Goal: Task Accomplishment & Management: Manage account settings

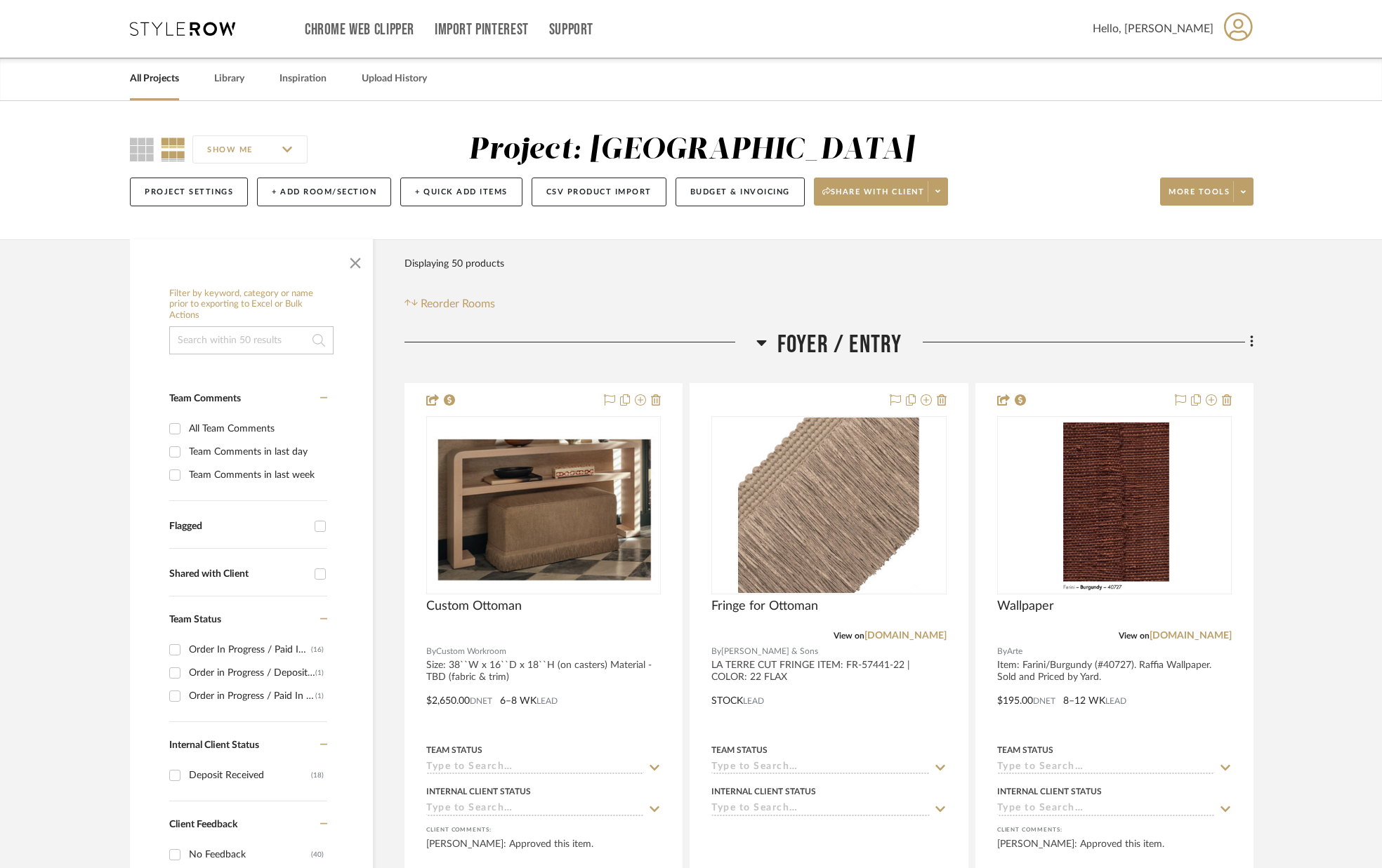
click at [153, 75] on link "All Projects" at bounding box center [155, 79] width 49 height 19
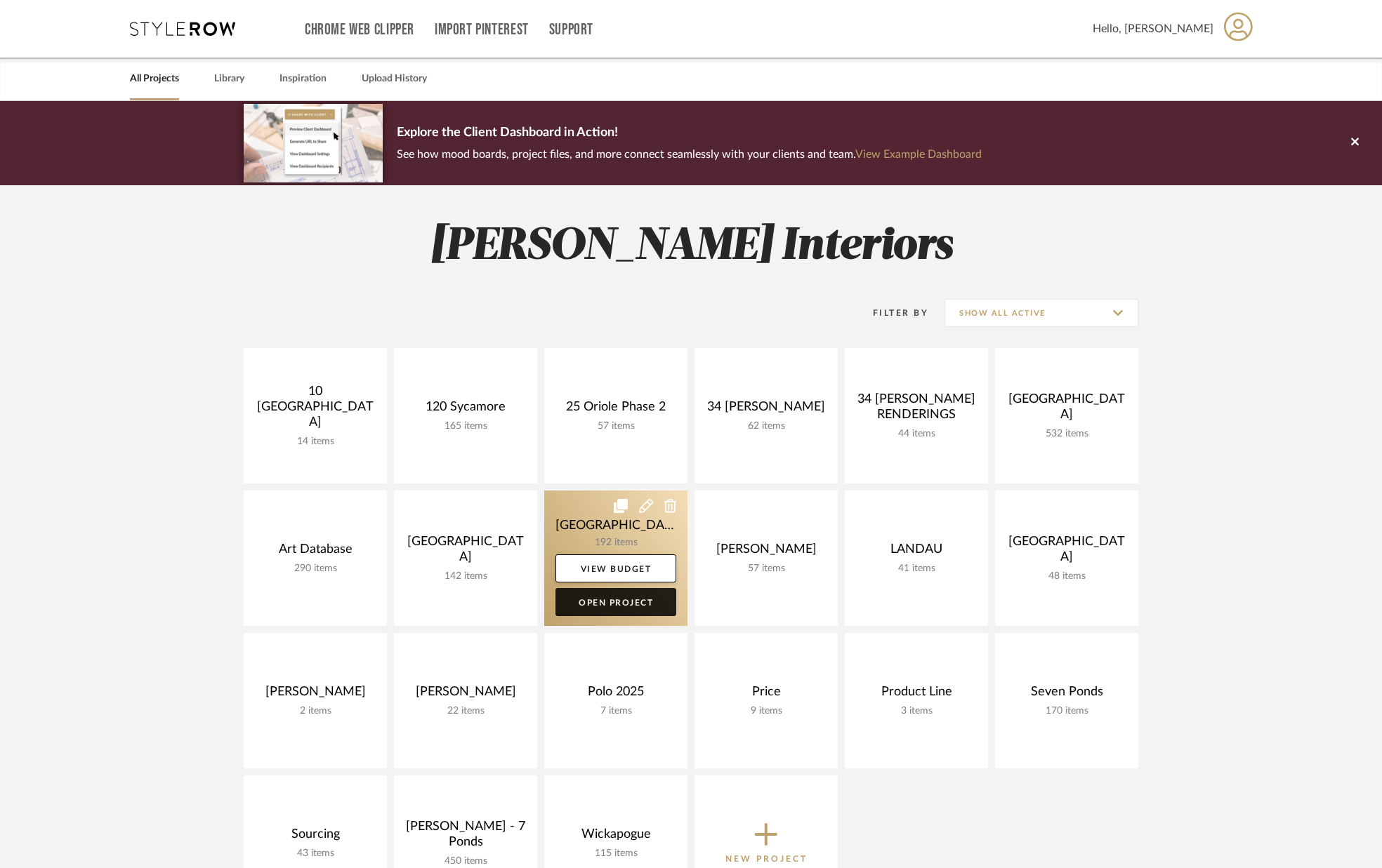
click at [613, 602] on link "Open Project" at bounding box center [616, 602] width 121 height 28
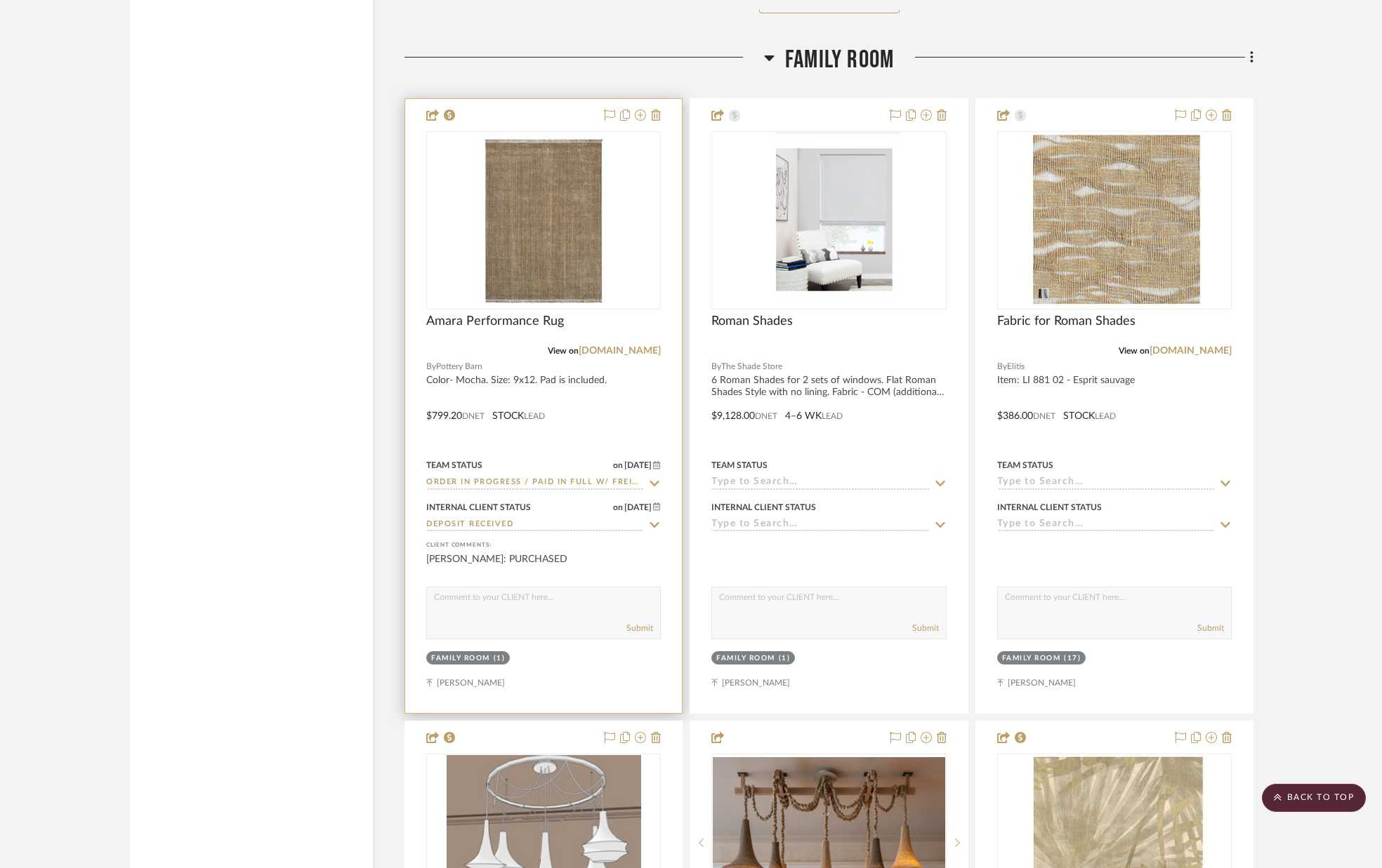
scroll to position [5556, 0]
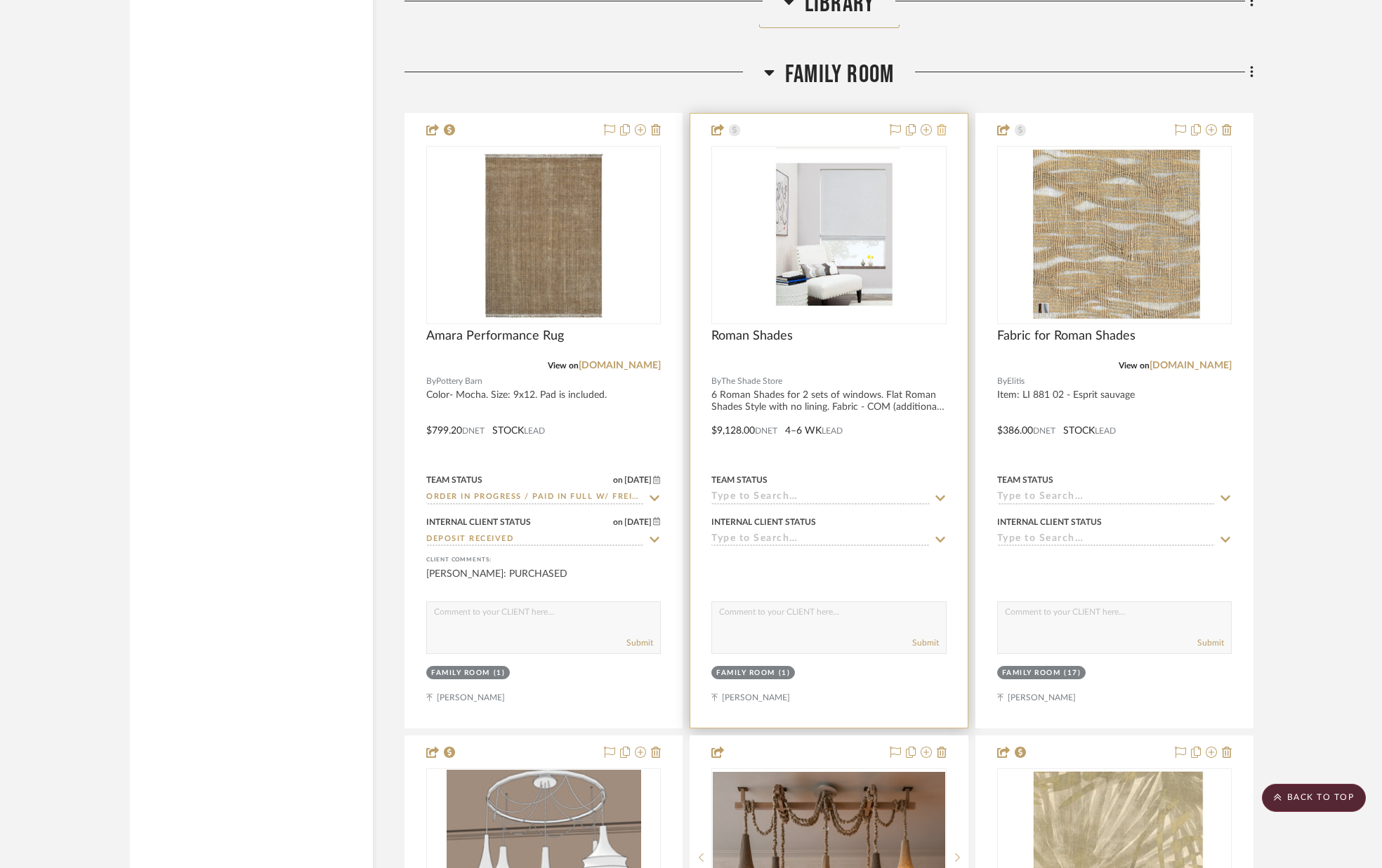
click at [942, 126] on icon at bounding box center [941, 129] width 10 height 11
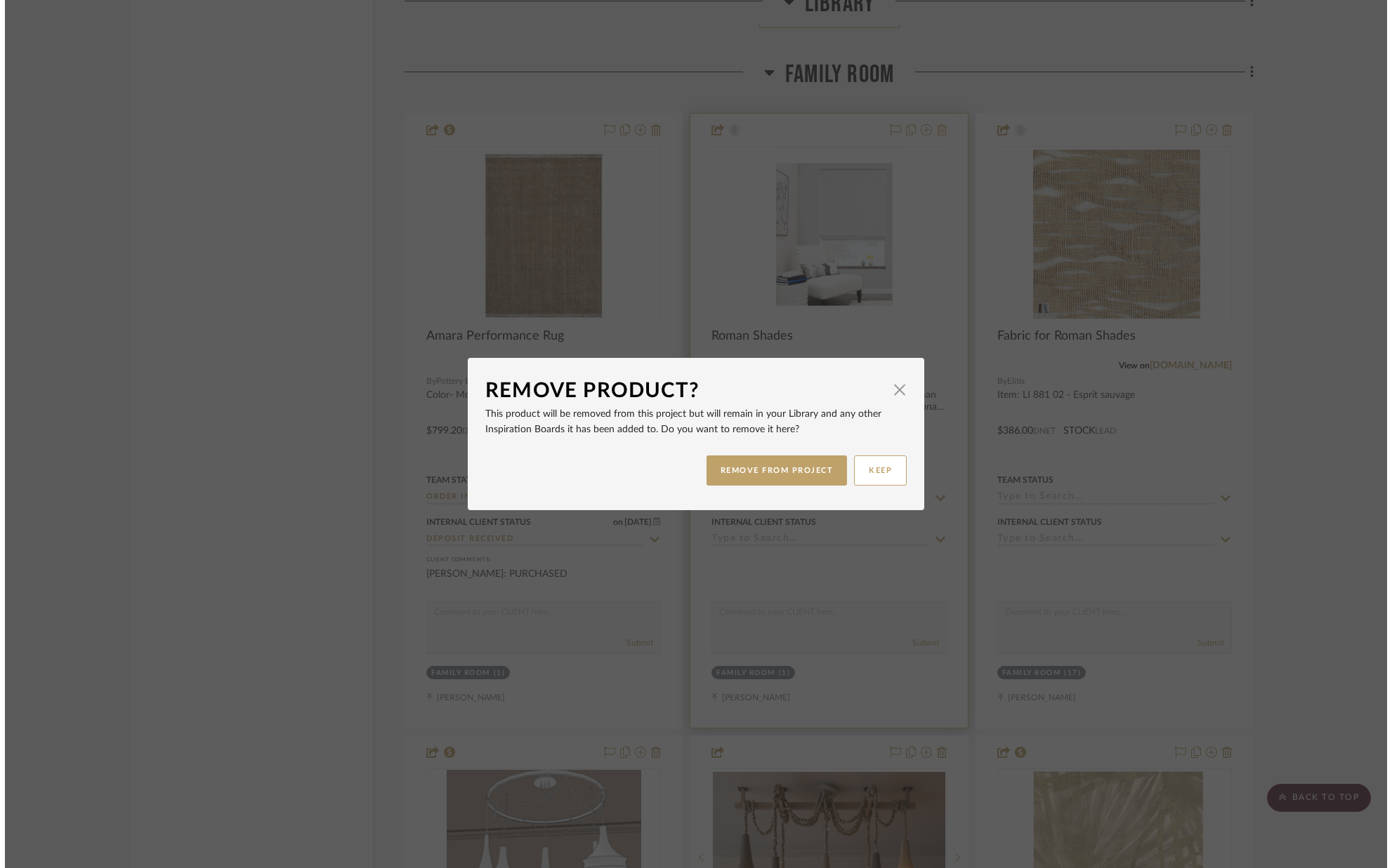
scroll to position [0, 0]
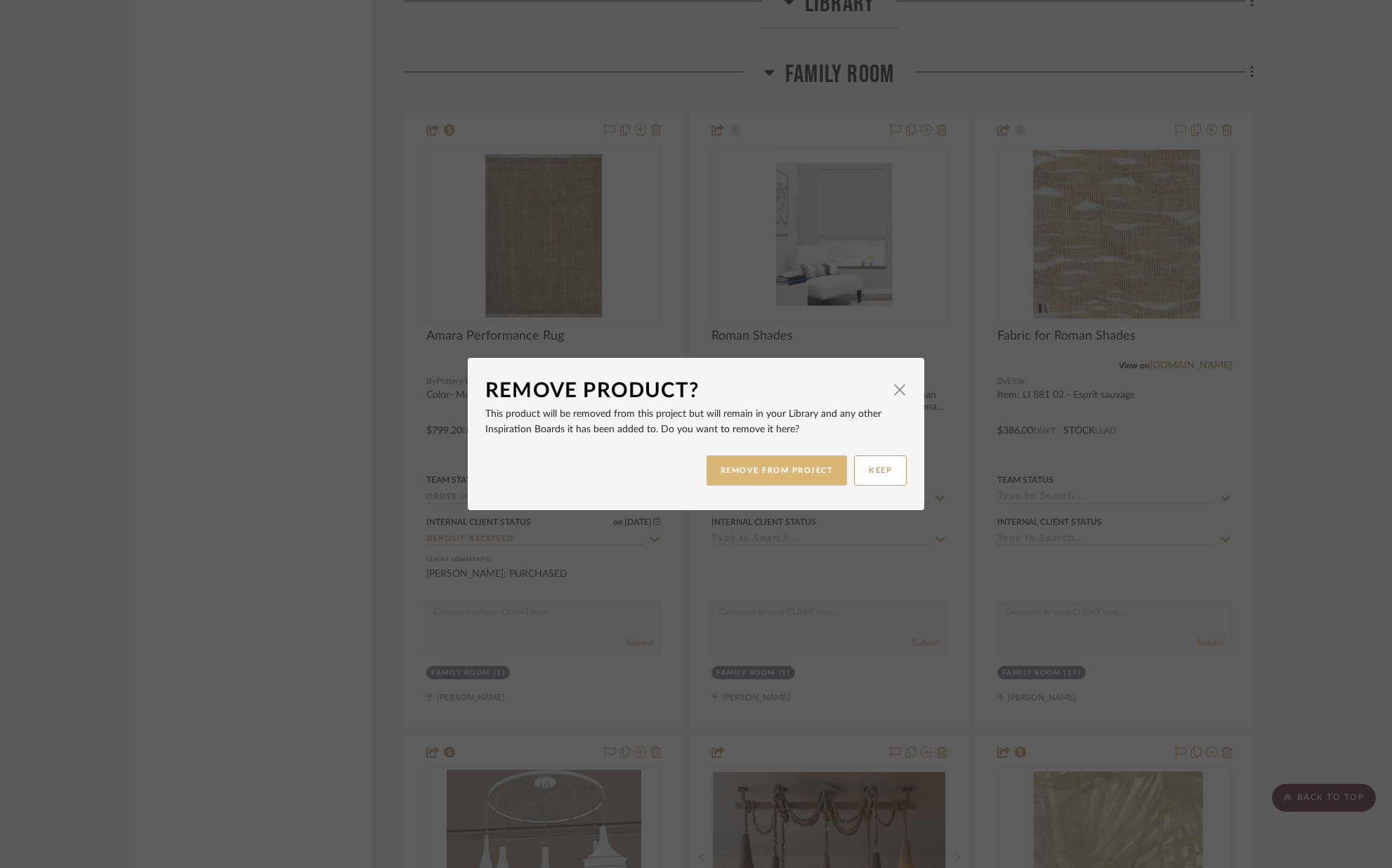
click at [791, 473] on button "REMOVE FROM PROJECT" at bounding box center [777, 471] width 141 height 30
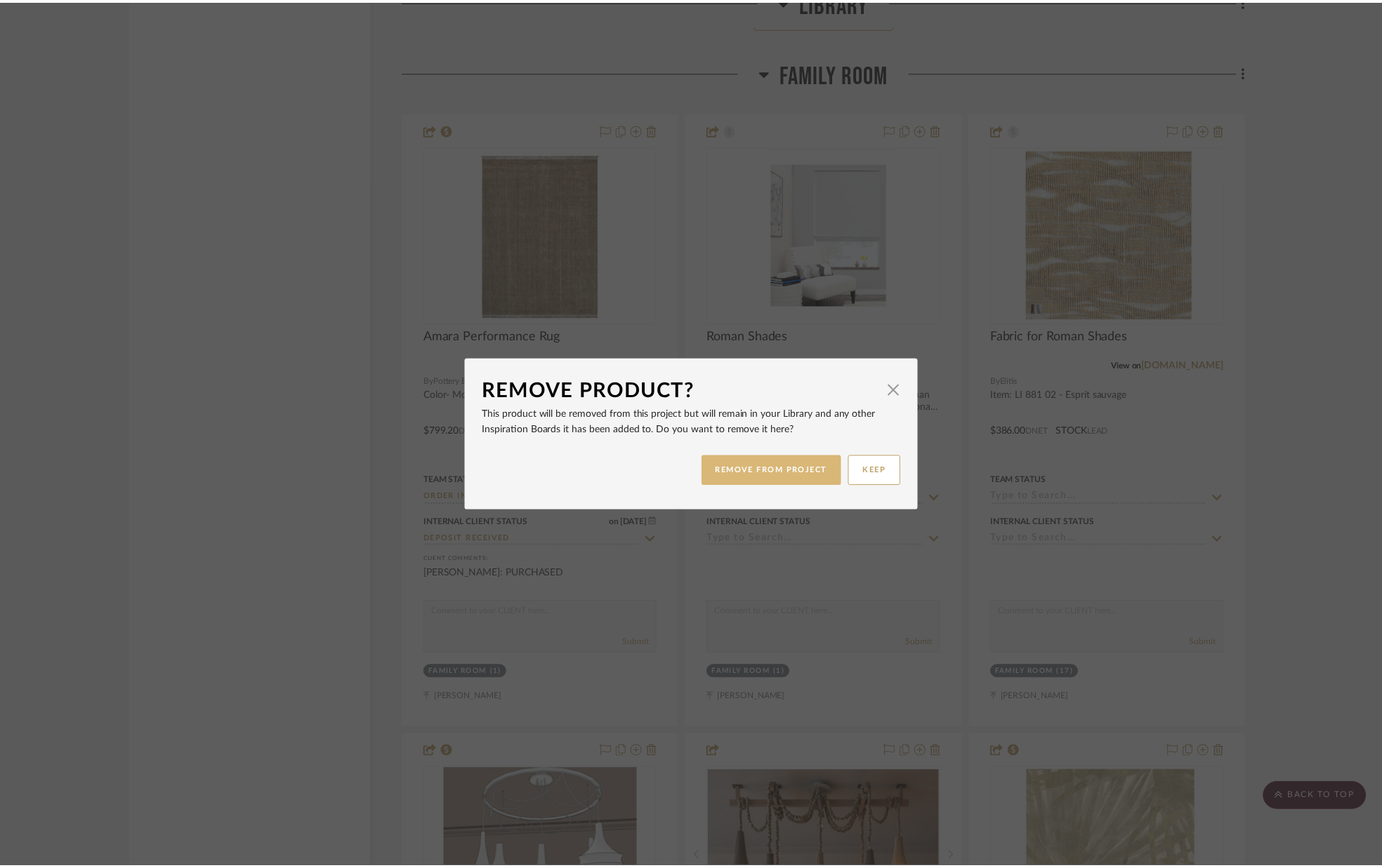
scroll to position [5556, 0]
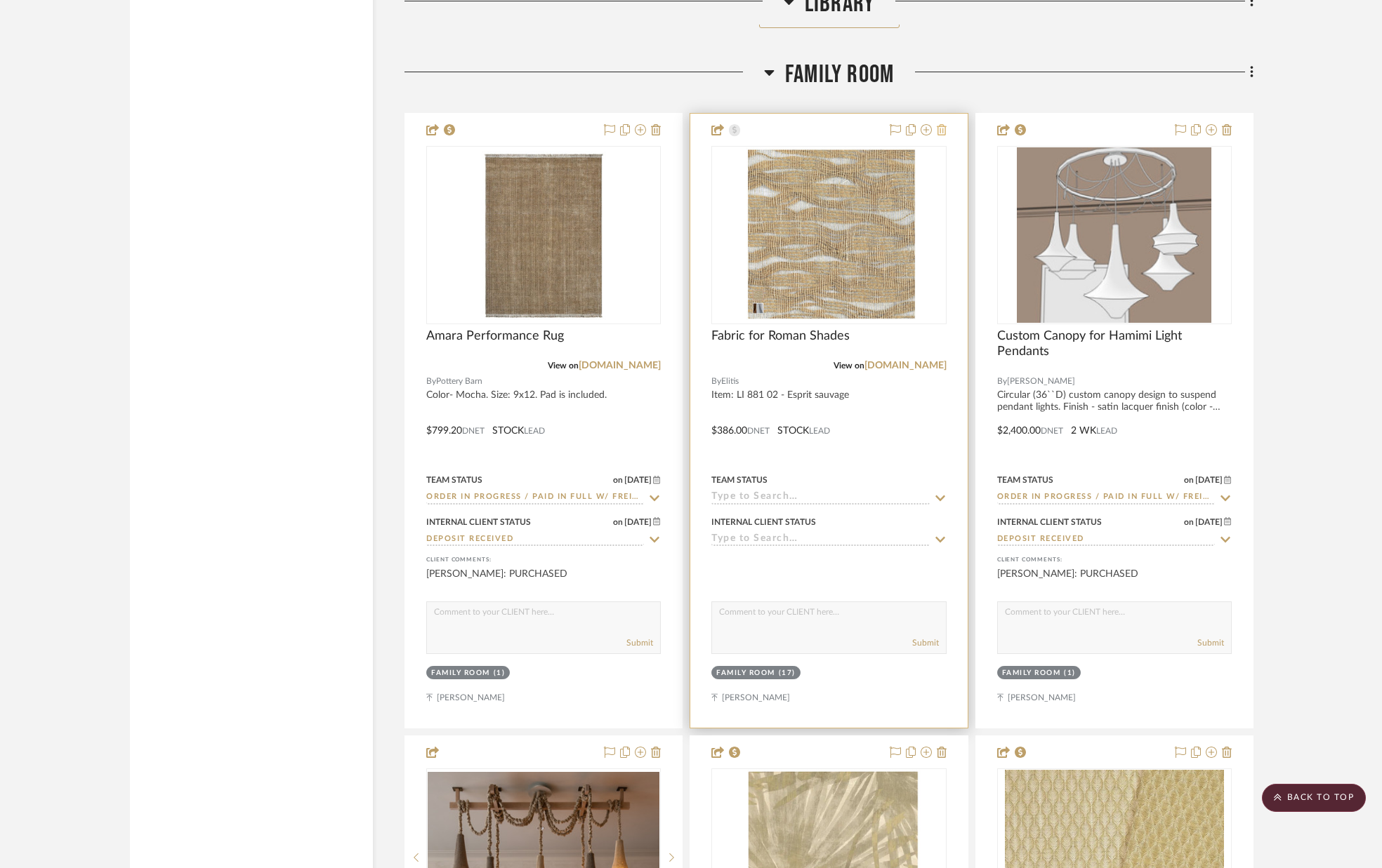
click at [943, 133] on icon at bounding box center [941, 129] width 10 height 11
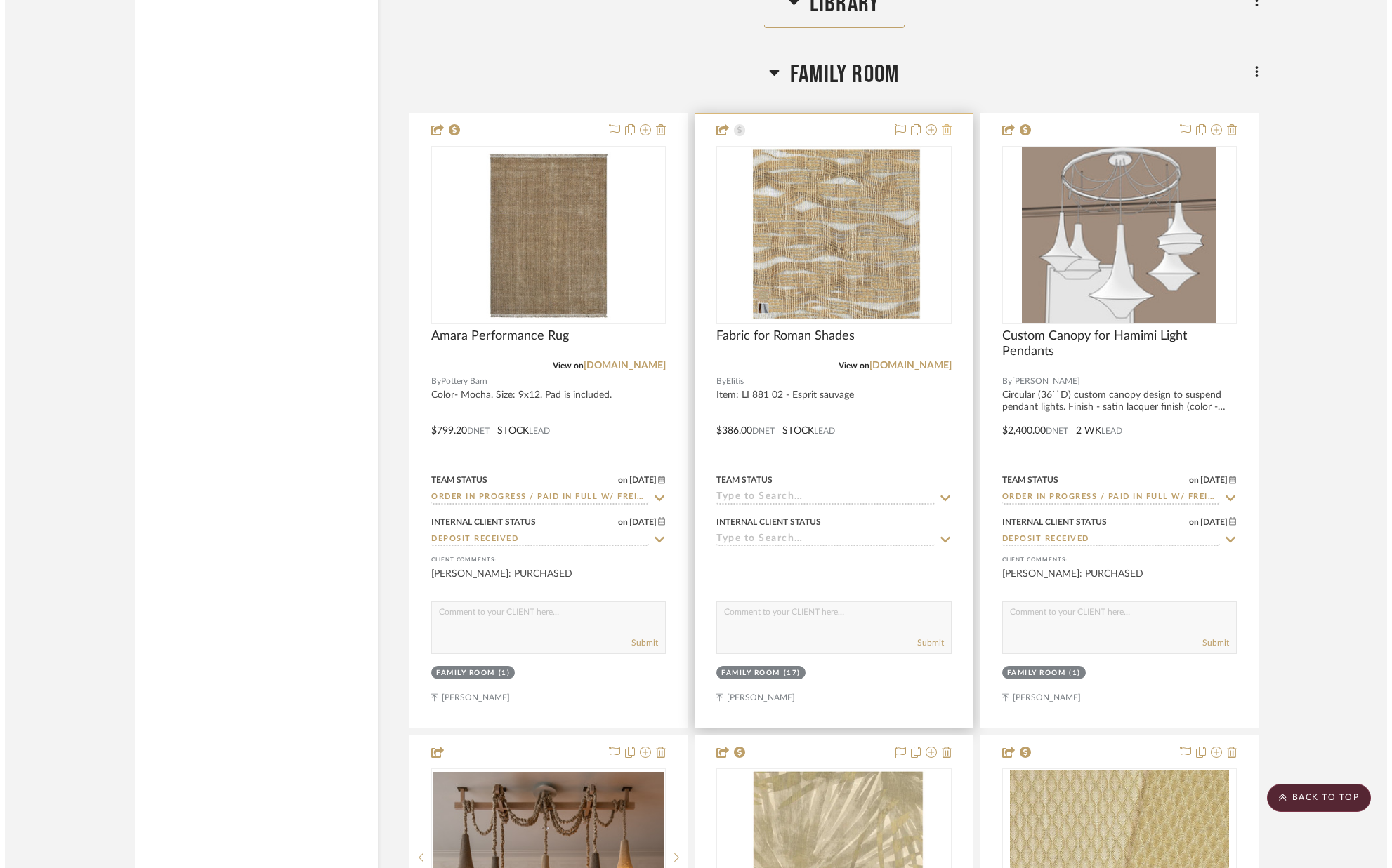
scroll to position [0, 0]
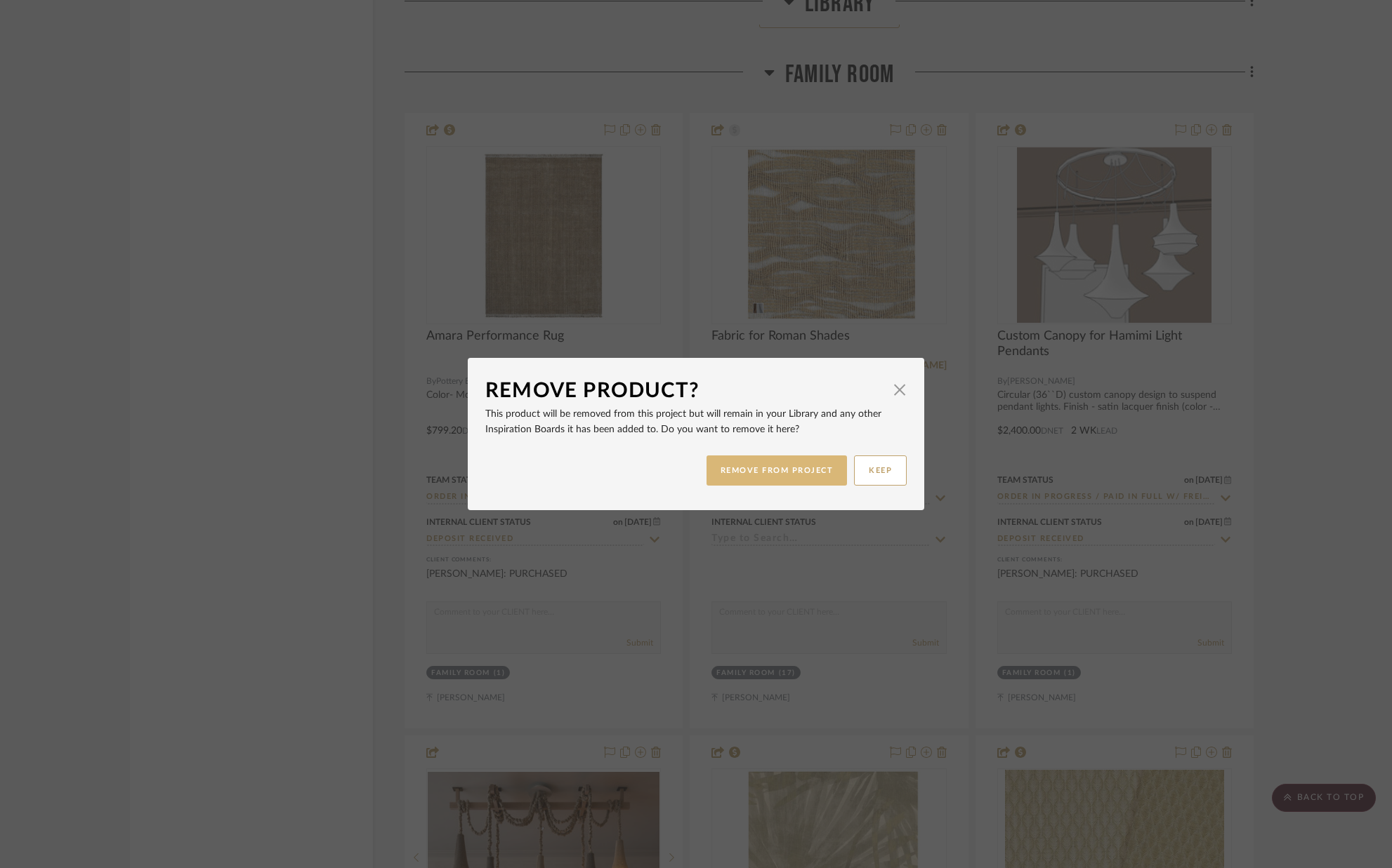
click at [760, 466] on button "REMOVE FROM PROJECT" at bounding box center [777, 471] width 141 height 30
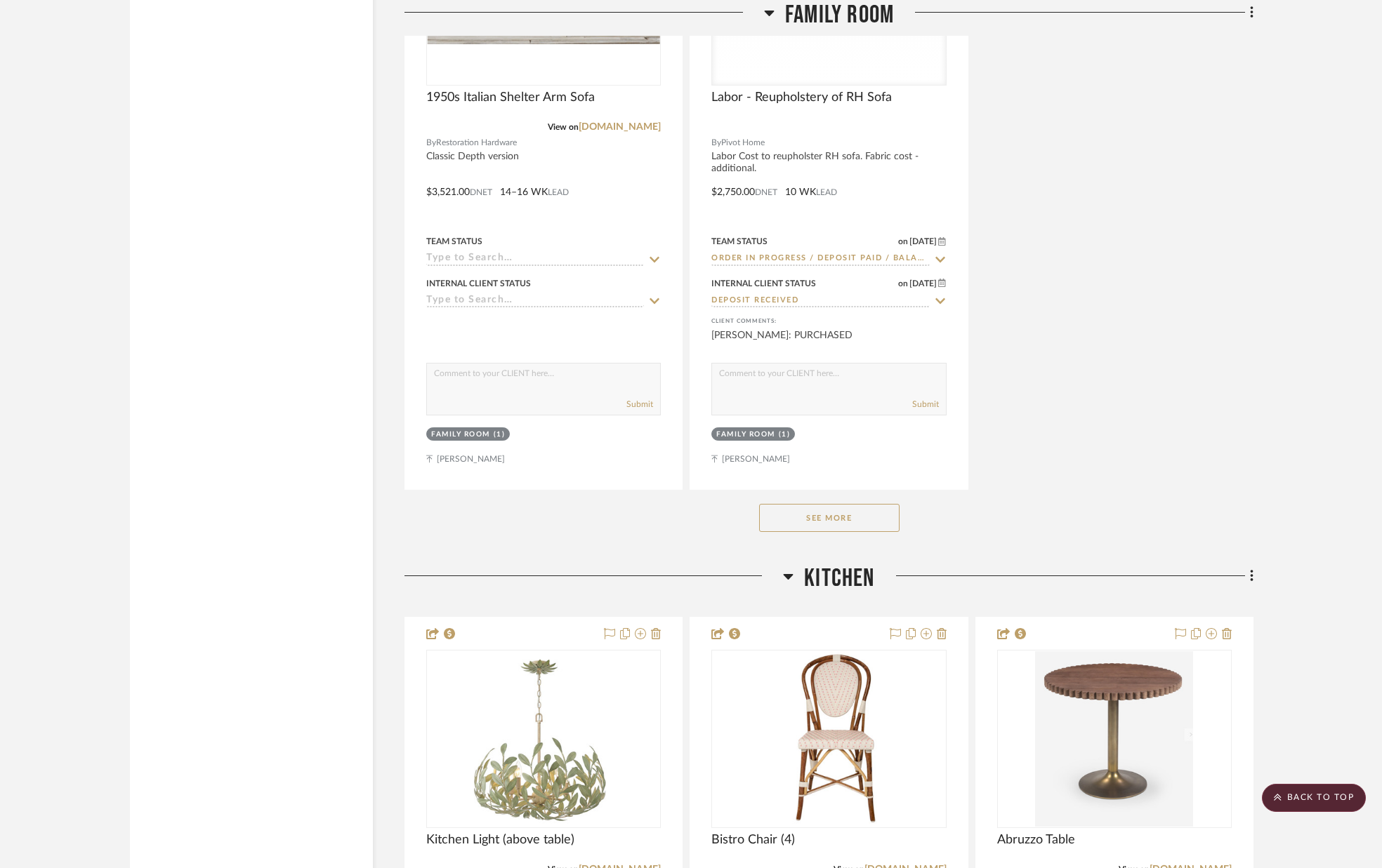
scroll to position [7086, 0]
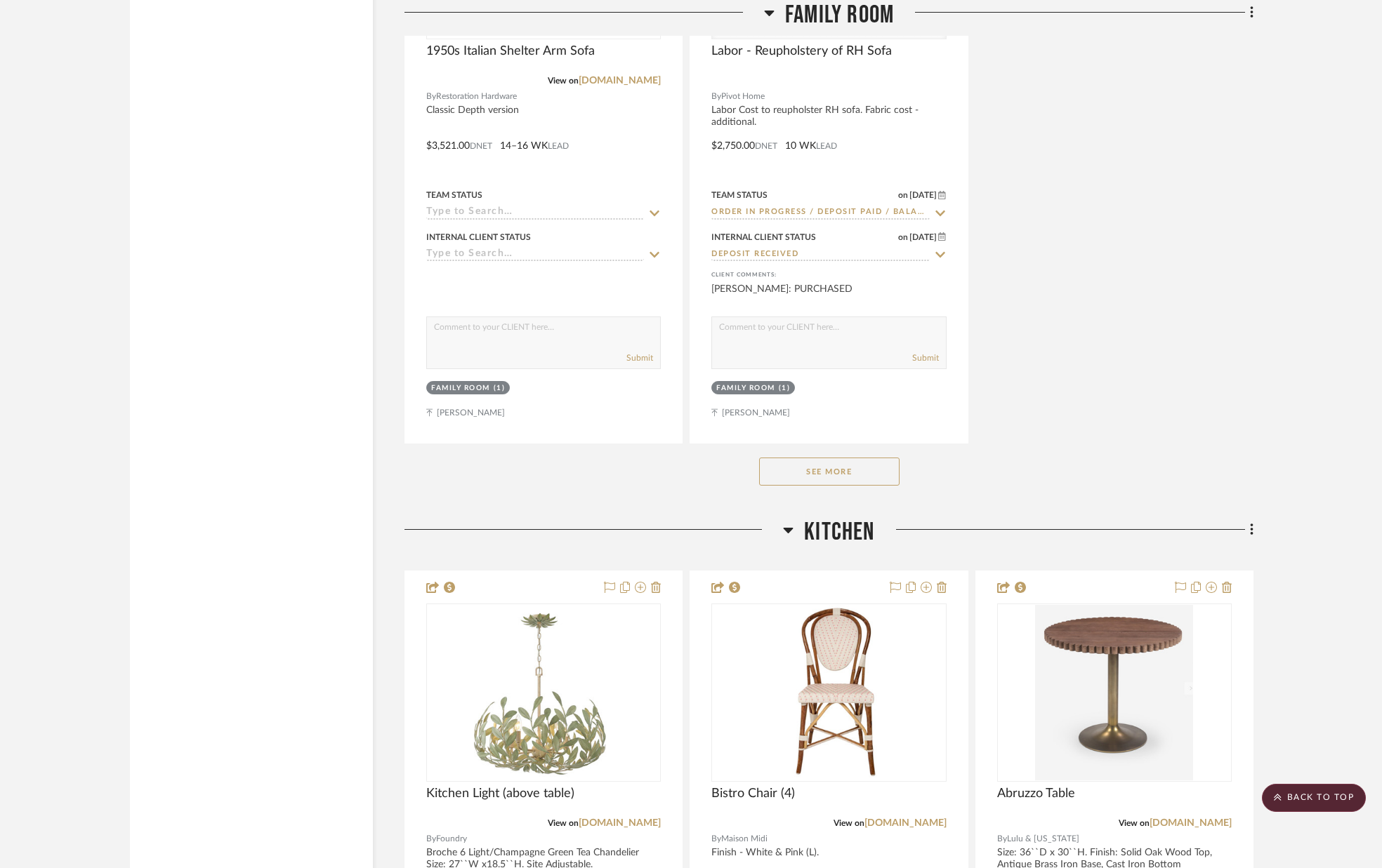
click at [829, 468] on button "See More" at bounding box center [829, 471] width 141 height 28
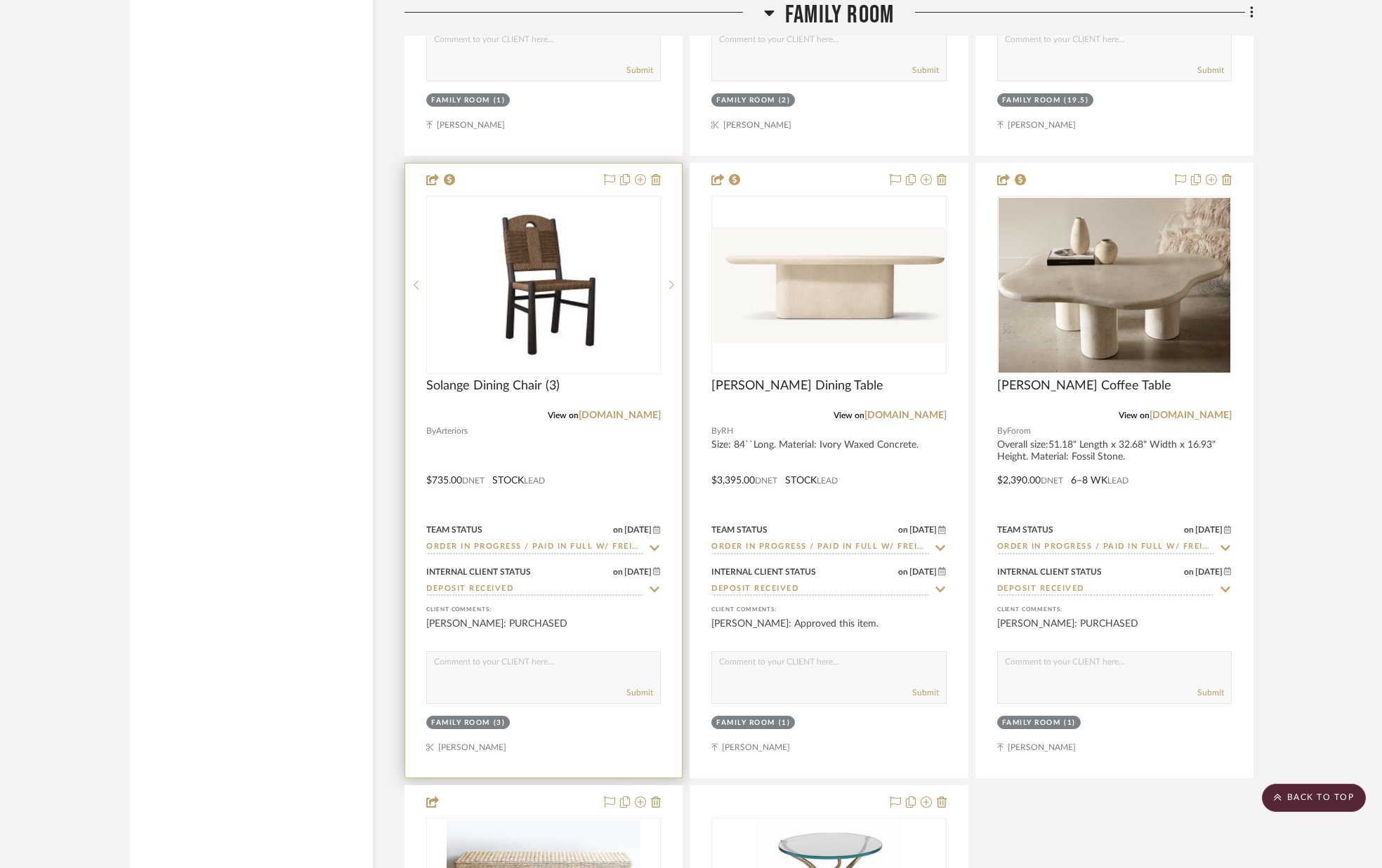
scroll to position [7994, 0]
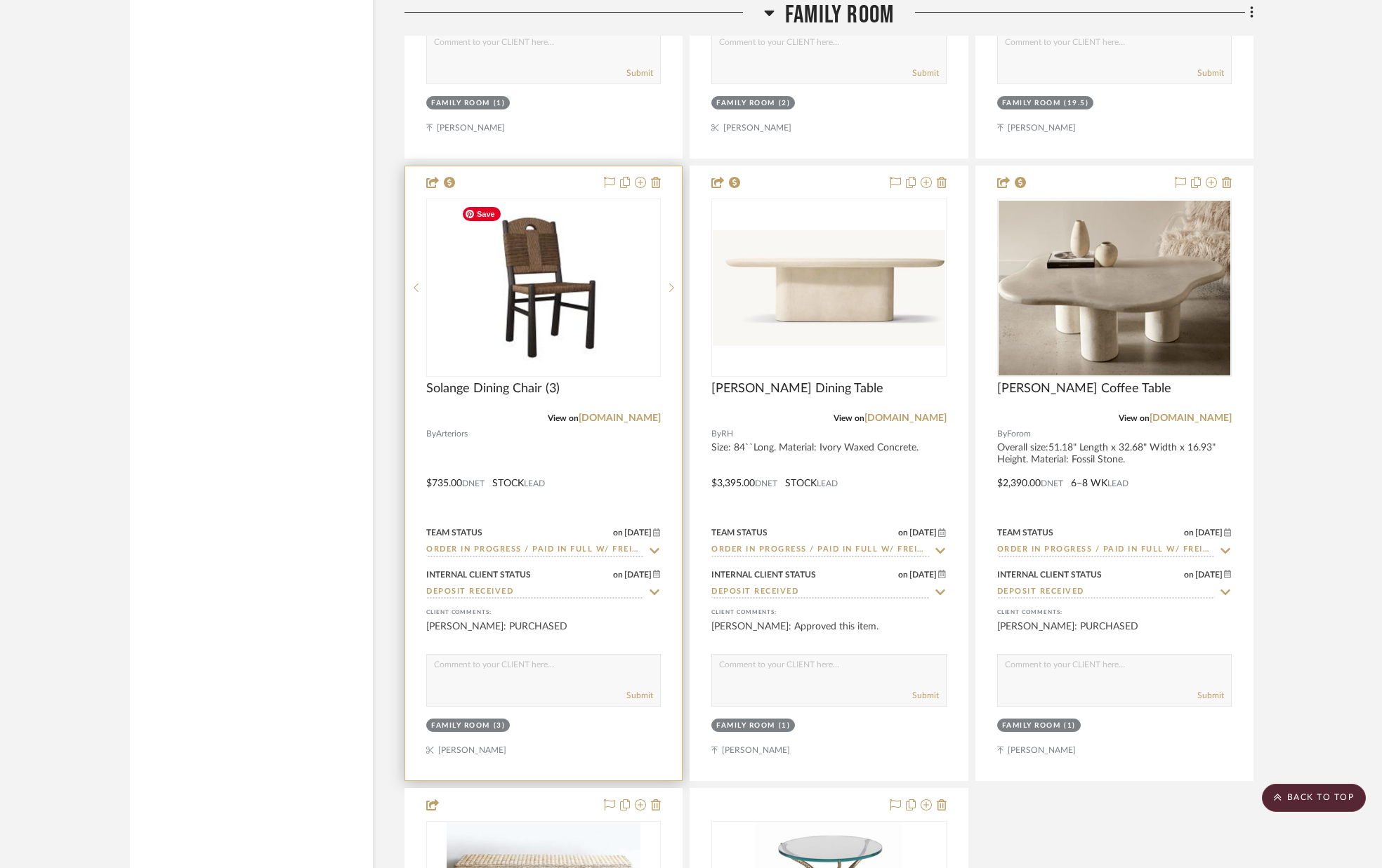
click at [573, 353] on img "0" at bounding box center [543, 287] width 176 height 176
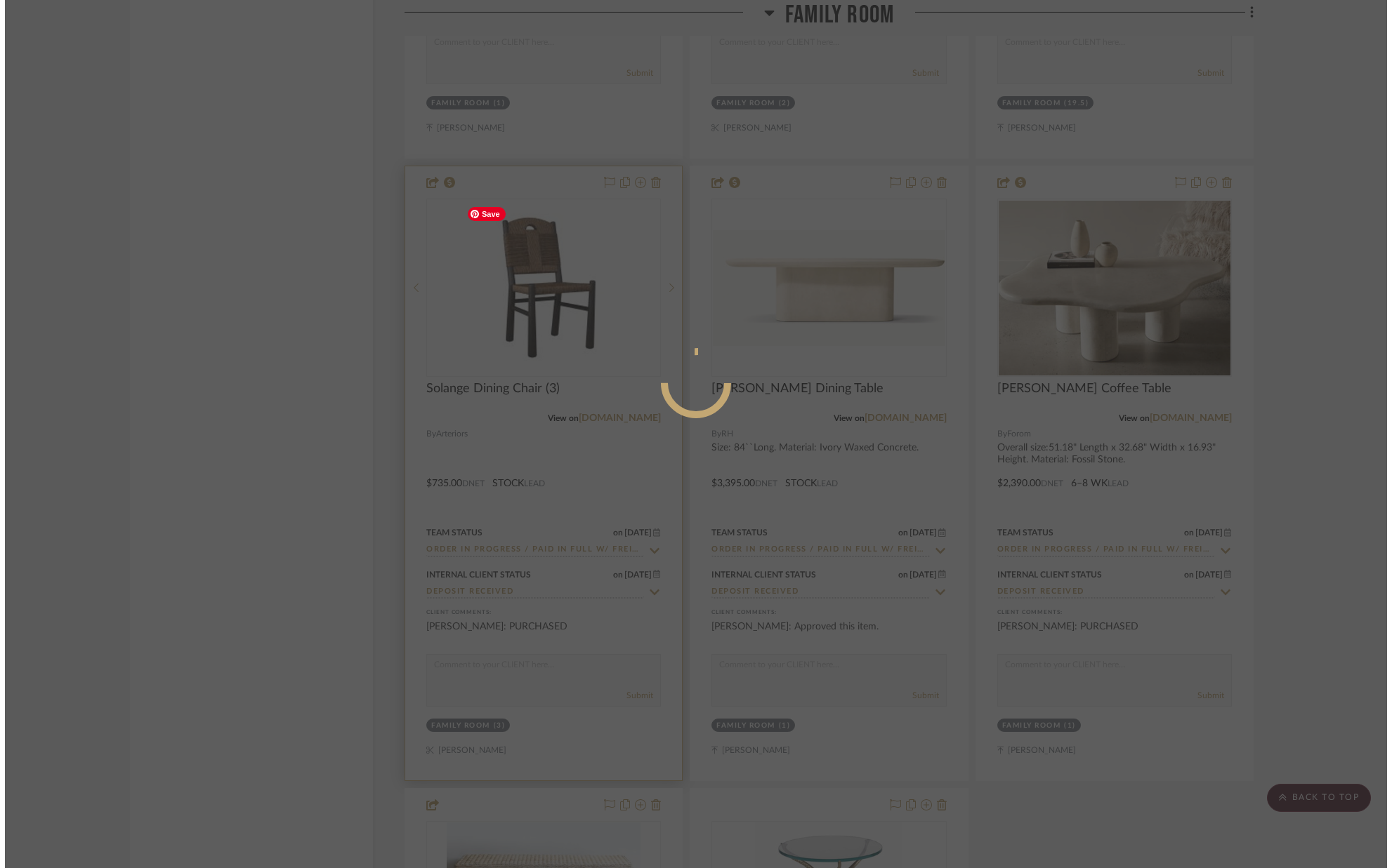
scroll to position [0, 0]
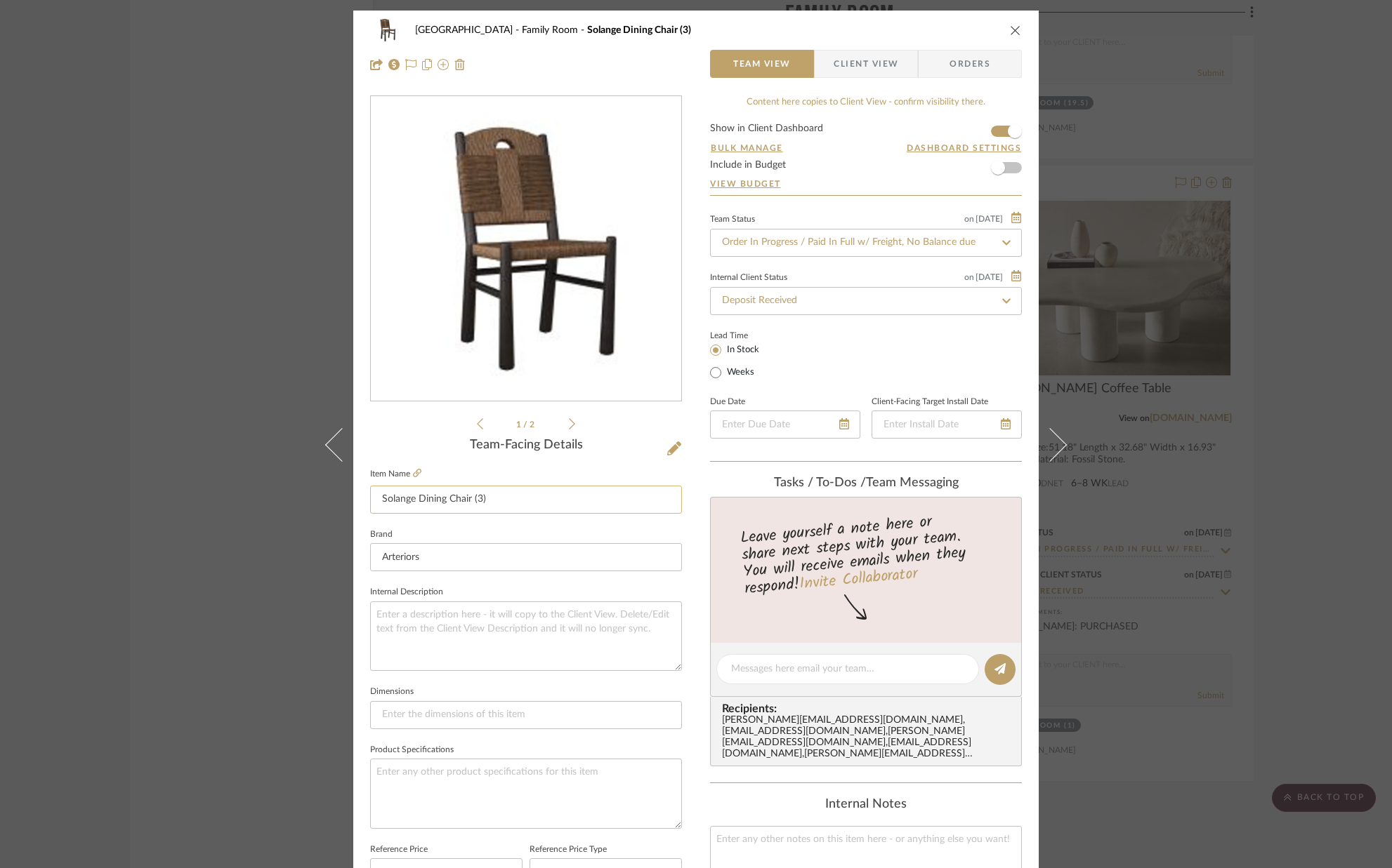
click at [476, 498] on input "Solange Dining Chair (3)" at bounding box center [526, 500] width 311 height 28
type input "Solange Dining Chair (4)"
click at [485, 516] on sr-form-field "Item Name Solange Dining Chair (4)" at bounding box center [526, 495] width 311 height 60
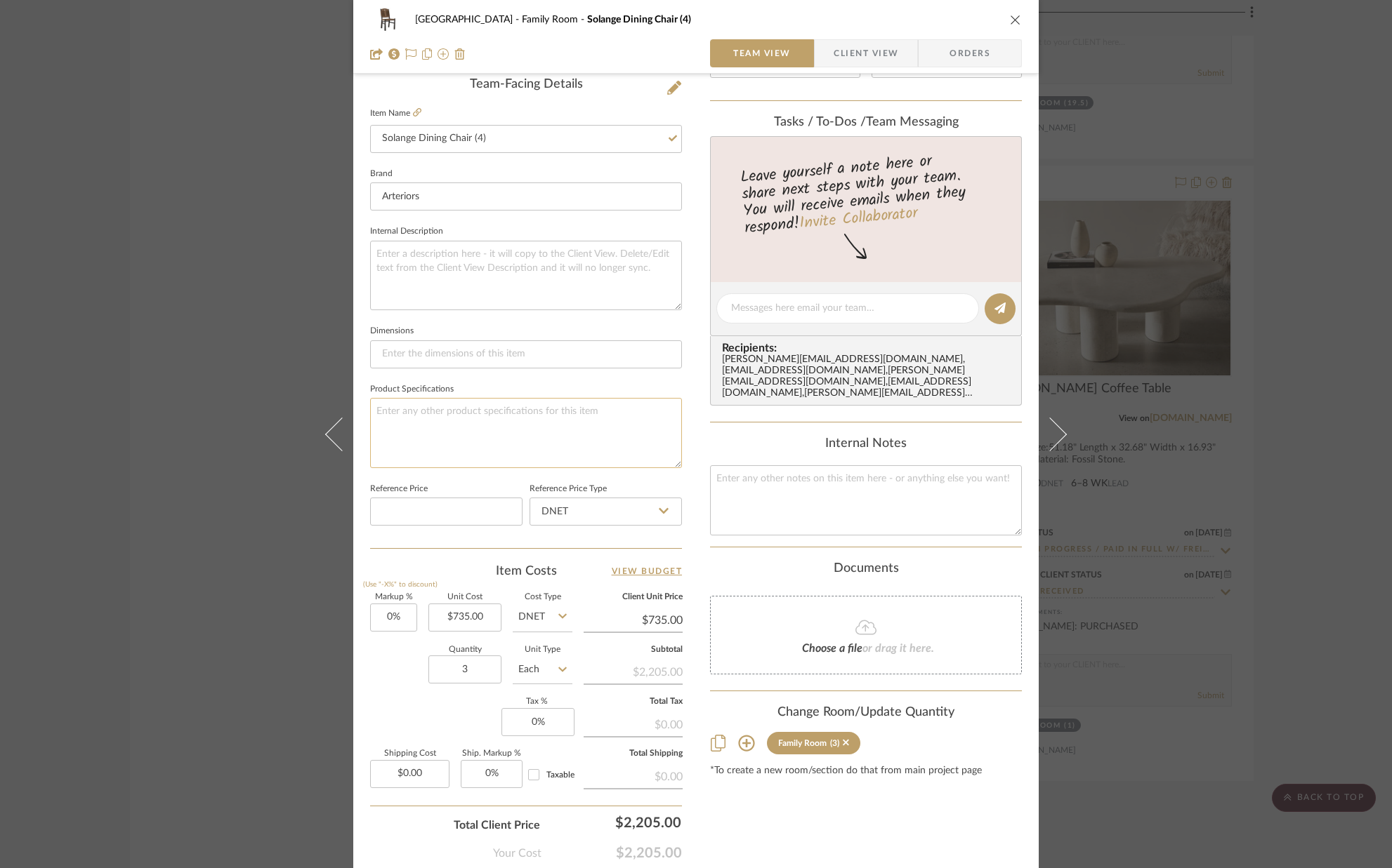
scroll to position [438, 0]
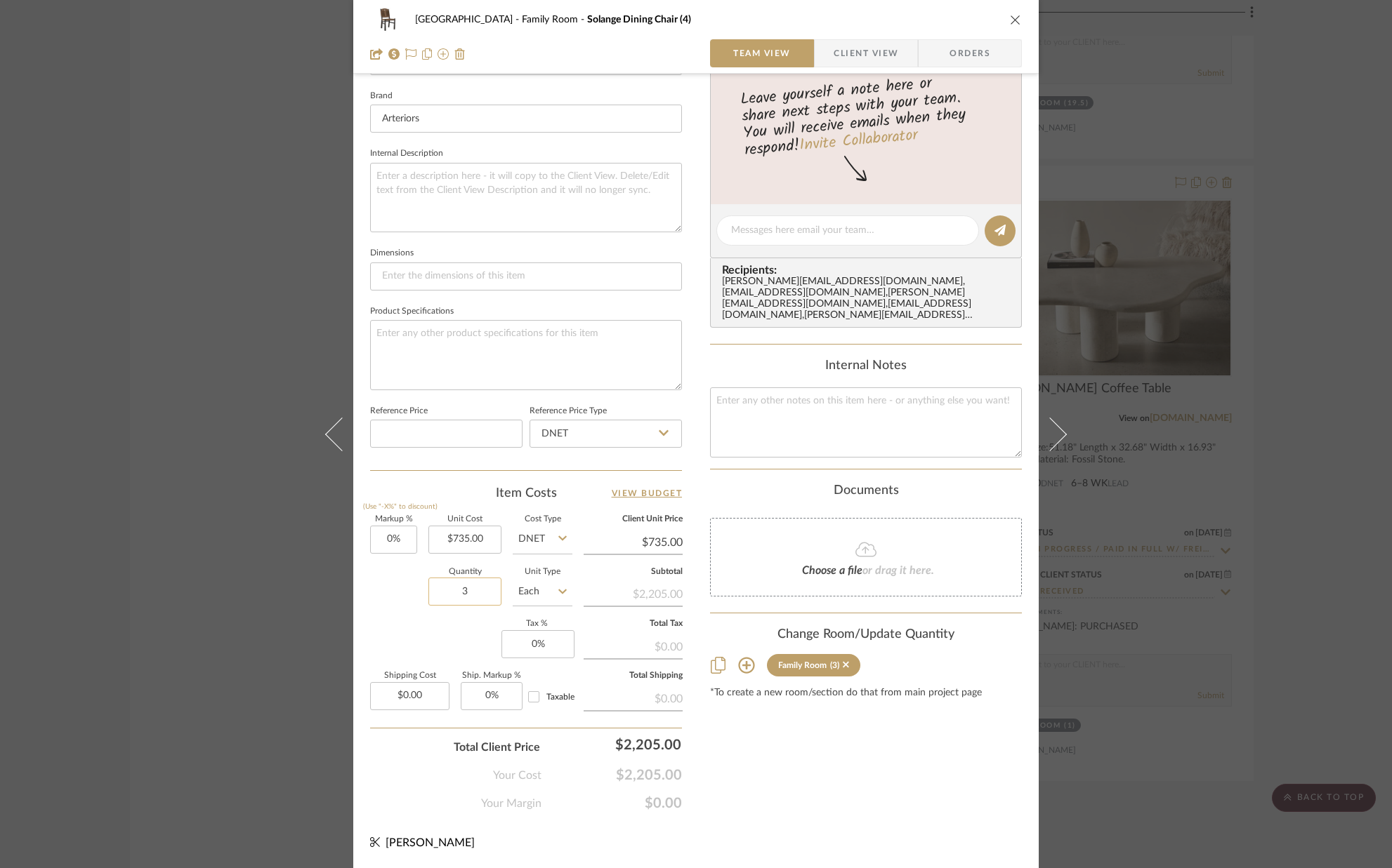
click at [479, 590] on input "3" at bounding box center [465, 592] width 73 height 28
type input "4"
click at [387, 611] on div "Quantity 4 Unit Type Each" at bounding box center [471, 593] width 203 height 50
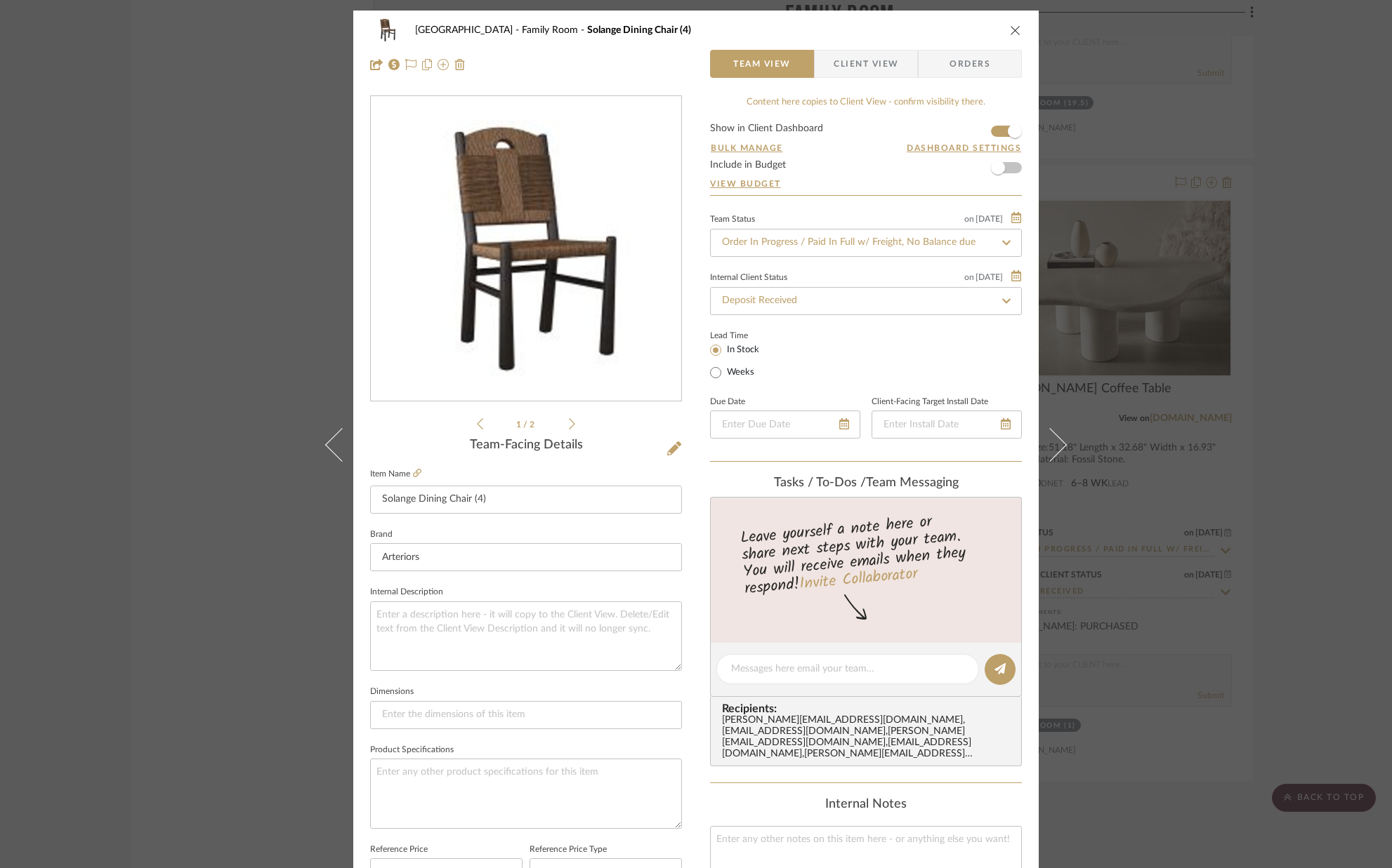
click at [1010, 27] on icon "close" at bounding box center [1015, 30] width 11 height 11
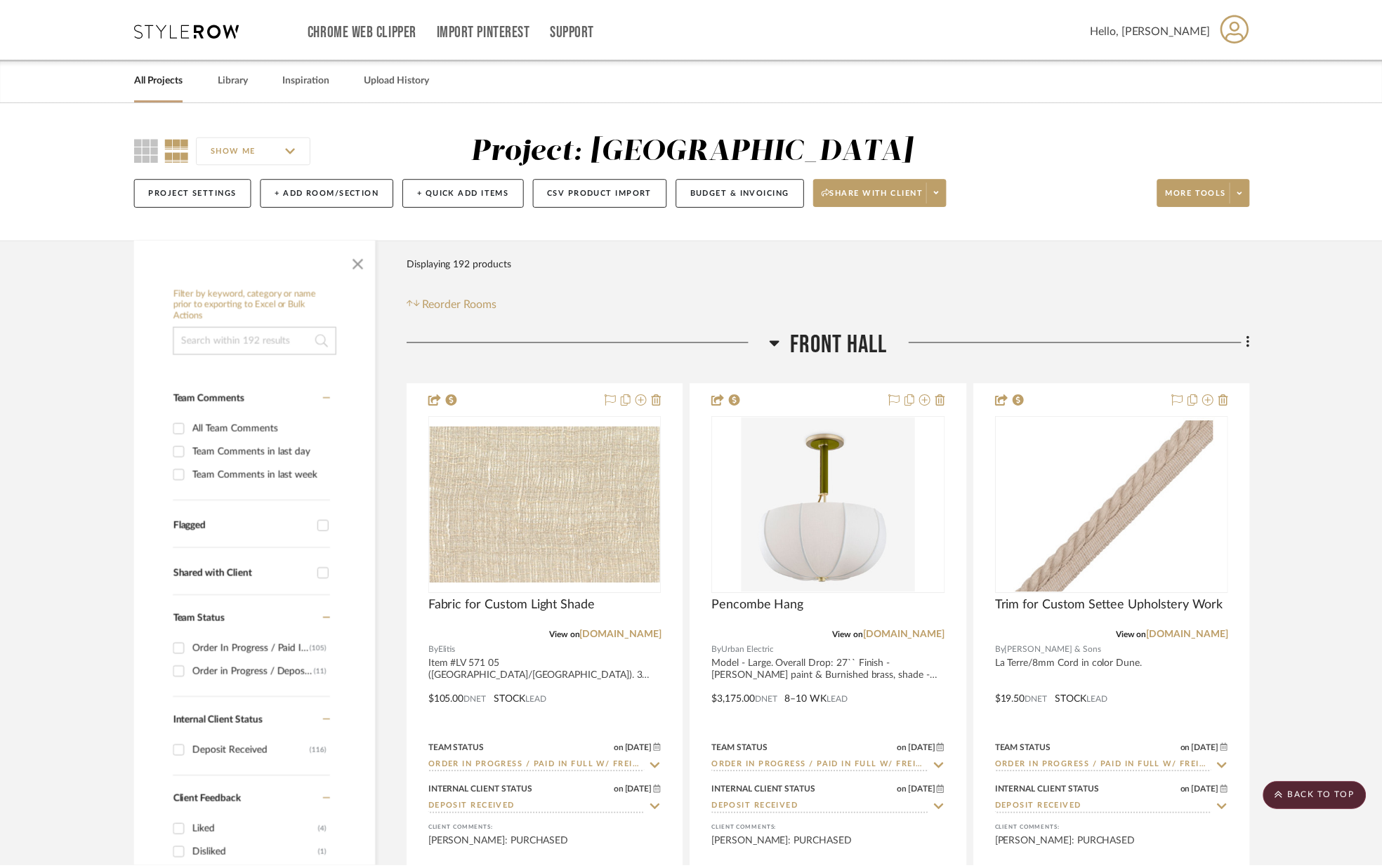
scroll to position [7994, 0]
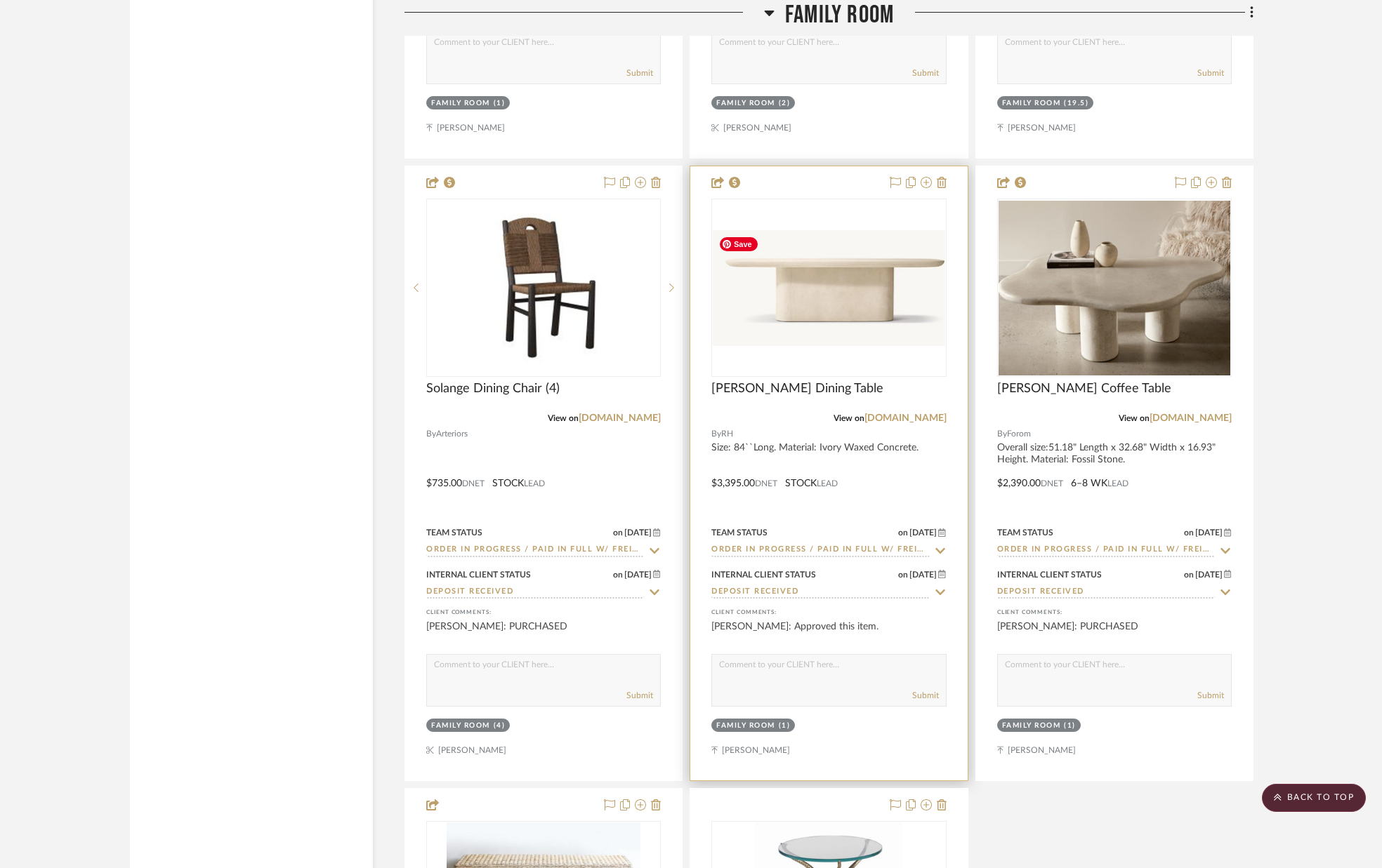
click at [0, 0] on img at bounding box center [0, 0] width 0 height 0
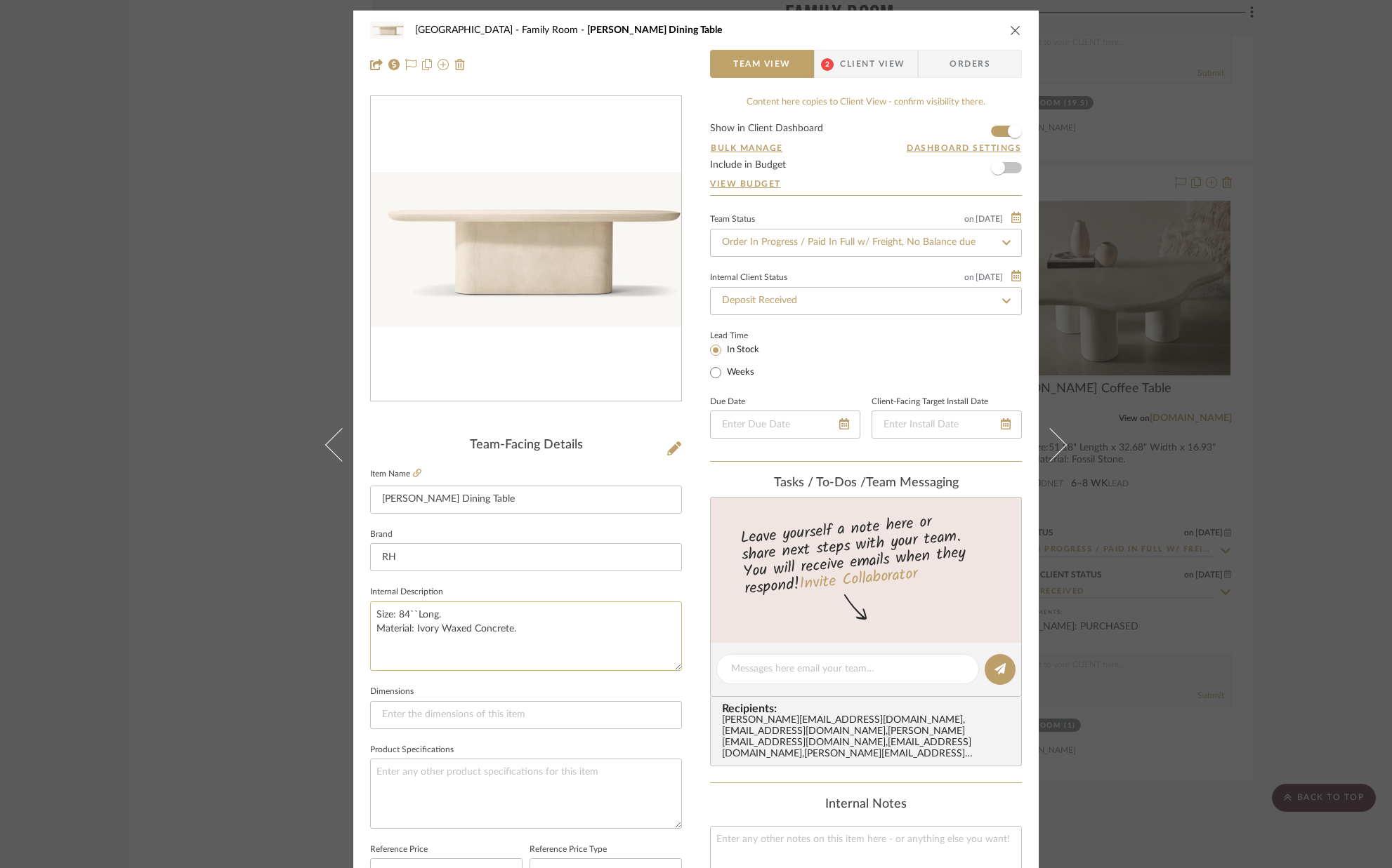
click at [403, 615] on textarea "Size: 84``Long. Material: Ivory Waxed Concrete." at bounding box center [526, 637] width 311 height 70
type textarea "Size: 108``Long. Material: Ivory Waxed Concrete."
click at [471, 675] on sr-form-field "Internal Description Size: 108``Long. Material: Ivory Waxed Concrete." at bounding box center [526, 633] width 311 height 100
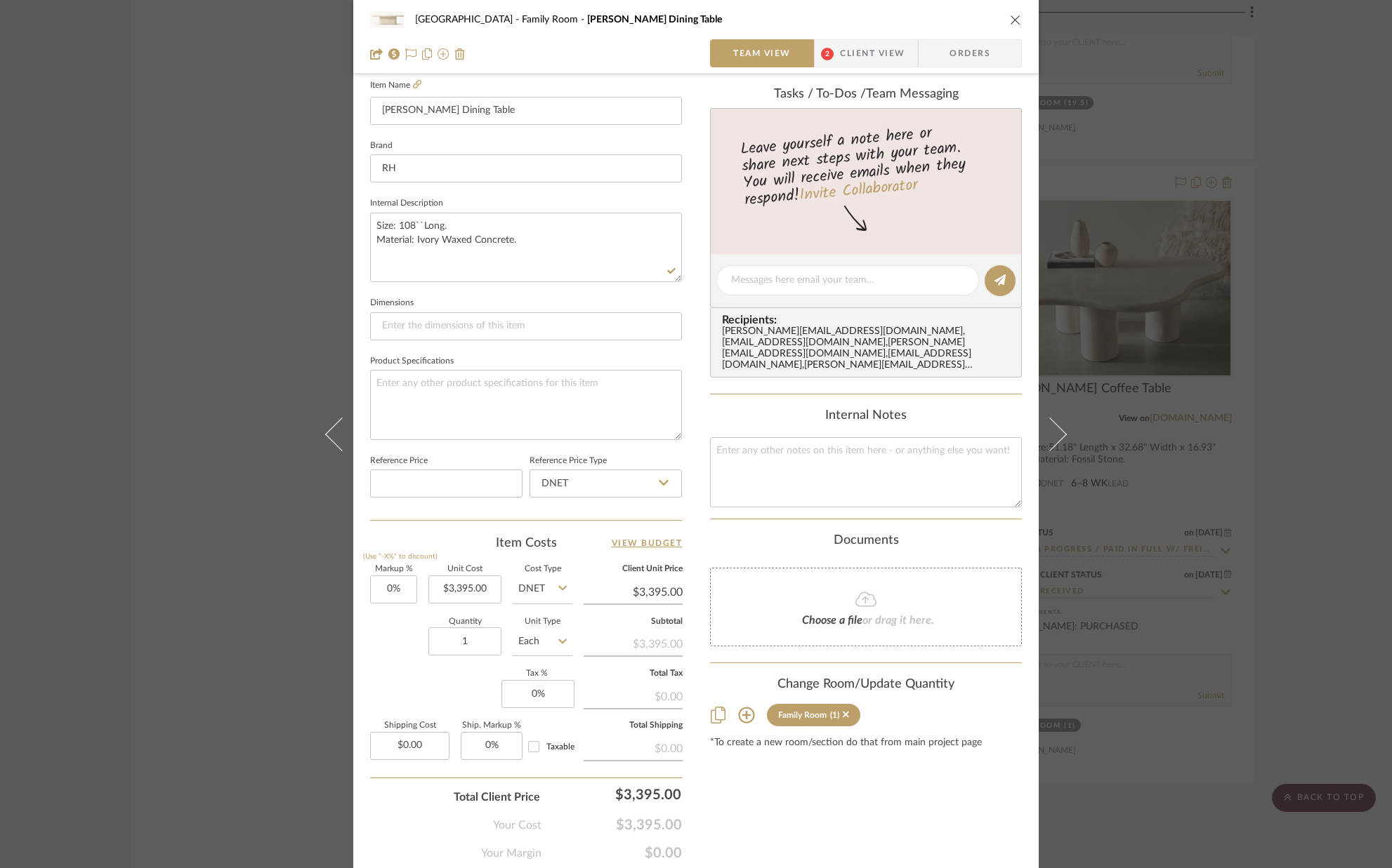
scroll to position [438, 0]
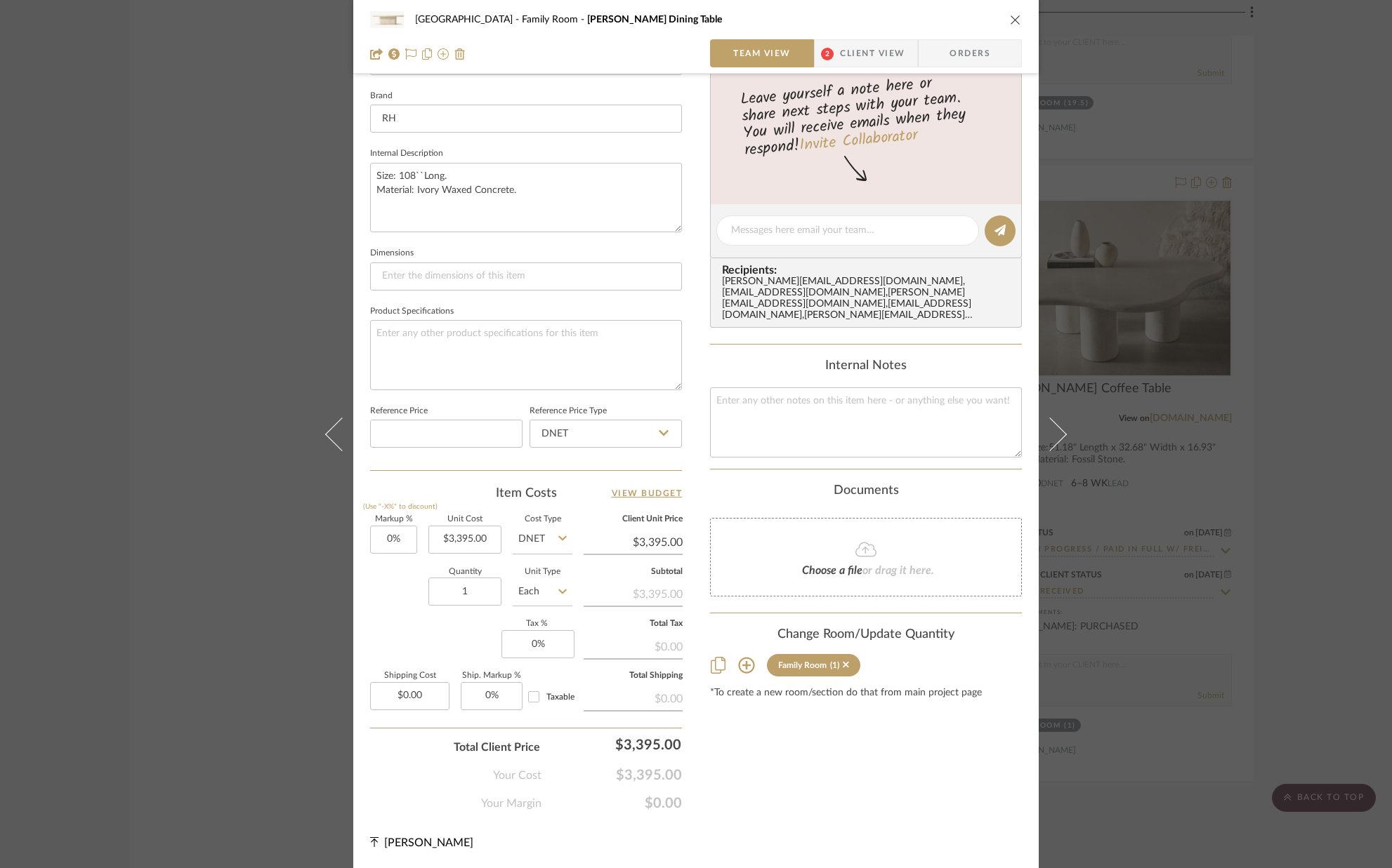
click at [1010, 19] on icon "close" at bounding box center [1015, 20] width 11 height 11
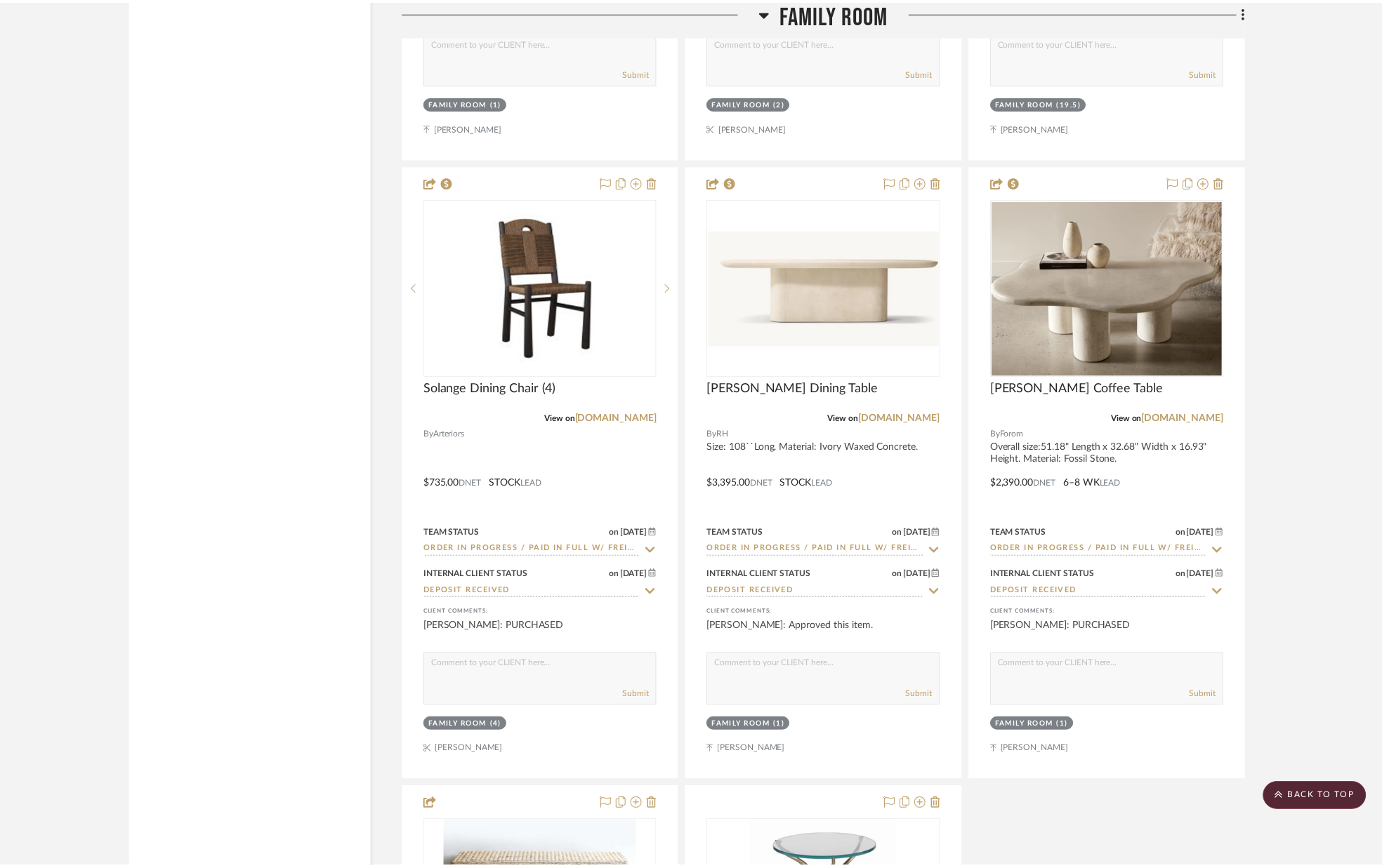
scroll to position [7994, 0]
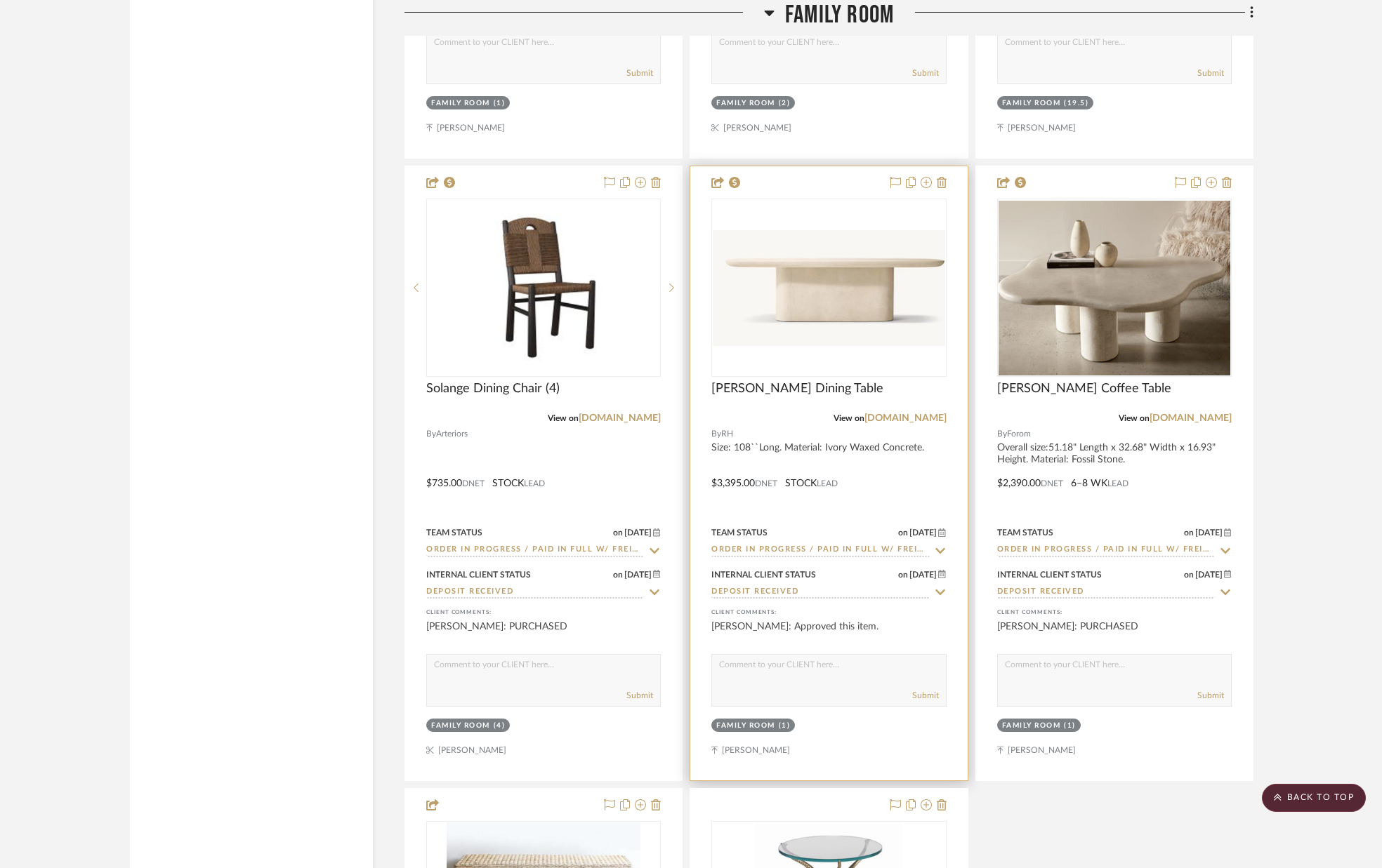
click at [773, 677] on textarea at bounding box center [828, 669] width 233 height 27
type textarea "PURCHASED"
click at [917, 696] on button "Submit" at bounding box center [925, 696] width 27 height 13
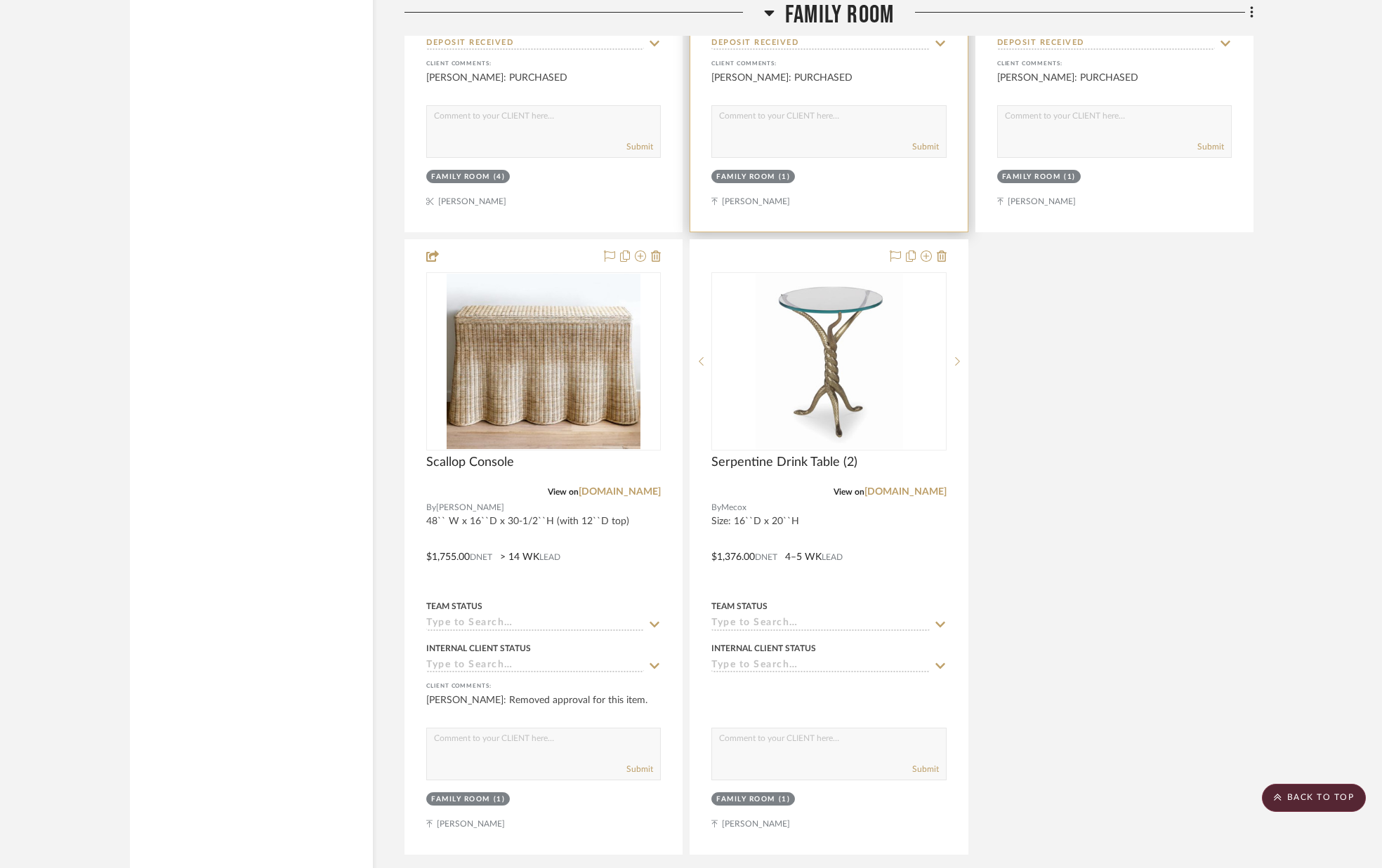
scroll to position [8547, 0]
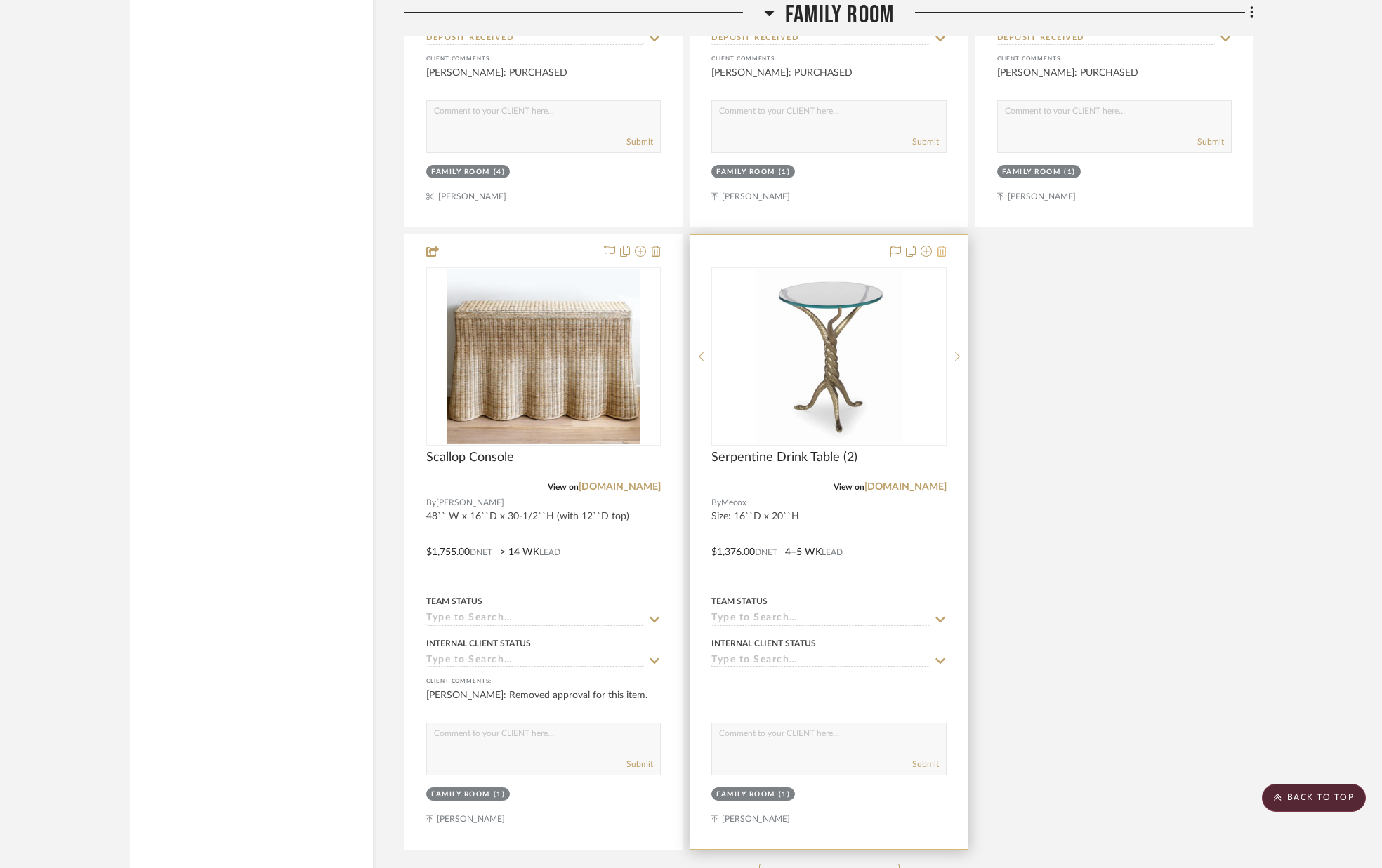
click at [943, 257] on icon at bounding box center [941, 251] width 10 height 11
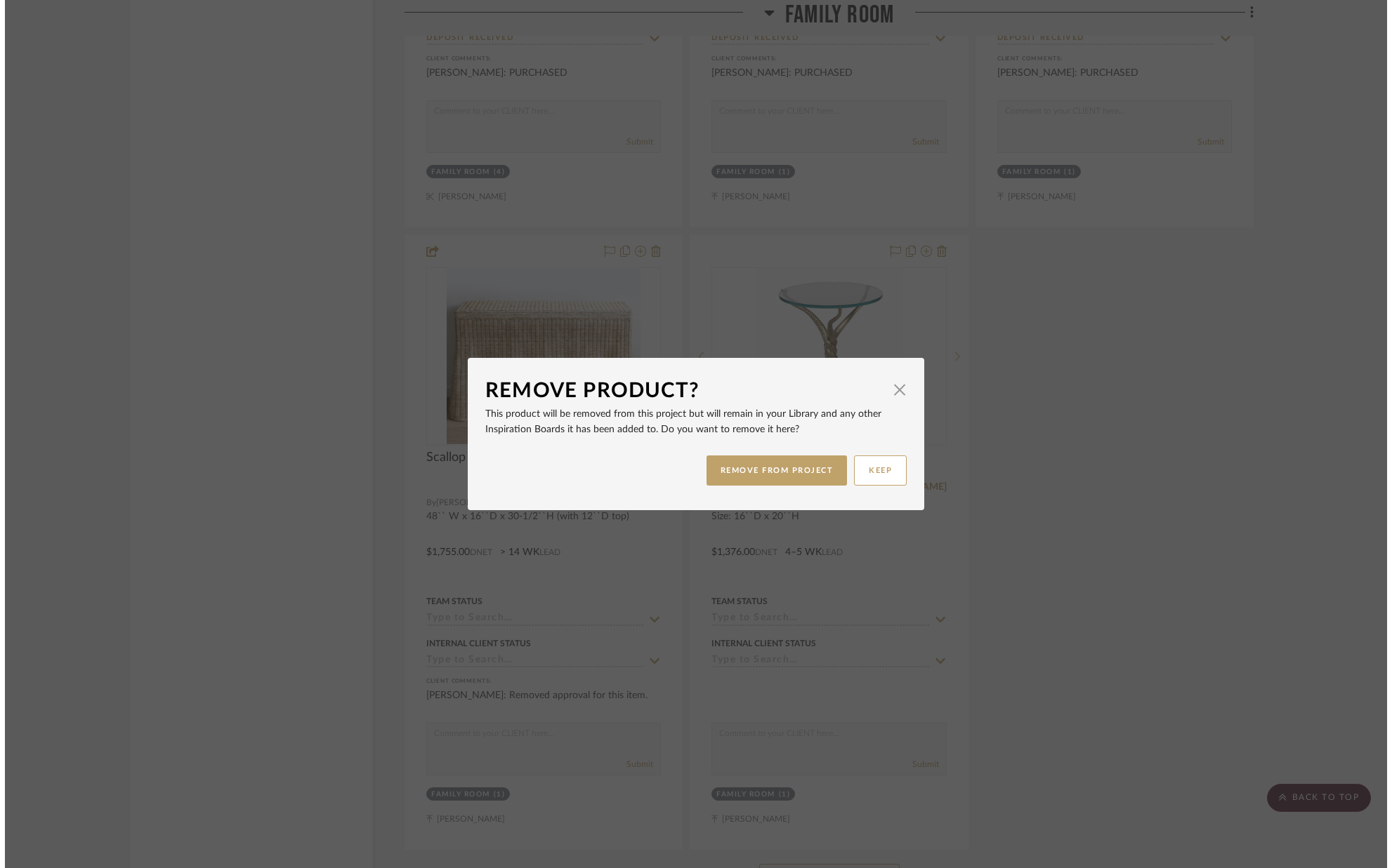
scroll to position [0, 0]
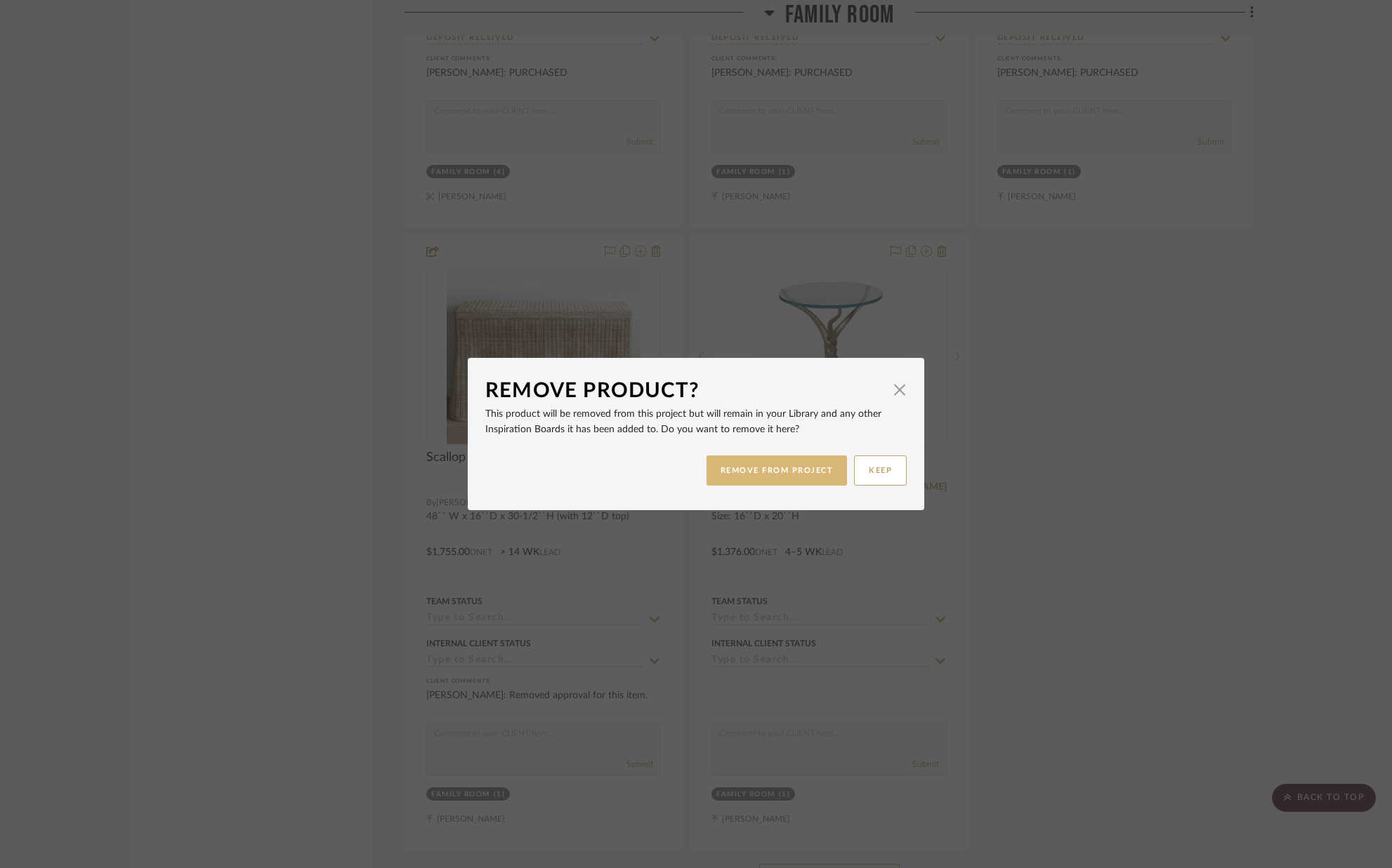
click at [813, 478] on button "REMOVE FROM PROJECT" at bounding box center [777, 471] width 141 height 30
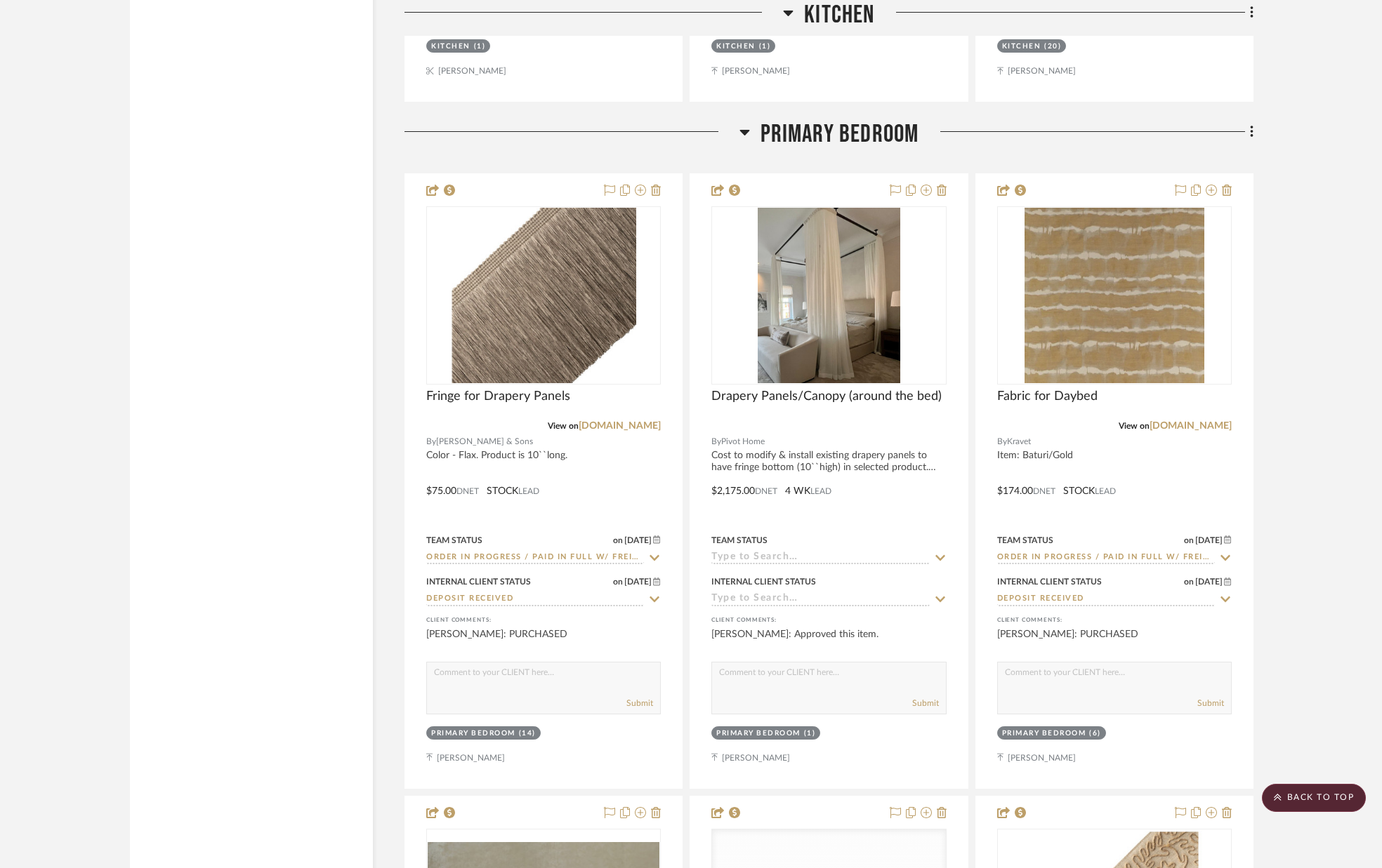
scroll to position [10662, 0]
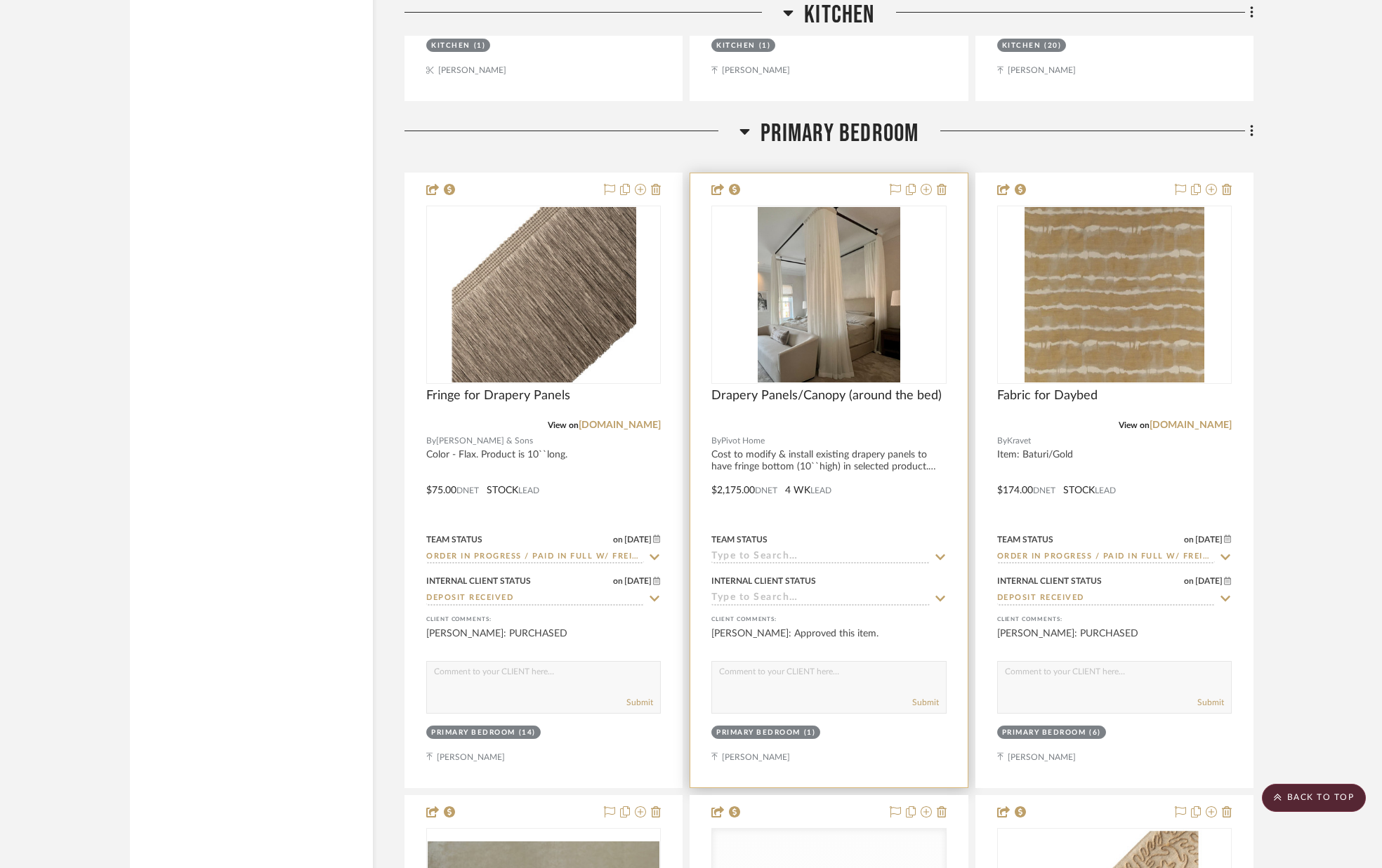
click at [936, 558] on icon at bounding box center [940, 557] width 13 height 11
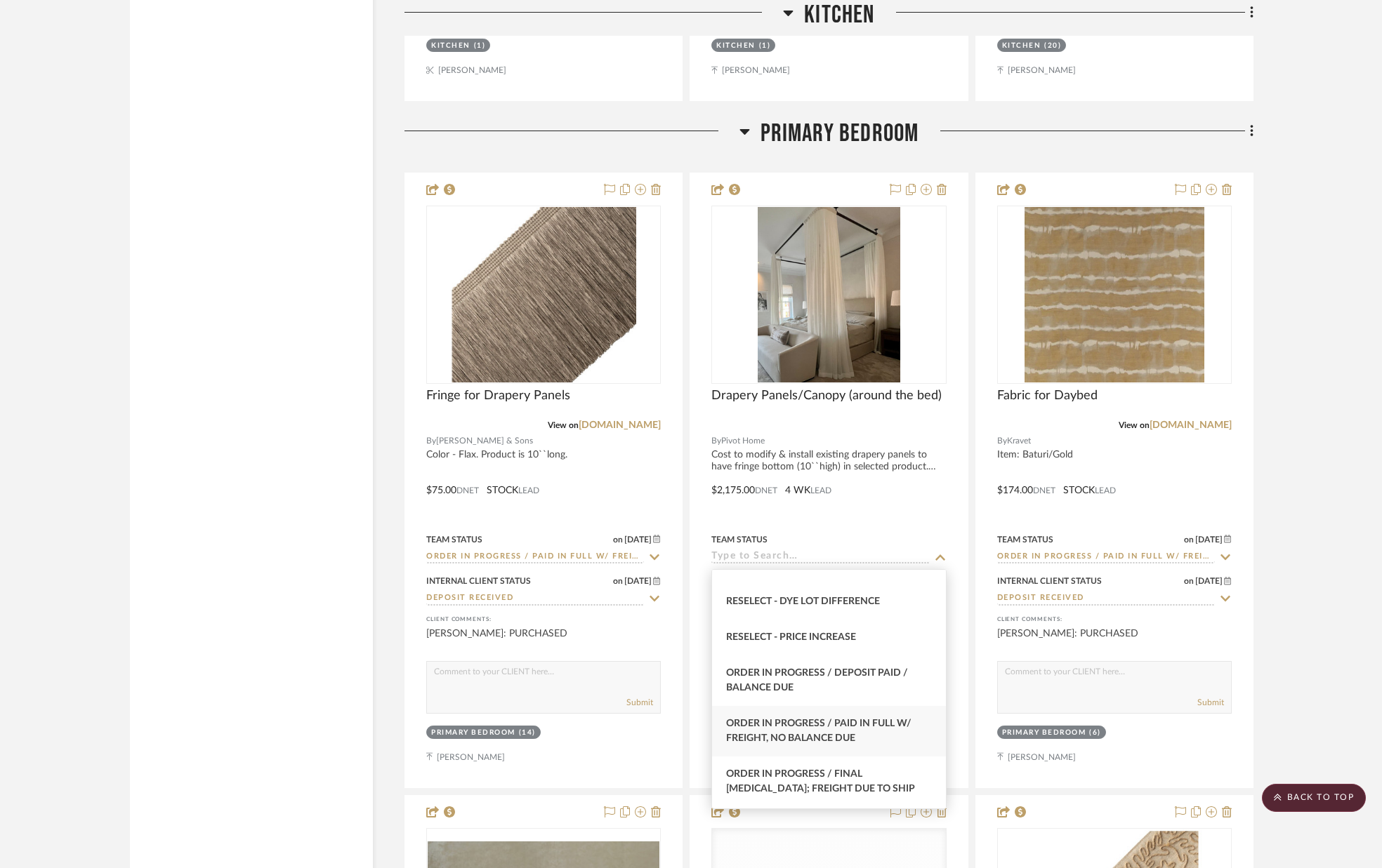
scroll to position [1377, 0]
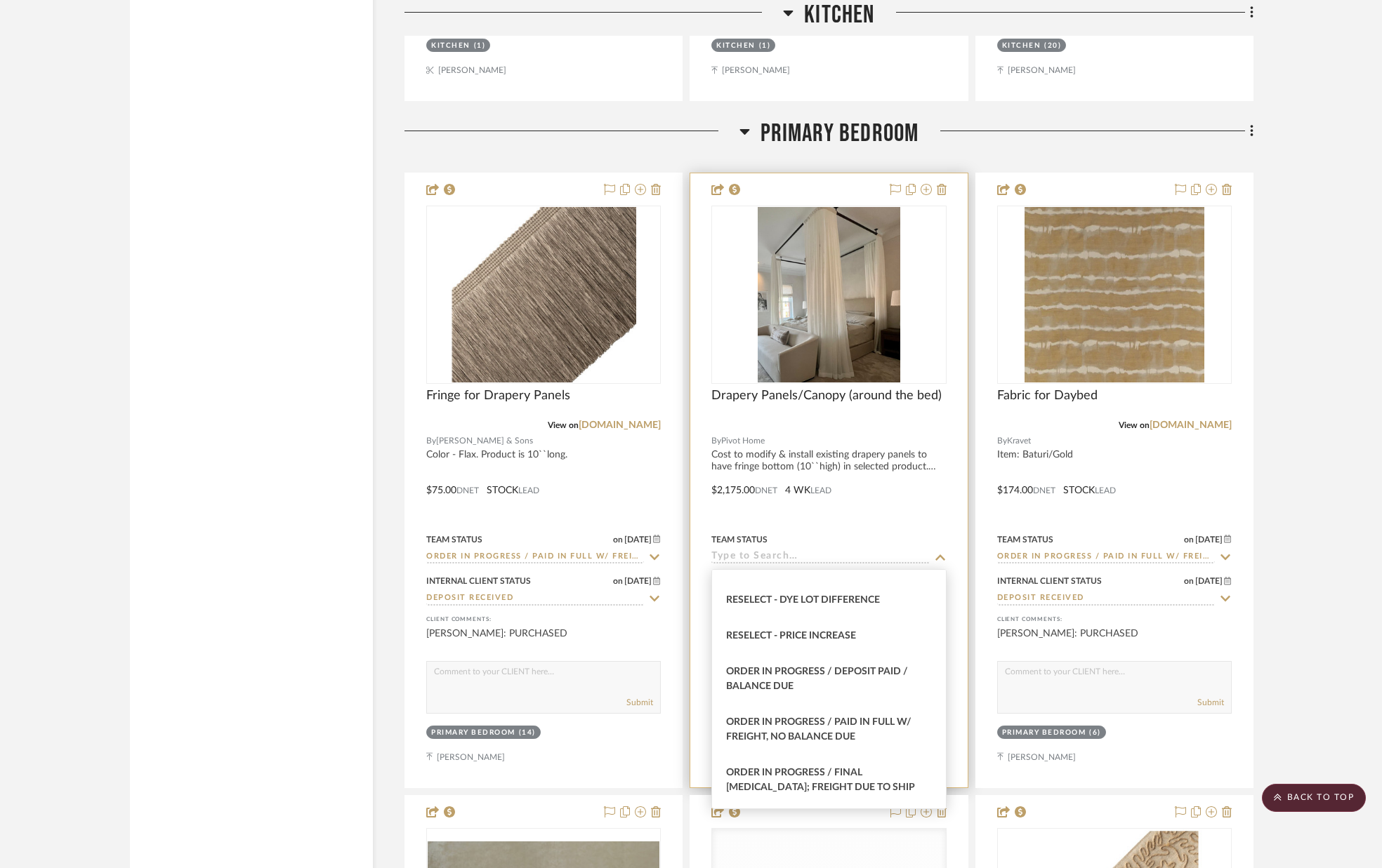
drag, startPoint x: 901, startPoint y: 727, endPoint x: 909, endPoint y: 706, distance: 22.5
click at [901, 727] on span "Order In Progress / Paid In Full w/ Freight, No Balance due" at bounding box center [818, 729] width 185 height 25
type input "[DATE]"
type input "Order In Progress / Paid In Full w/ Freight, No Balance due"
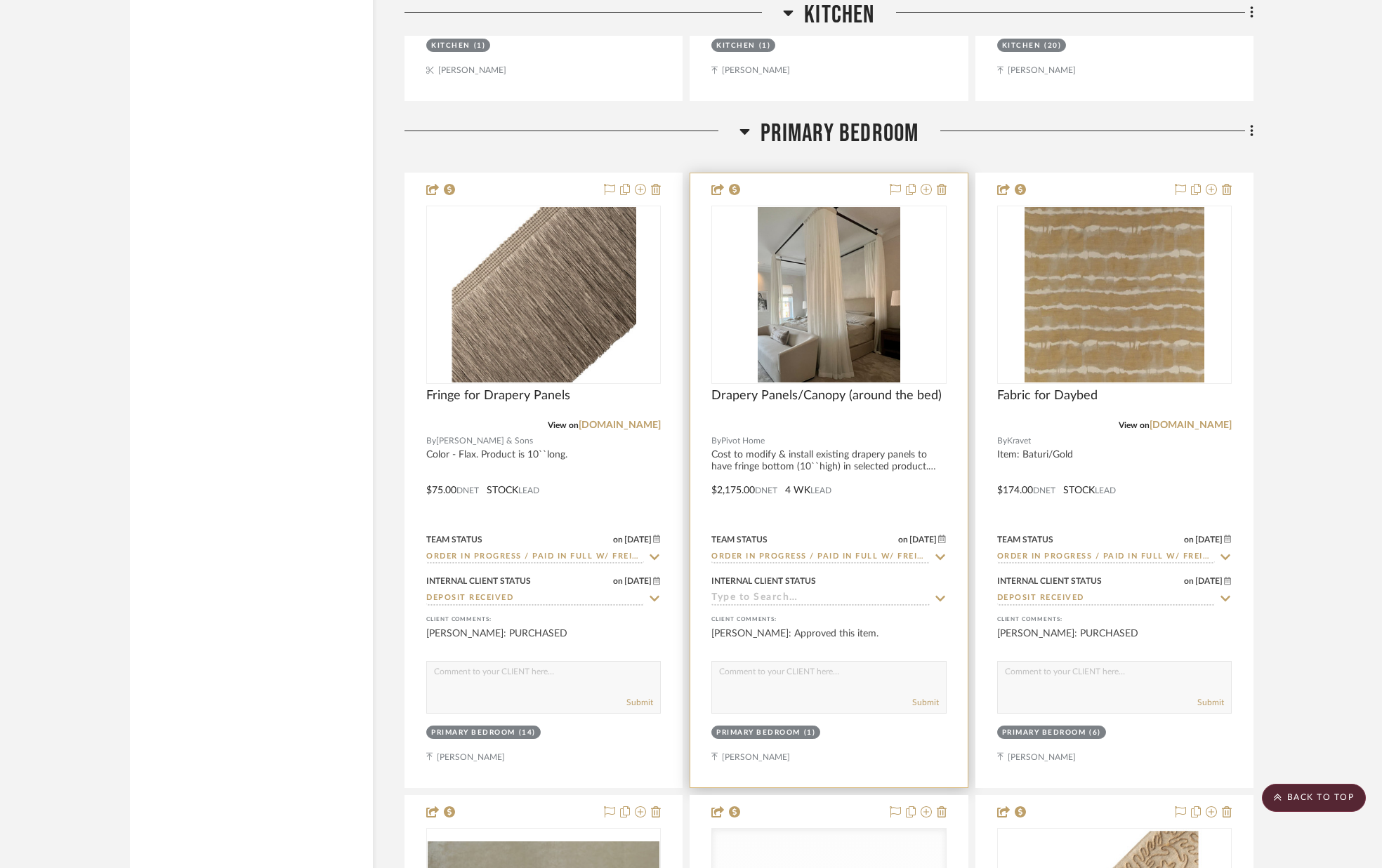
click at [939, 597] on icon at bounding box center [940, 599] width 13 height 11
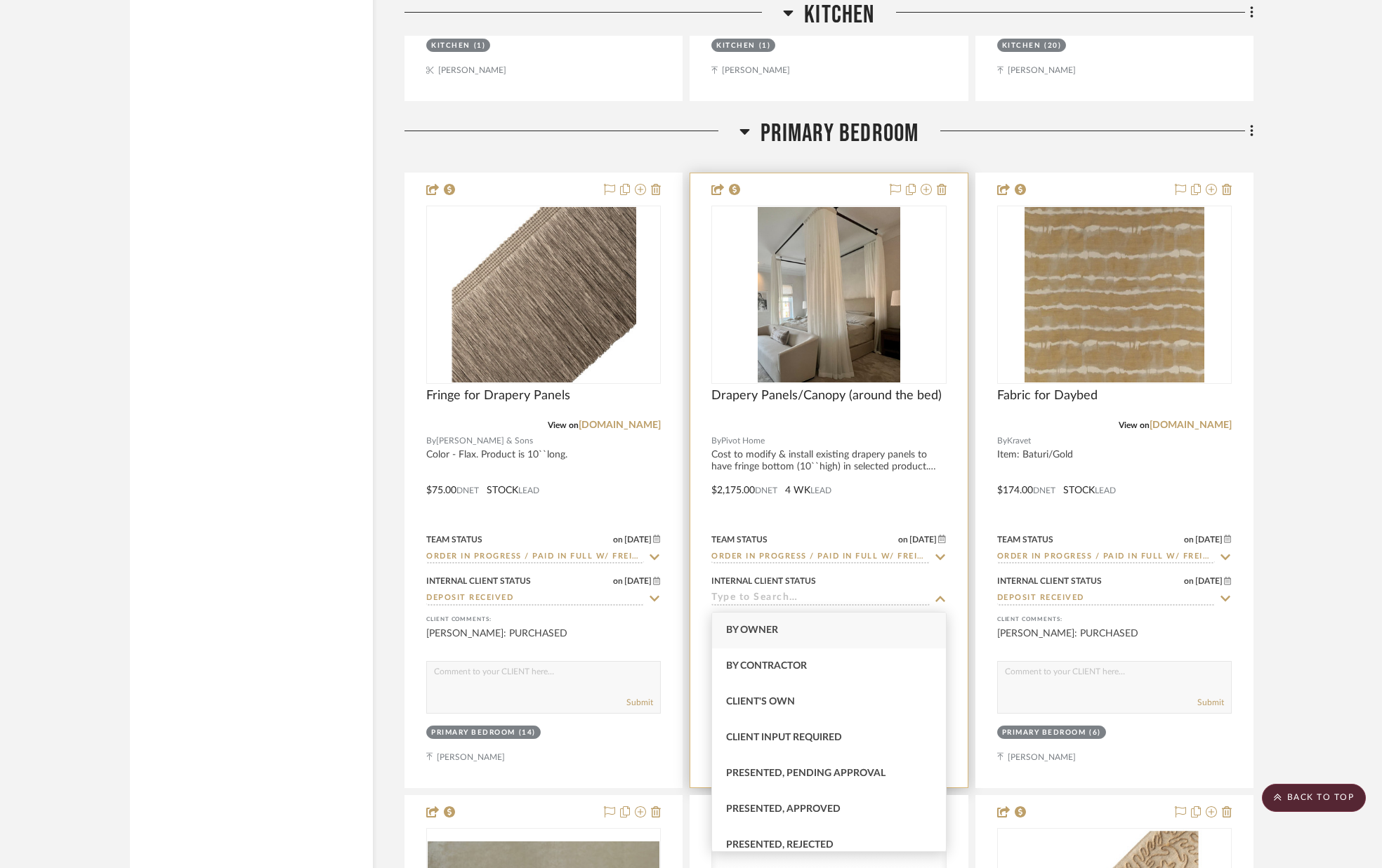
scroll to position [10663, 0]
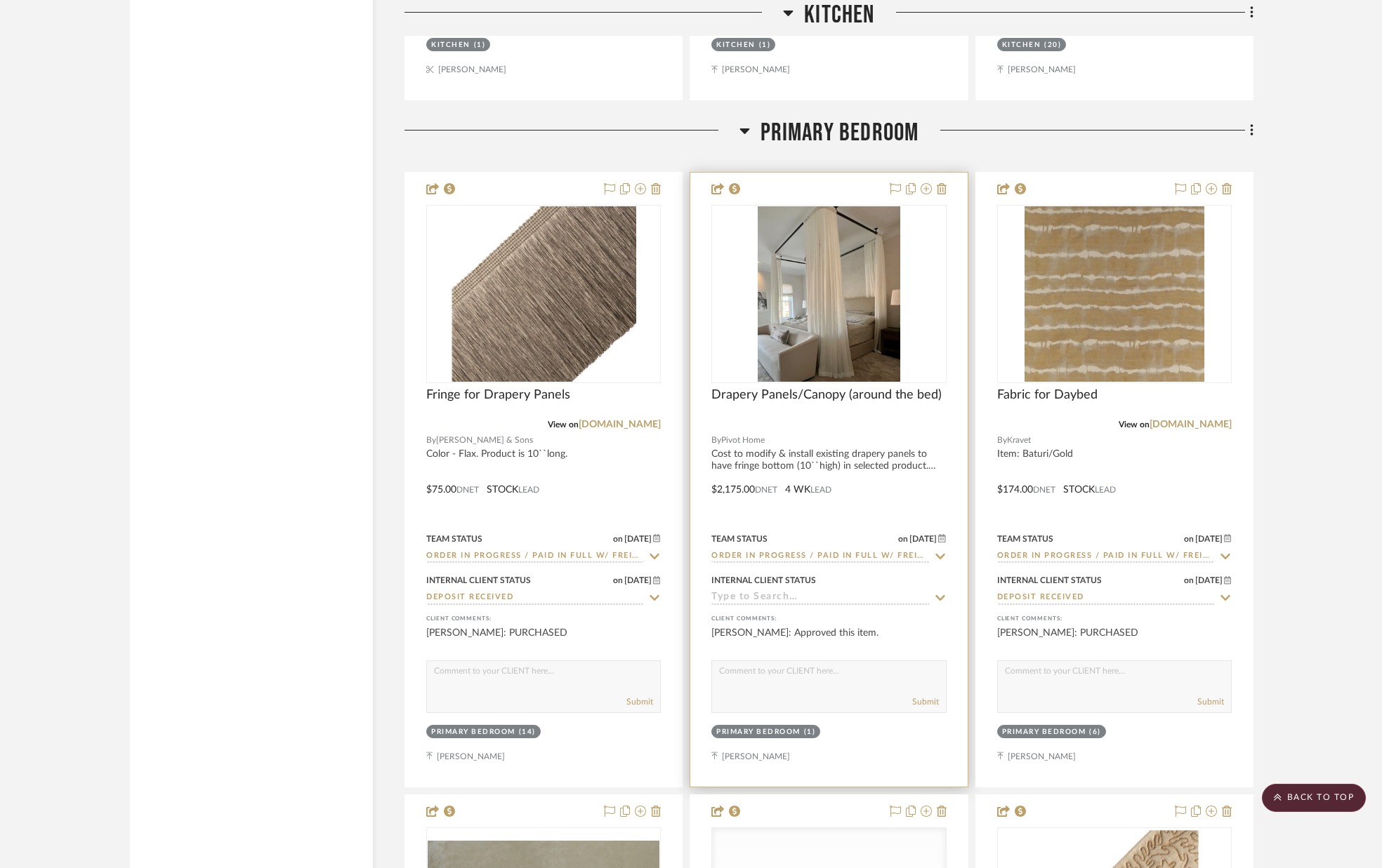
click at [939, 603] on icon at bounding box center [940, 598] width 13 height 11
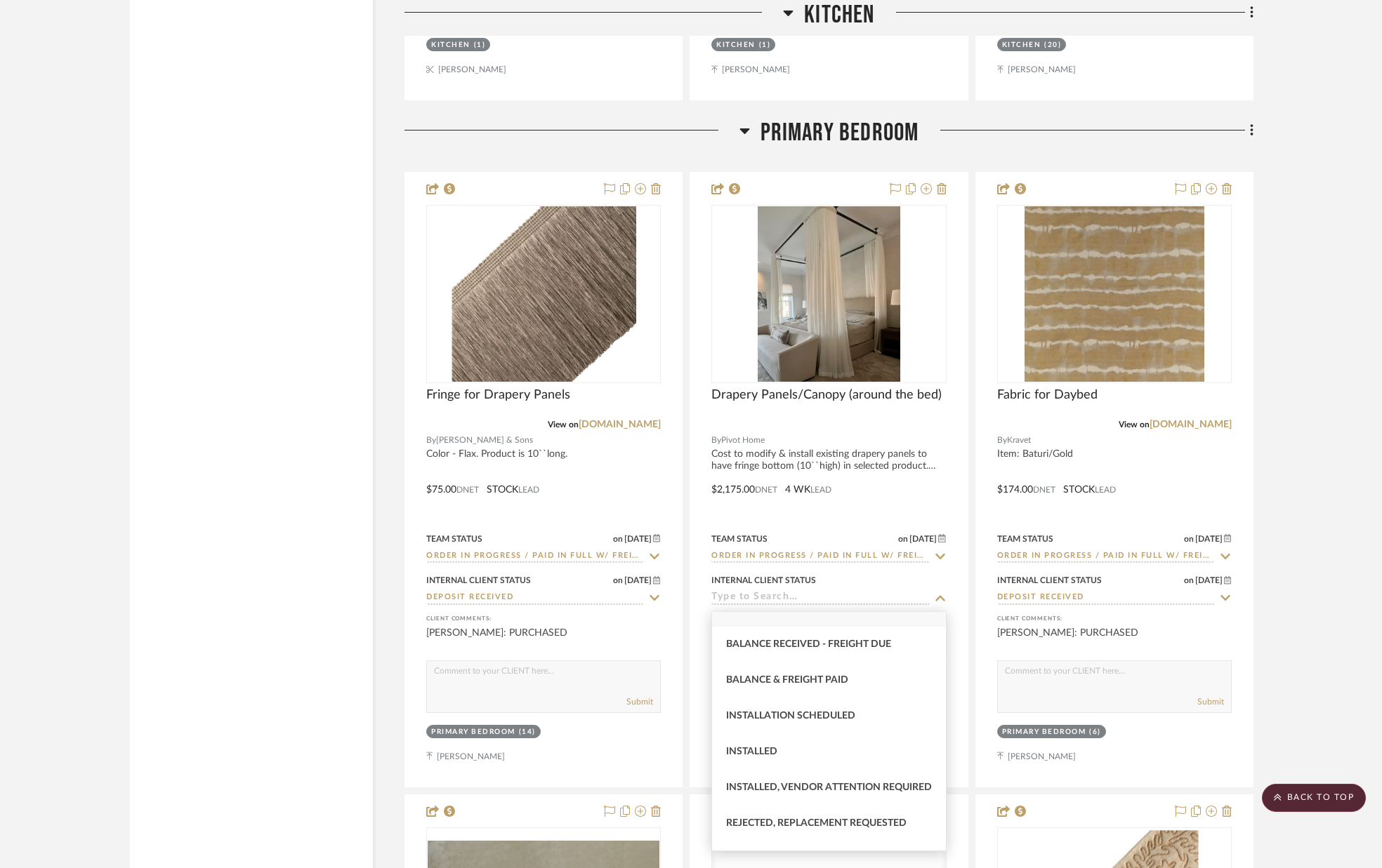
scroll to position [309, 0]
click at [850, 619] on div "Deposit Received" at bounding box center [828, 608] width 233 height 36
type input "[DATE]"
type input "Deposit Received"
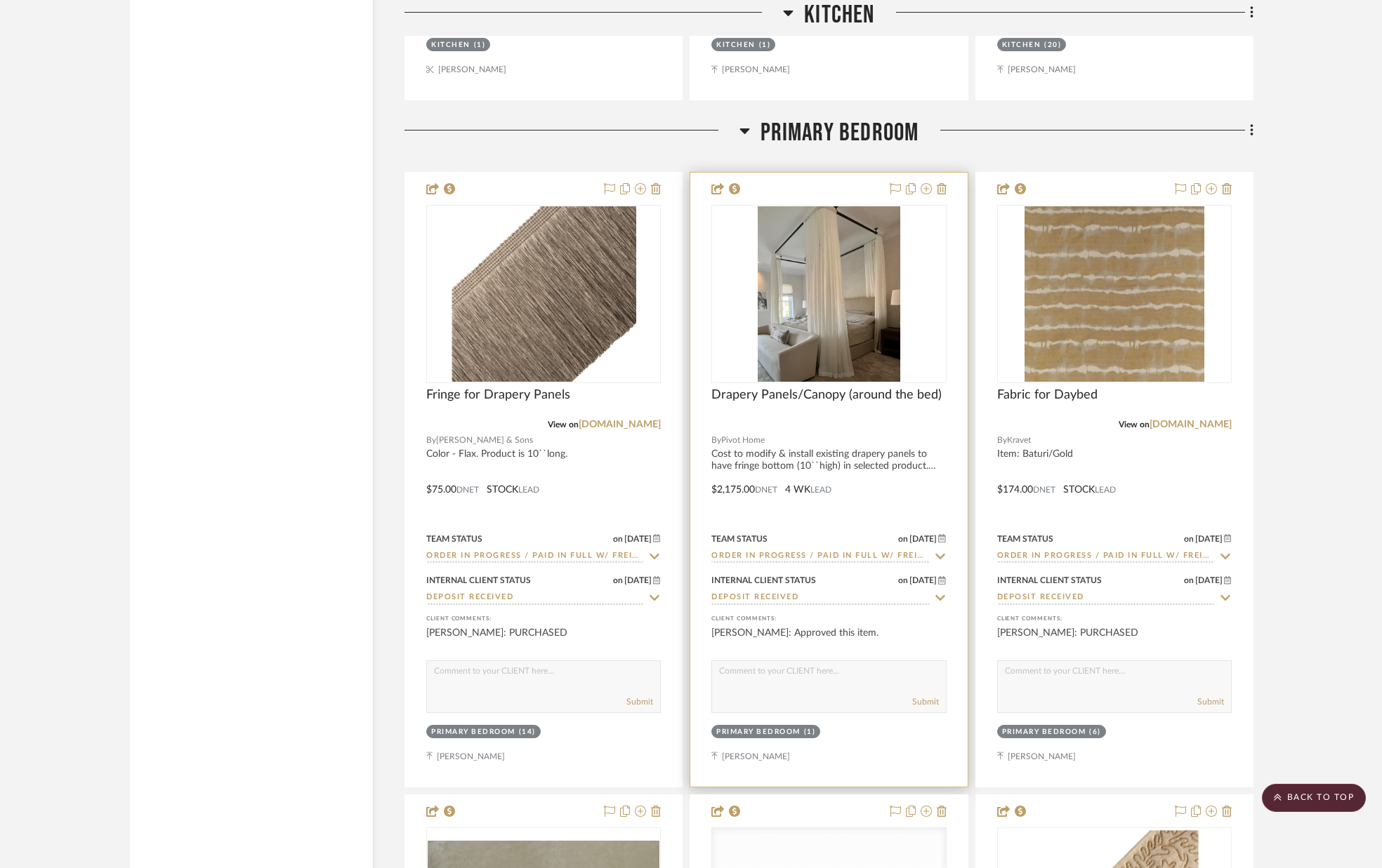
click at [831, 685] on textarea at bounding box center [828, 675] width 233 height 27
type textarea "PURCHASED"
click at [925, 700] on button "Submit" at bounding box center [925, 702] width 27 height 13
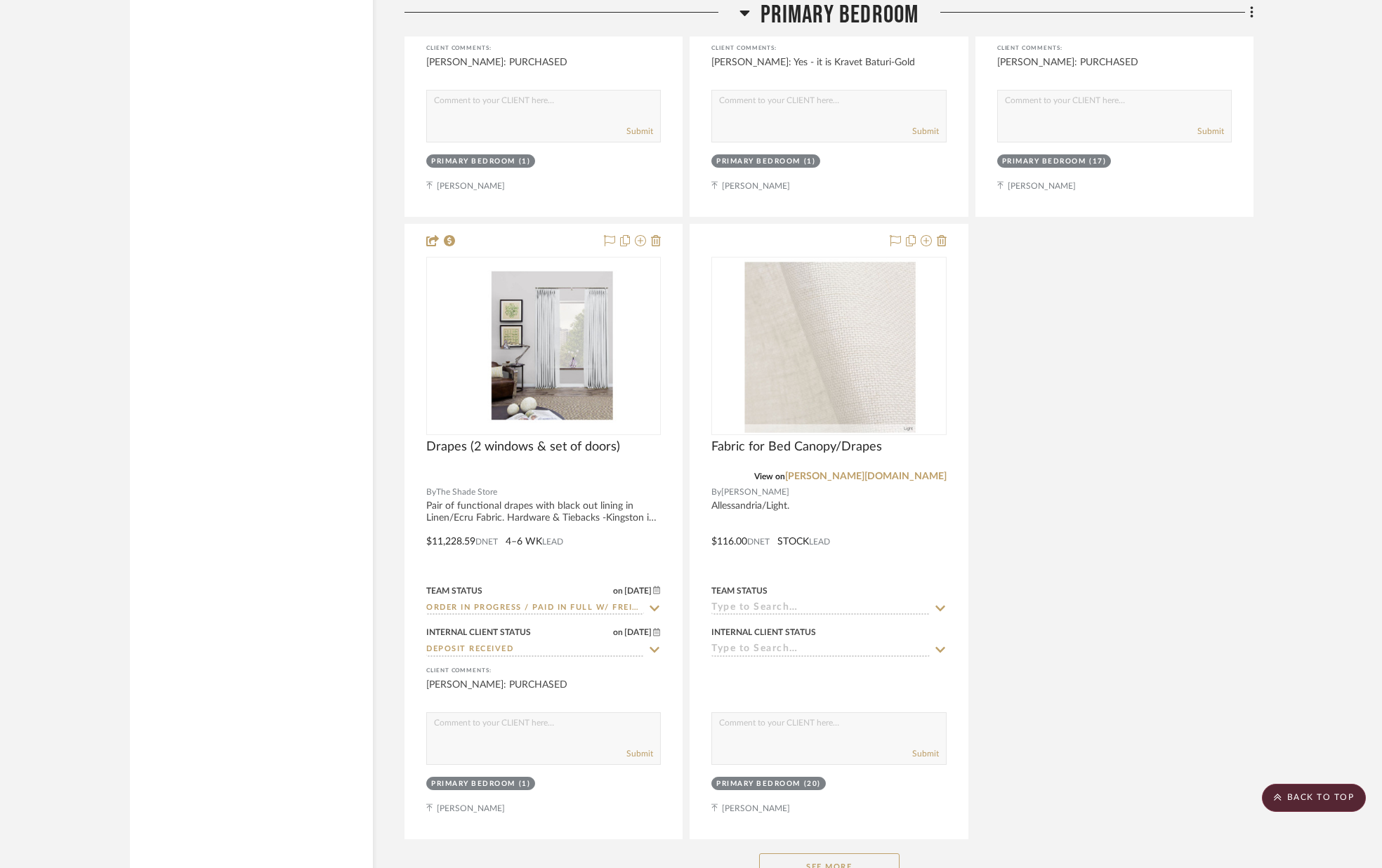
scroll to position [11870, 0]
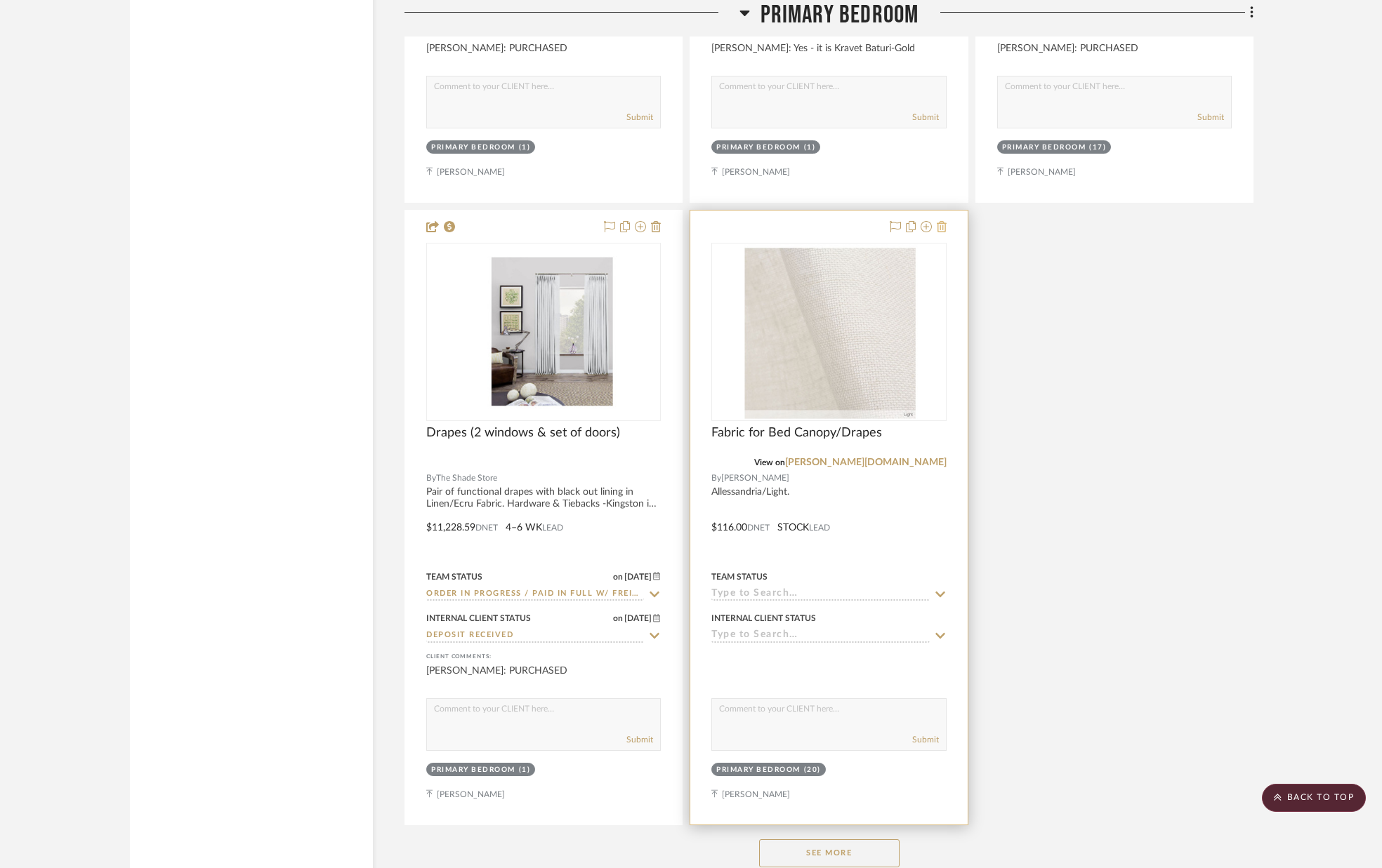
click at [943, 227] on icon at bounding box center [941, 226] width 10 height 11
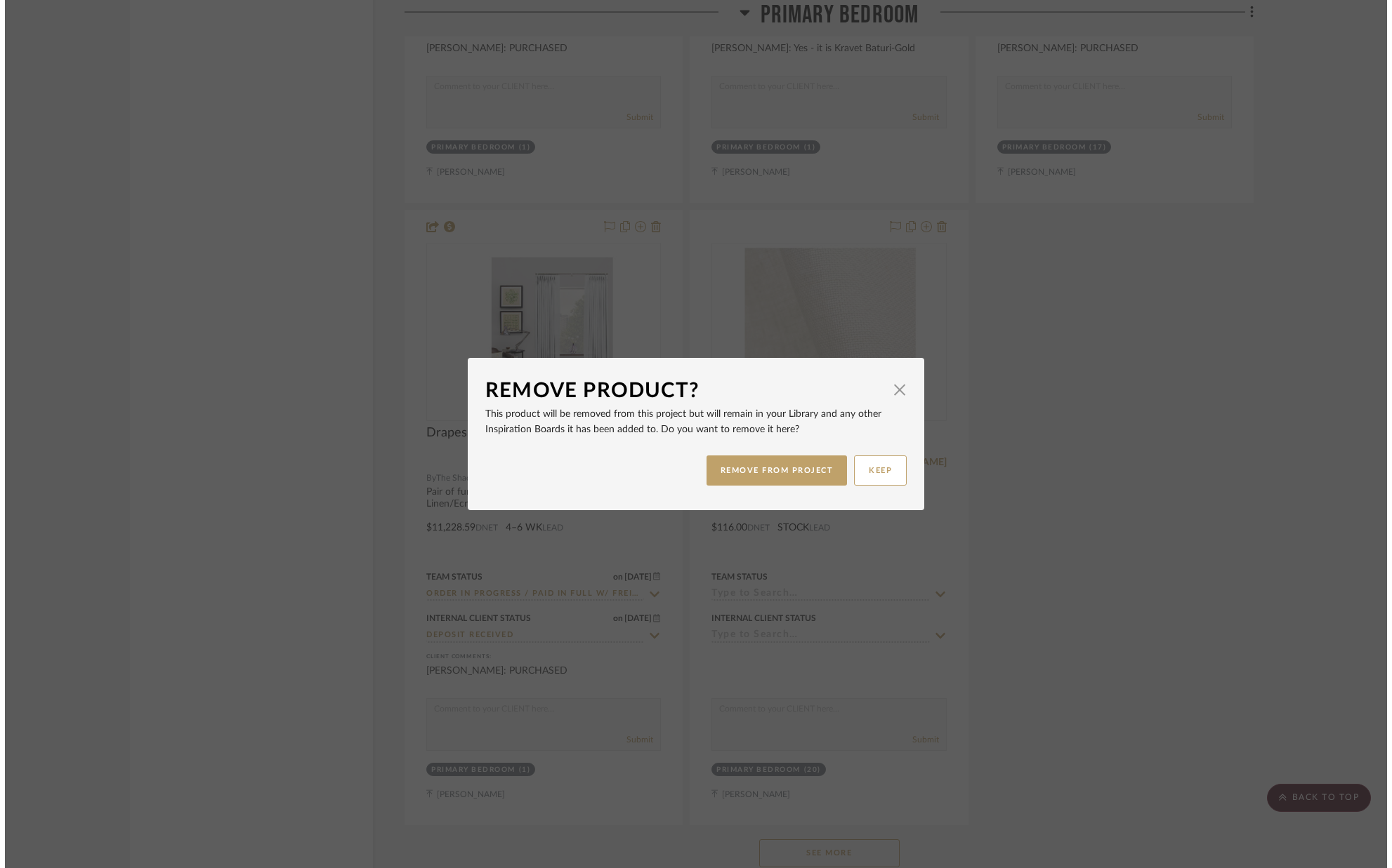
scroll to position [0, 0]
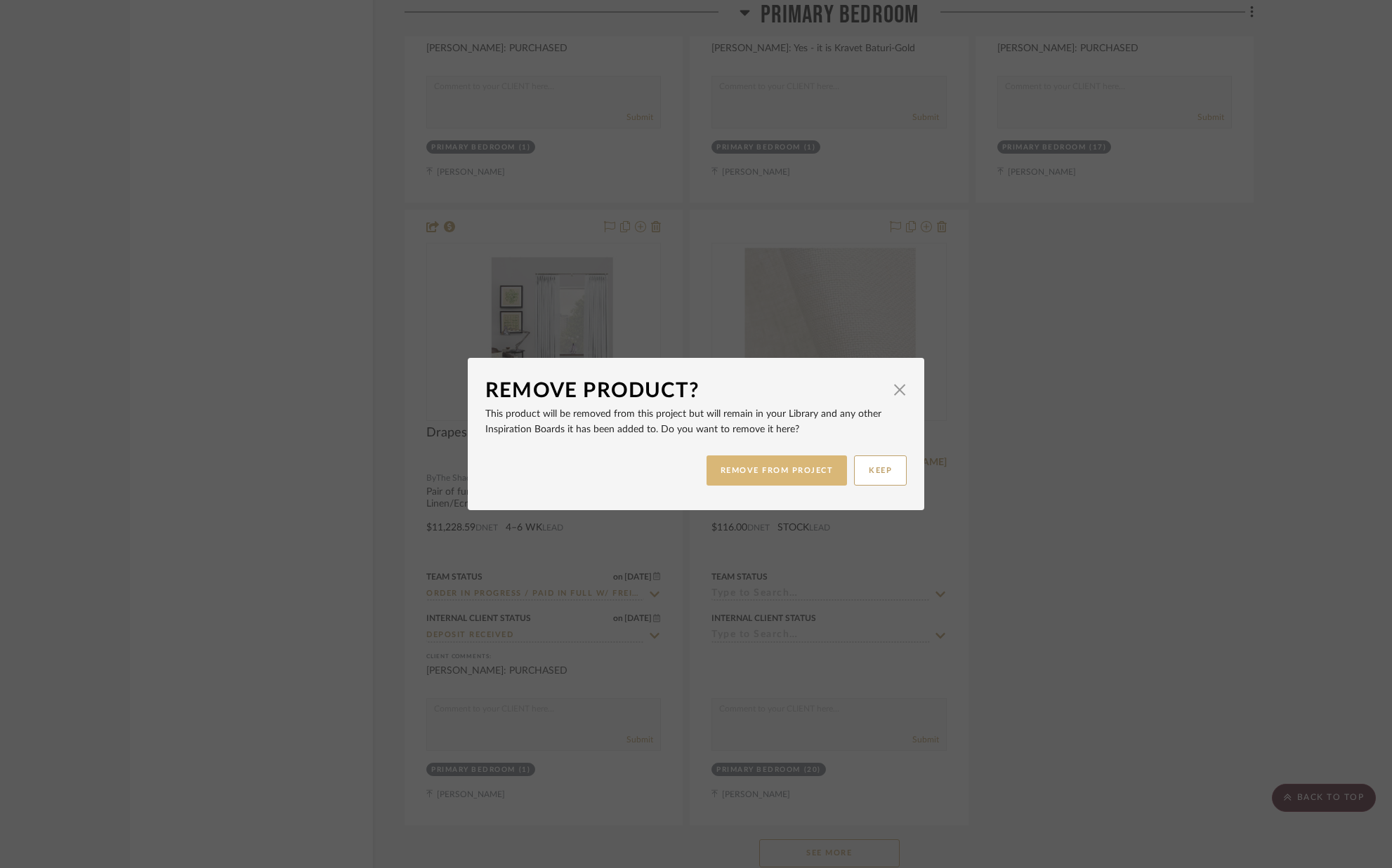
click at [778, 469] on button "REMOVE FROM PROJECT" at bounding box center [777, 471] width 141 height 30
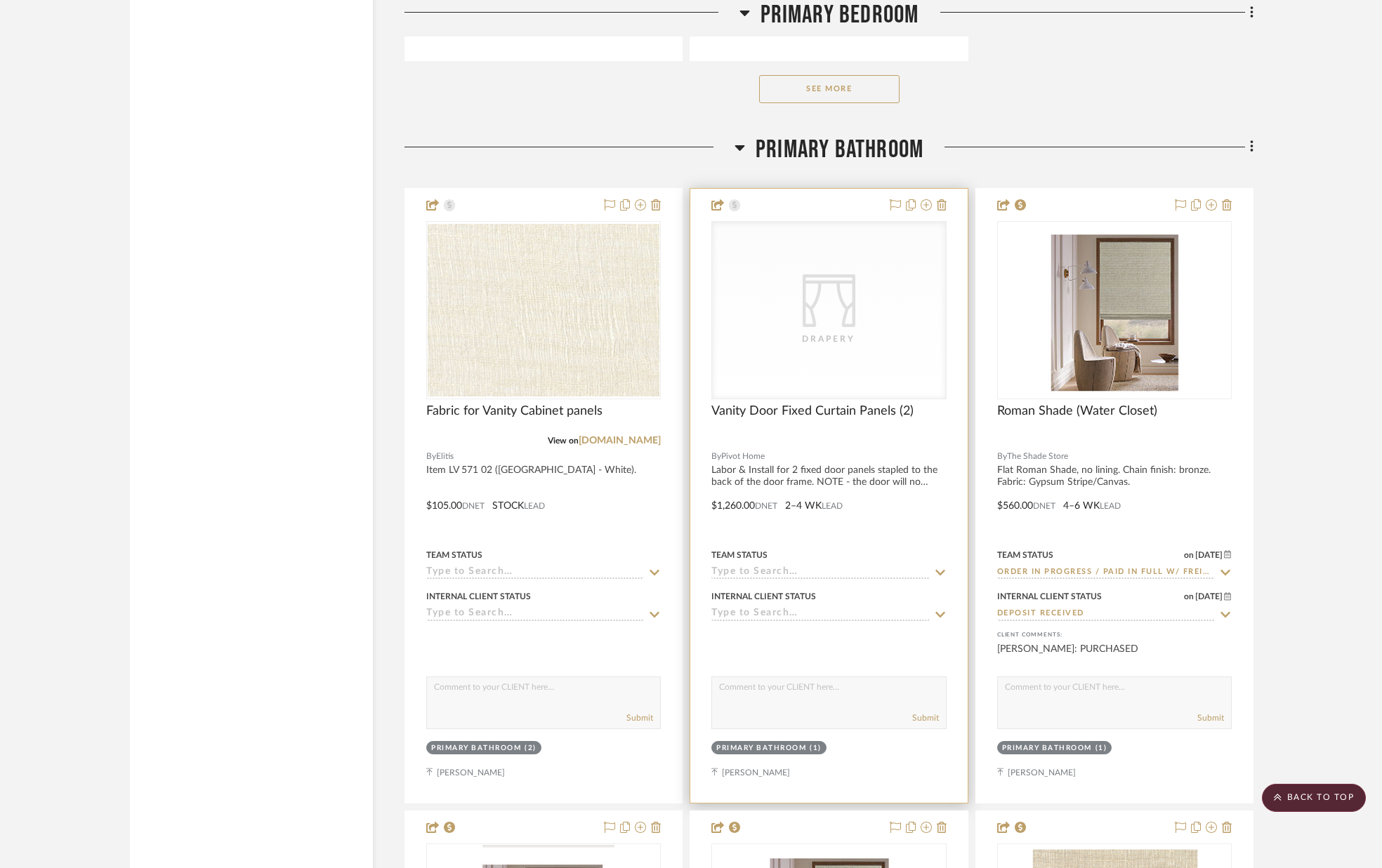
scroll to position [12638, 0]
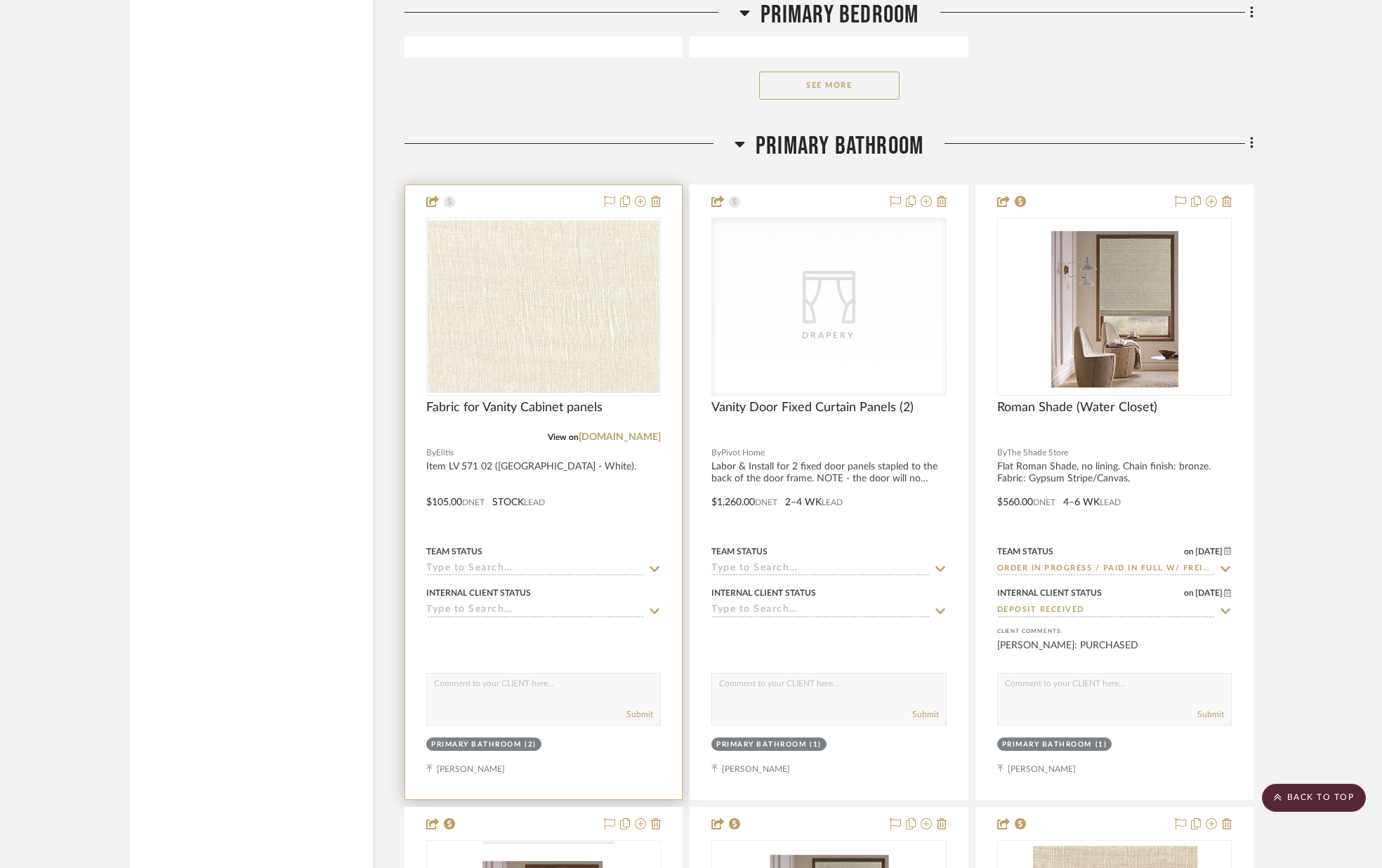
click at [650, 568] on icon at bounding box center [655, 569] width 10 height 6
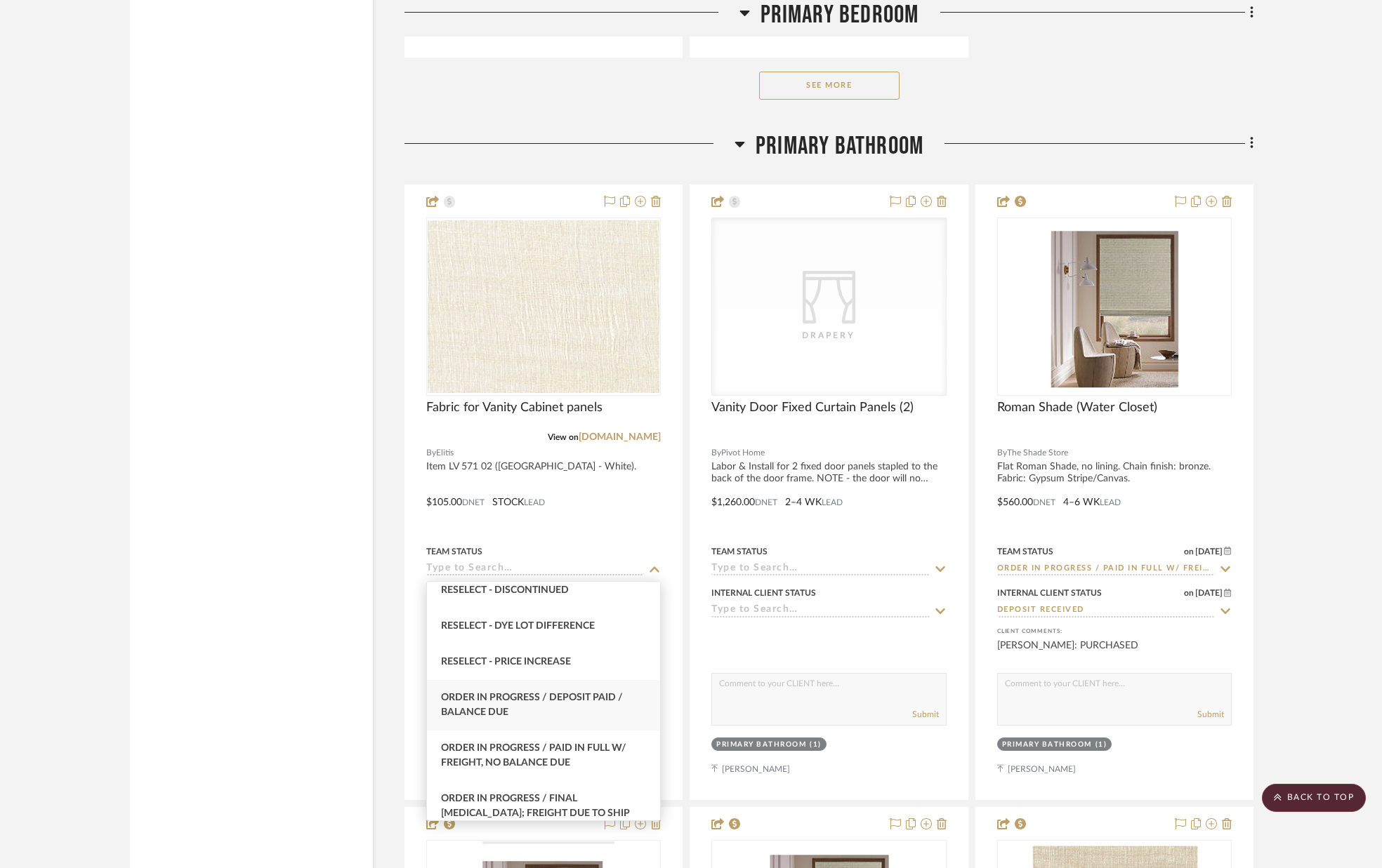
scroll to position [1365, 0]
click at [573, 739] on div "Order In Progress / Paid In Full w/ Freight, No Balance due" at bounding box center [542, 754] width 233 height 51
type input "[DATE]"
type input "Order In Progress / Paid In Full w/ Freight, No Balance due"
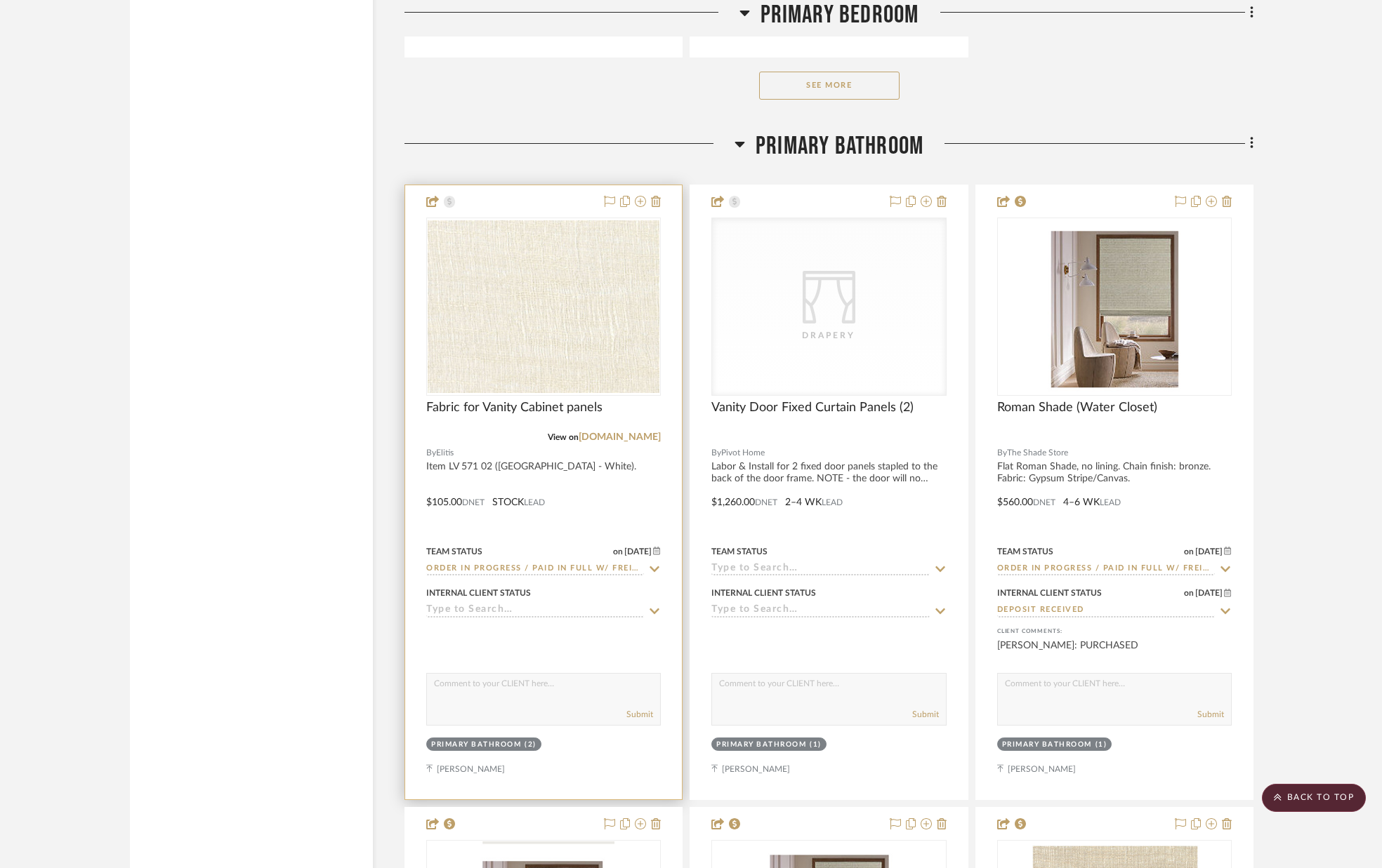
click at [650, 610] on icon at bounding box center [654, 611] width 13 height 11
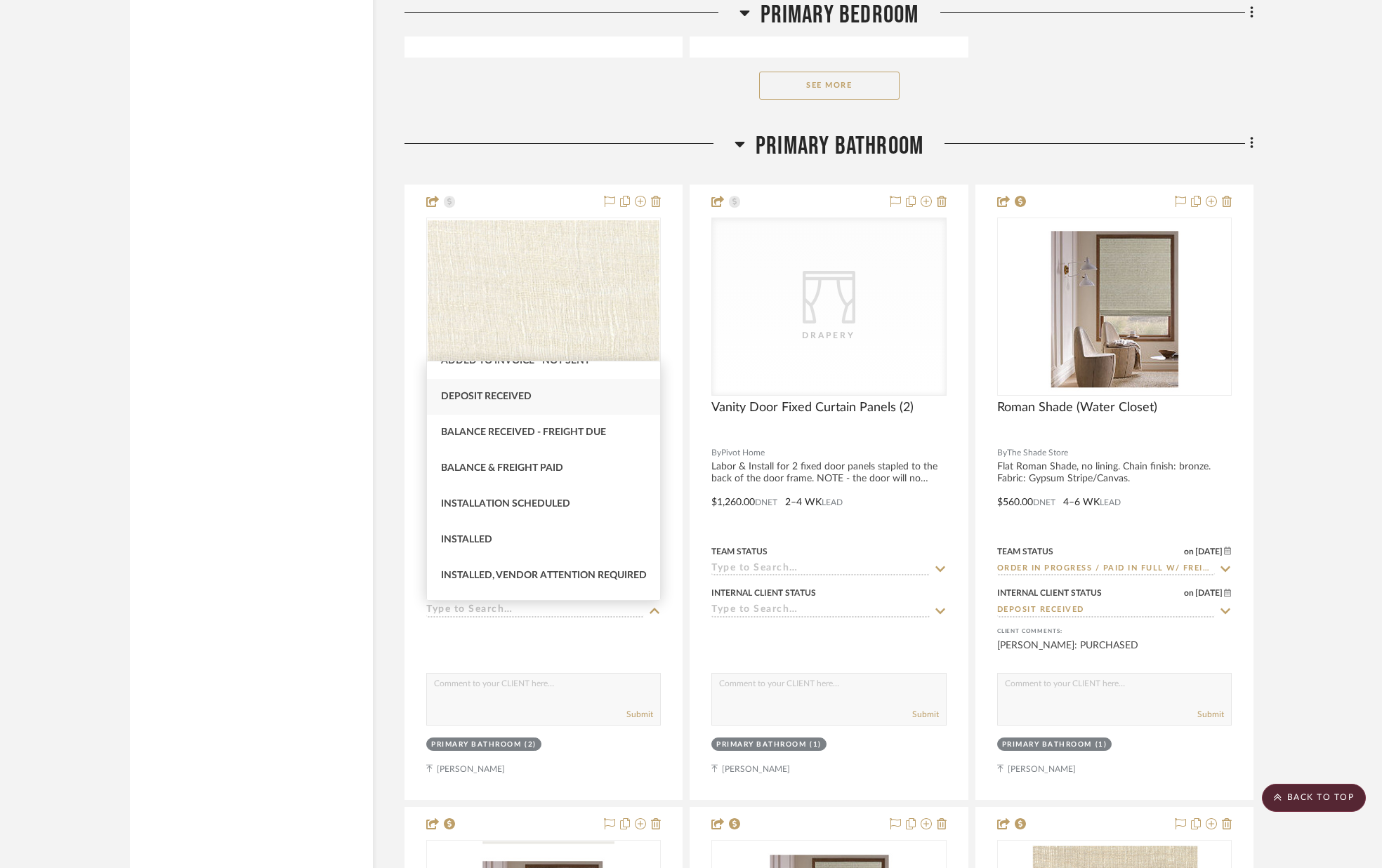
scroll to position [269, 0]
click at [558, 406] on div "Deposit Received" at bounding box center [542, 395] width 233 height 36
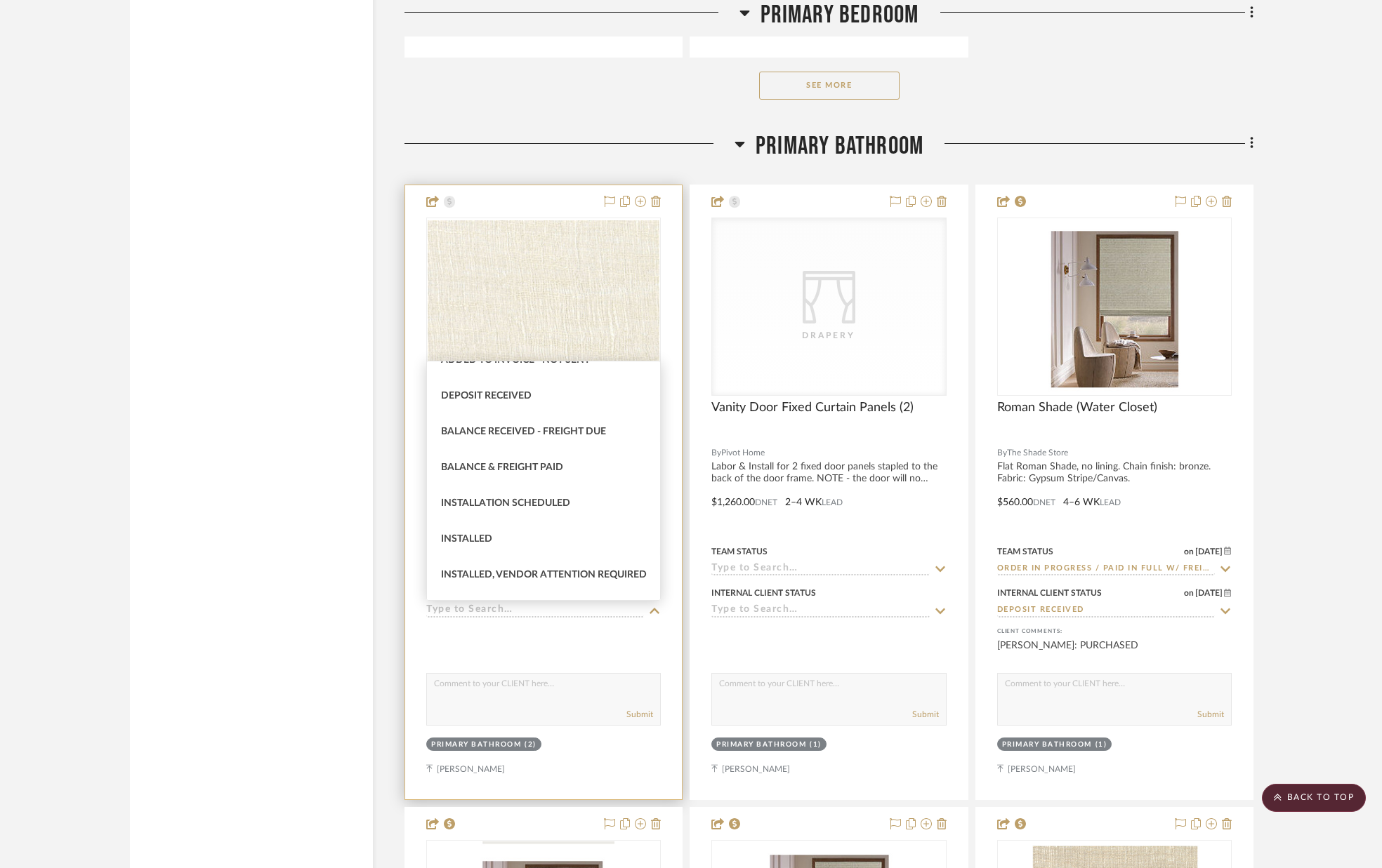
type input "[DATE]"
type input "Deposit Received"
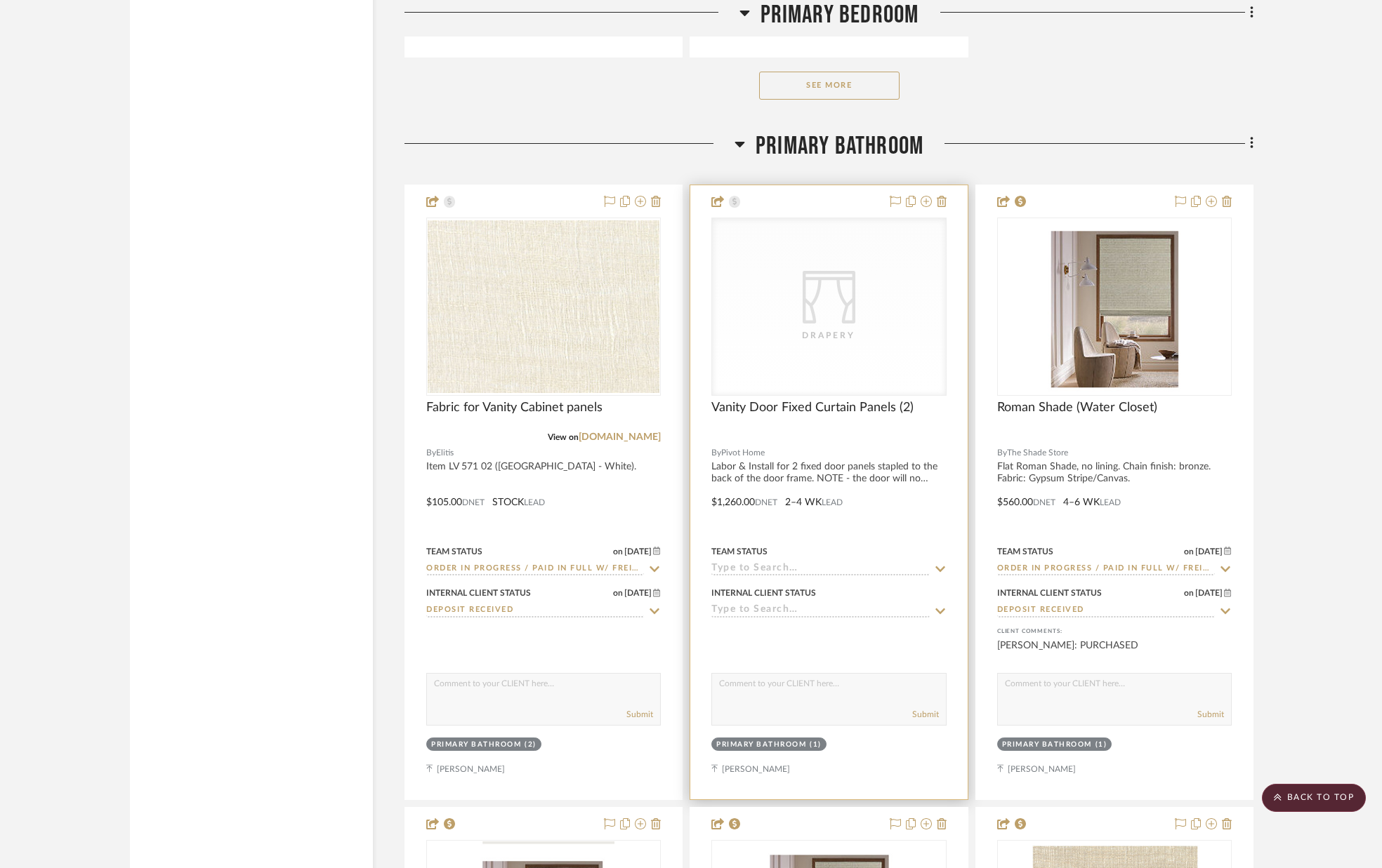
click at [941, 569] on icon at bounding box center [940, 569] width 10 height 6
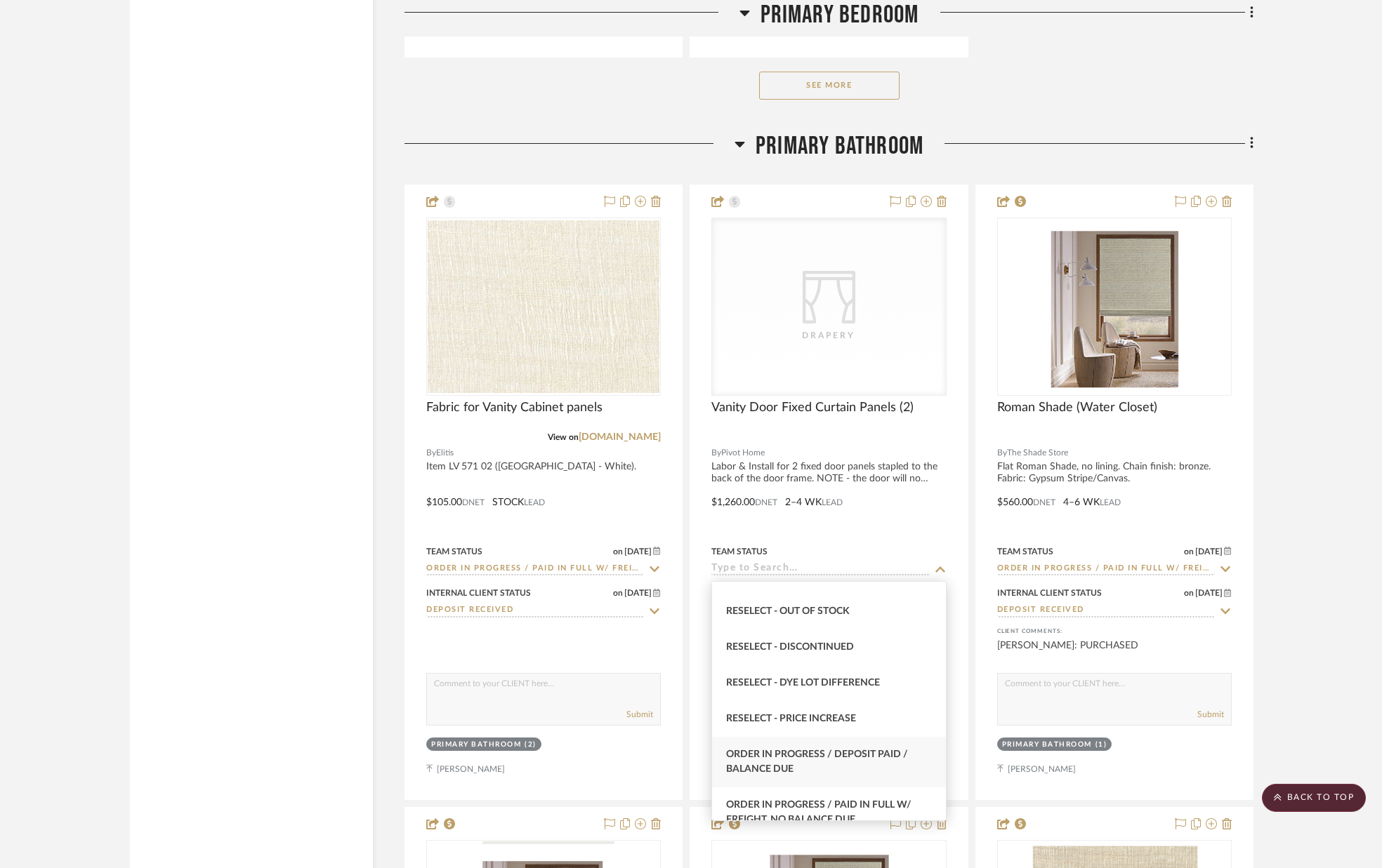
scroll to position [1307, 0]
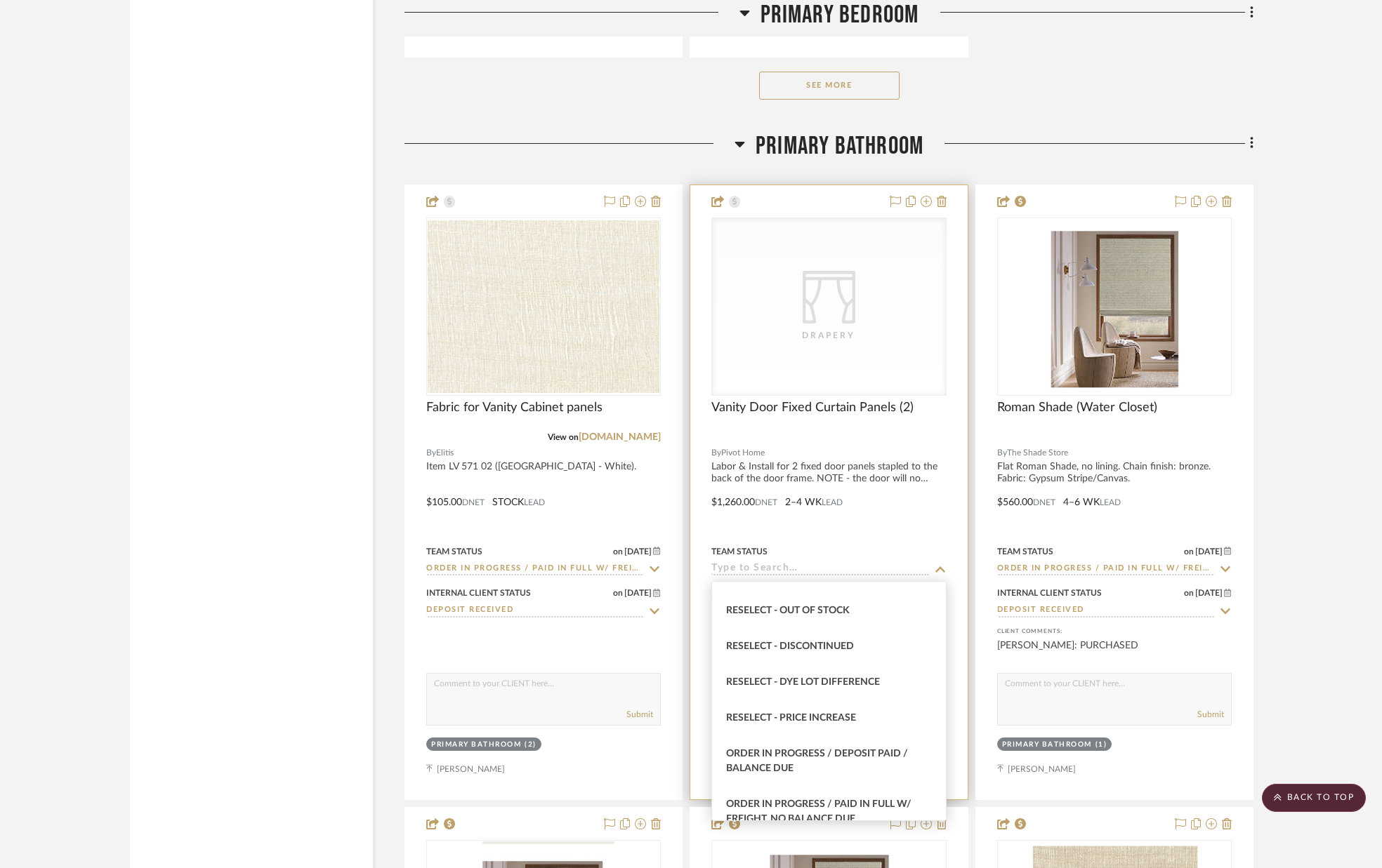
drag, startPoint x: 893, startPoint y: 792, endPoint x: 905, endPoint y: 744, distance: 49.5
click at [893, 792] on div "Order In Progress / Paid In Full w/ Freight, No Balance due" at bounding box center [828, 812] width 233 height 51
type input "[DATE]"
type input "Order In Progress / Paid In Full w/ Freight, No Balance due"
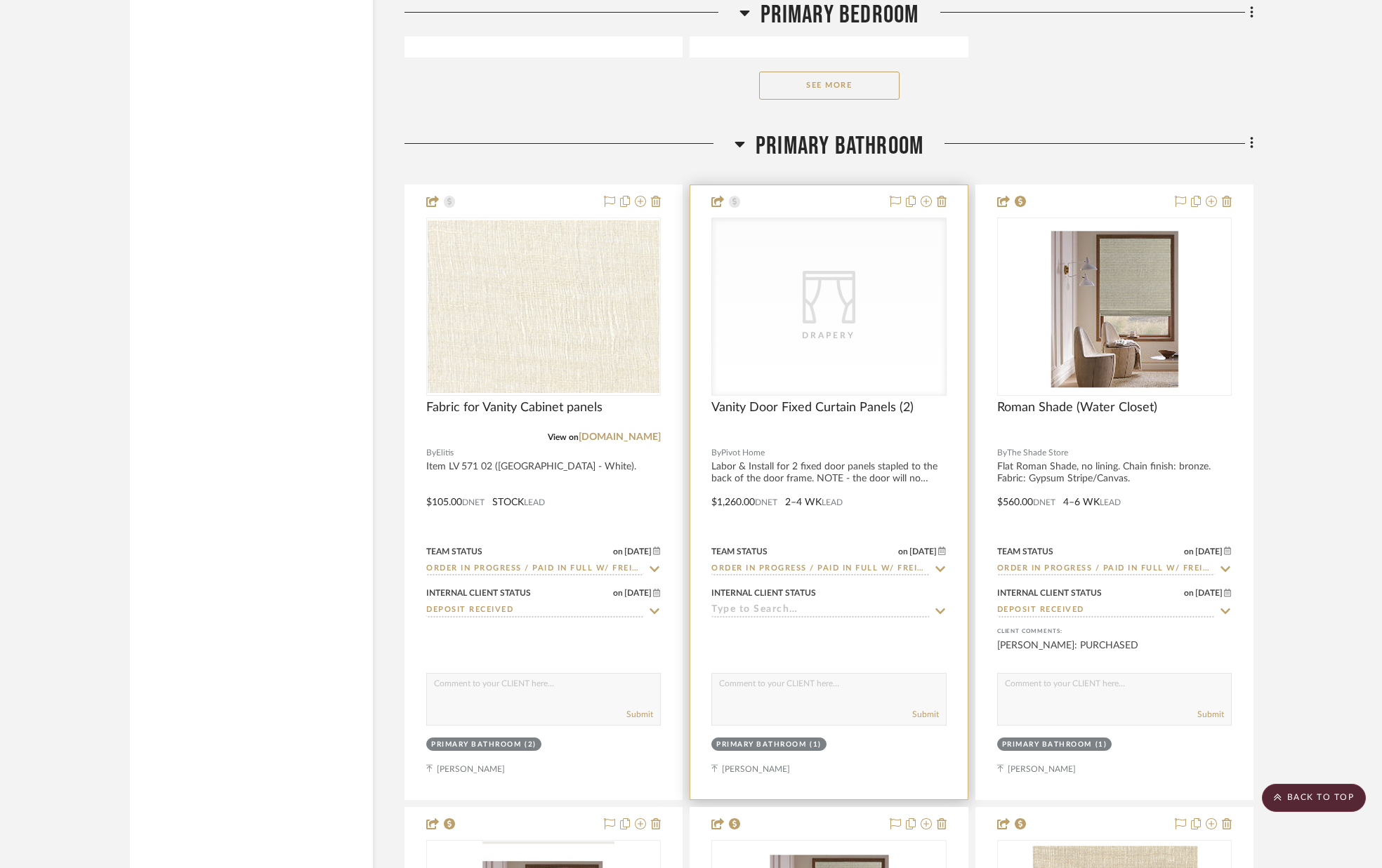
click at [940, 615] on icon at bounding box center [940, 611] width 13 height 11
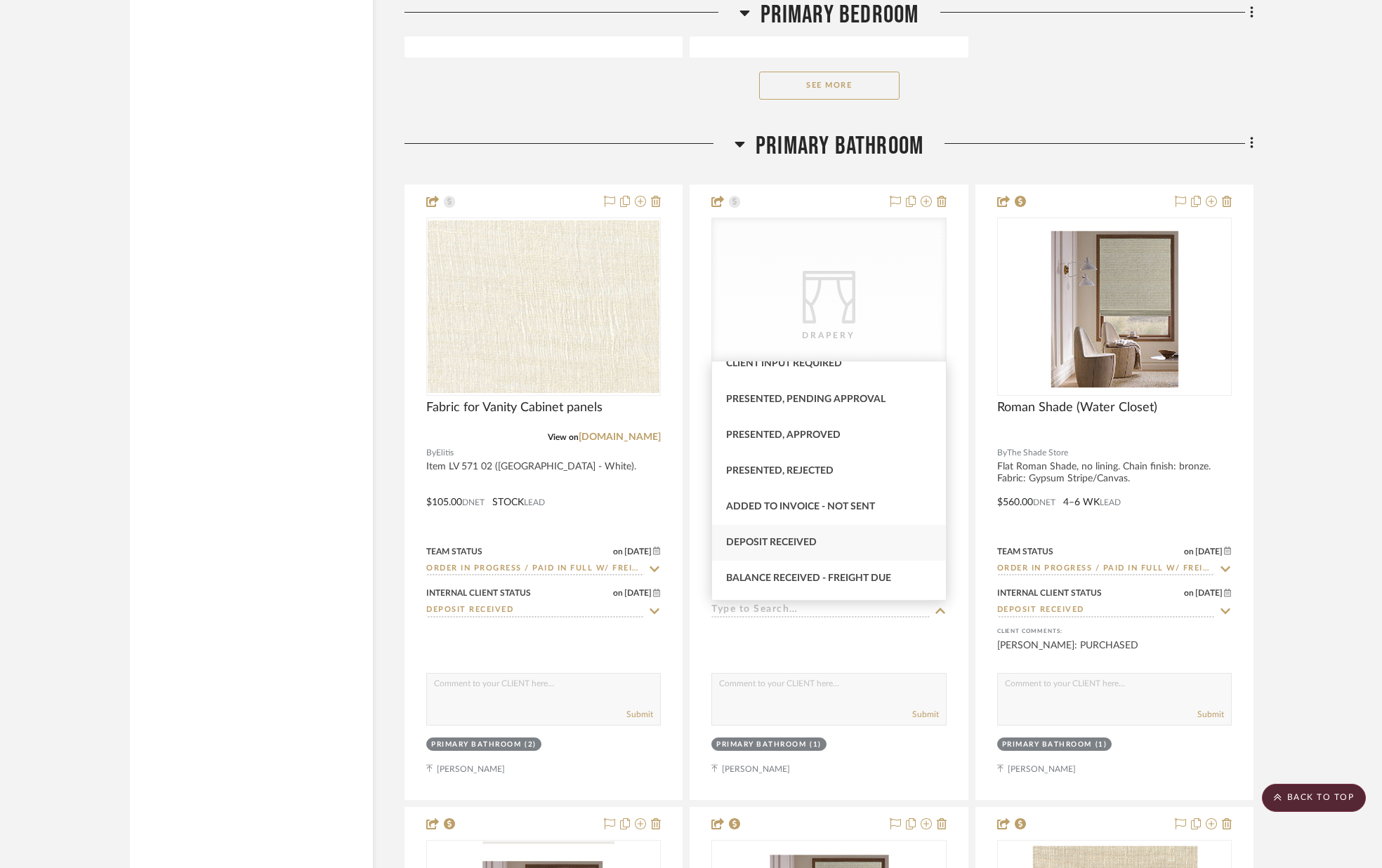
scroll to position [125, 0]
click at [859, 545] on div "Deposit Received" at bounding box center [828, 541] width 233 height 36
type input "[DATE]"
type input "Deposit Received"
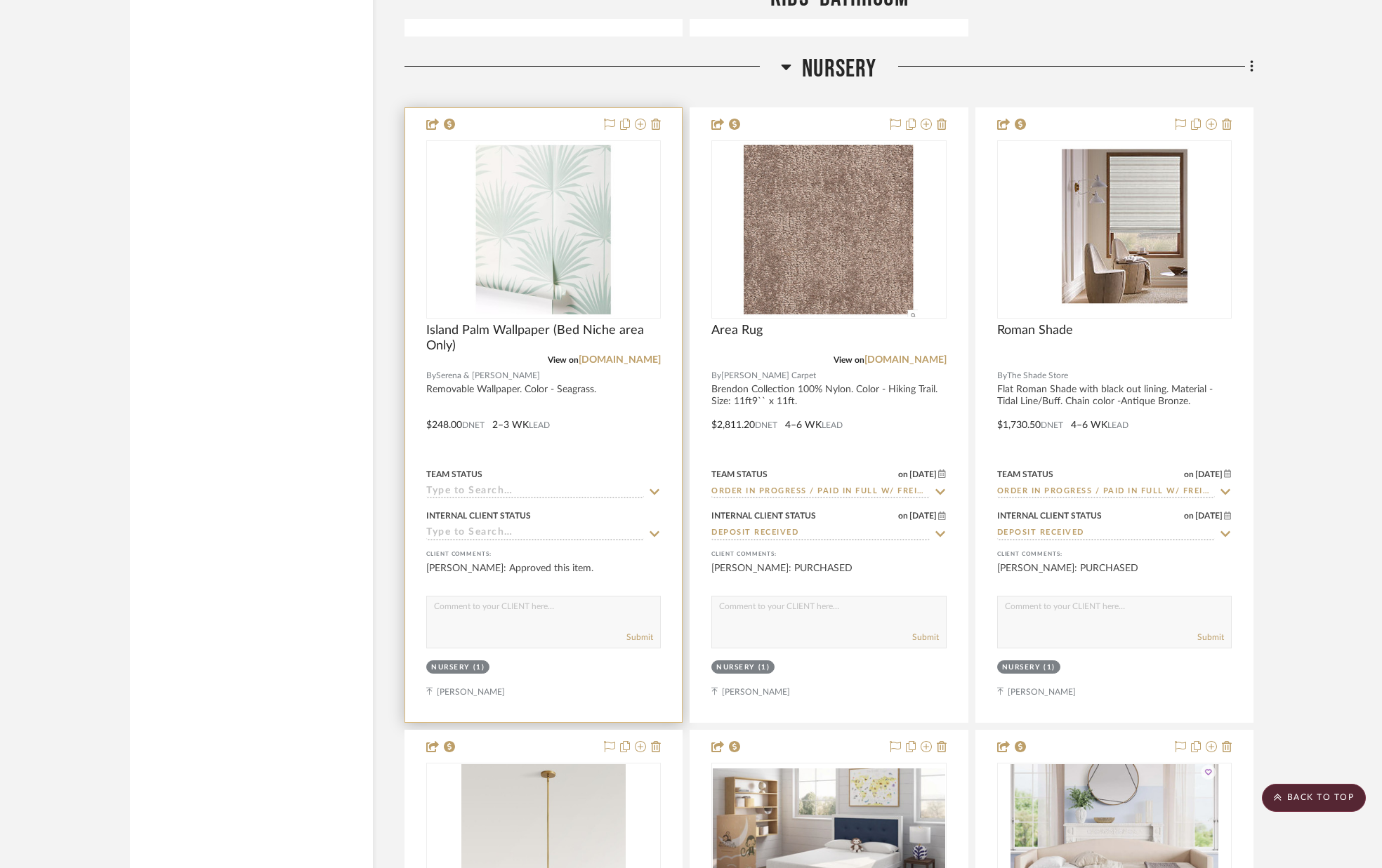
scroll to position [21497, 0]
click at [653, 486] on icon at bounding box center [654, 491] width 13 height 11
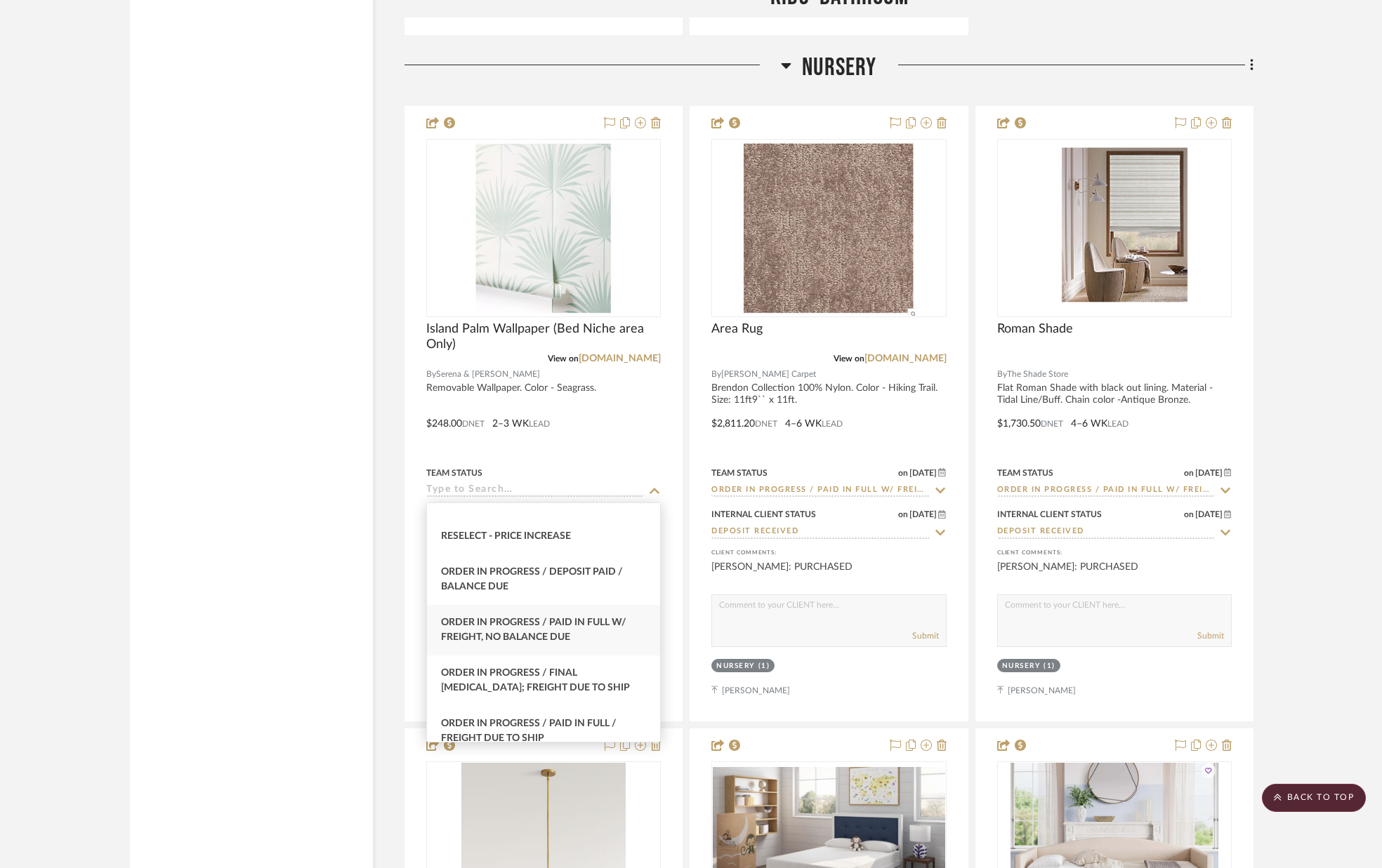
scroll to position [1412, 0]
click at [578, 632] on div "Order In Progress / Paid In Full w/ Freight, No Balance due" at bounding box center [542, 629] width 233 height 51
type input "[DATE]"
type input "Order In Progress / Paid In Full w/ Freight, No Balance due"
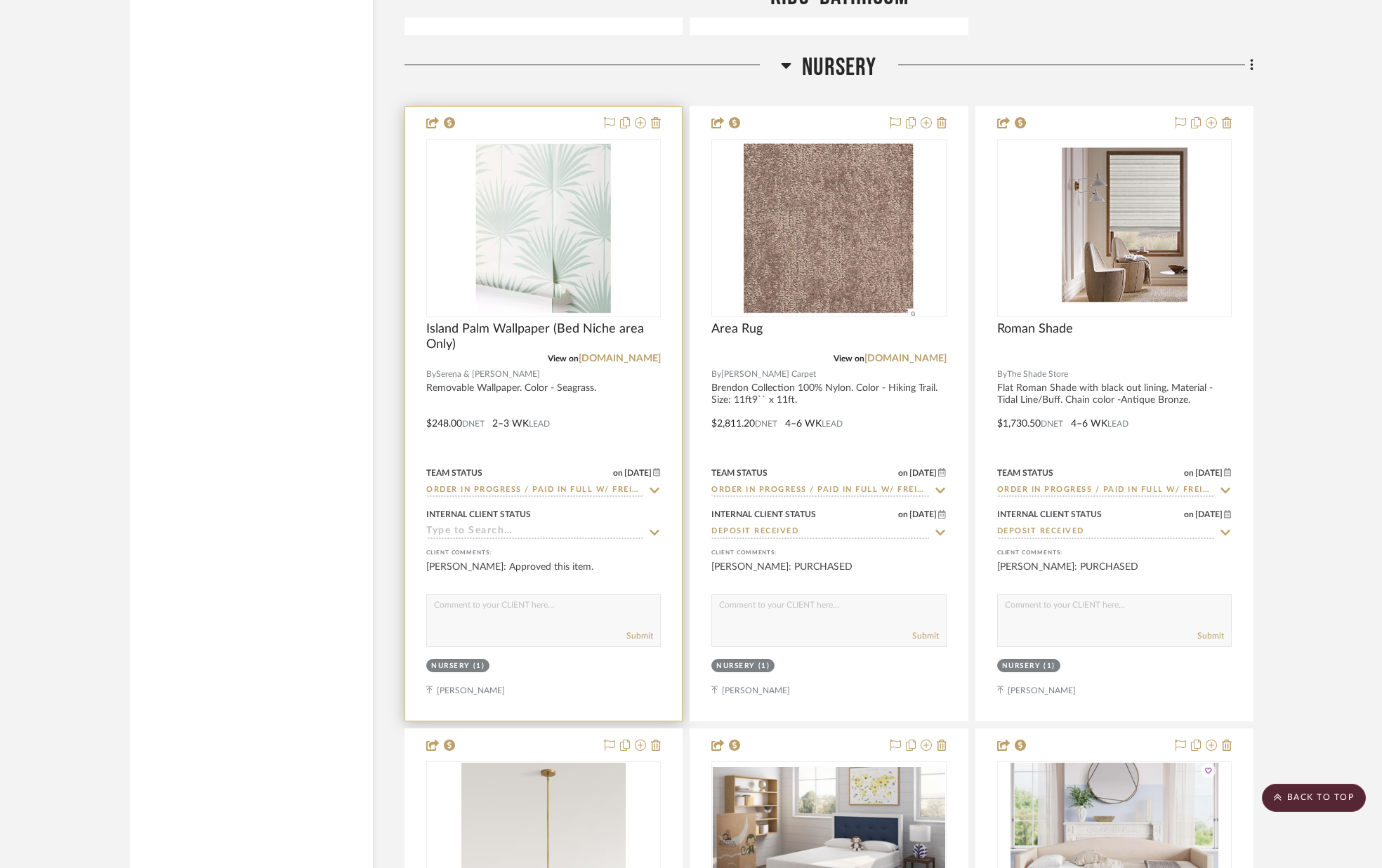
click at [654, 535] on icon at bounding box center [655, 532] width 10 height 6
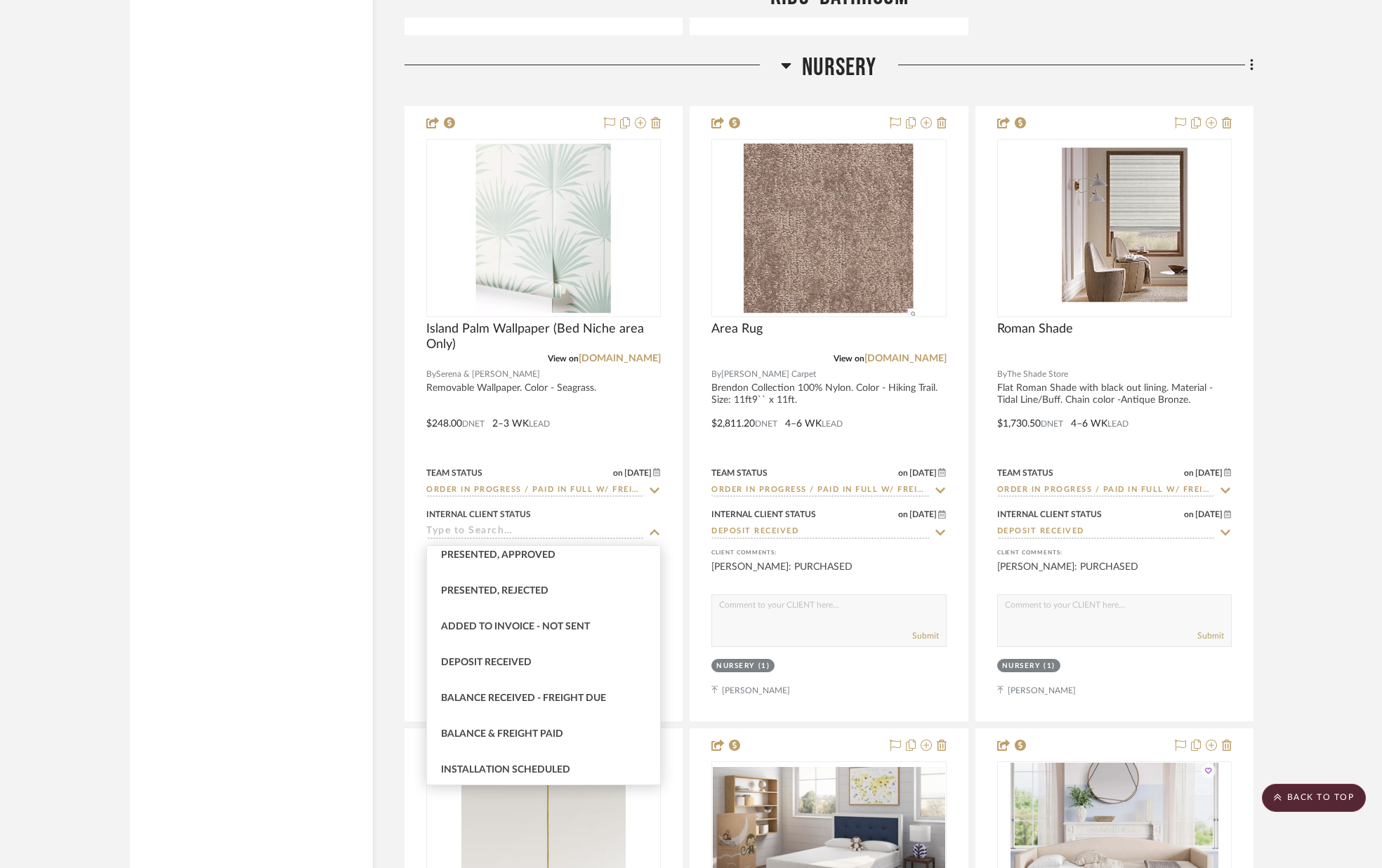
scroll to position [209, 0]
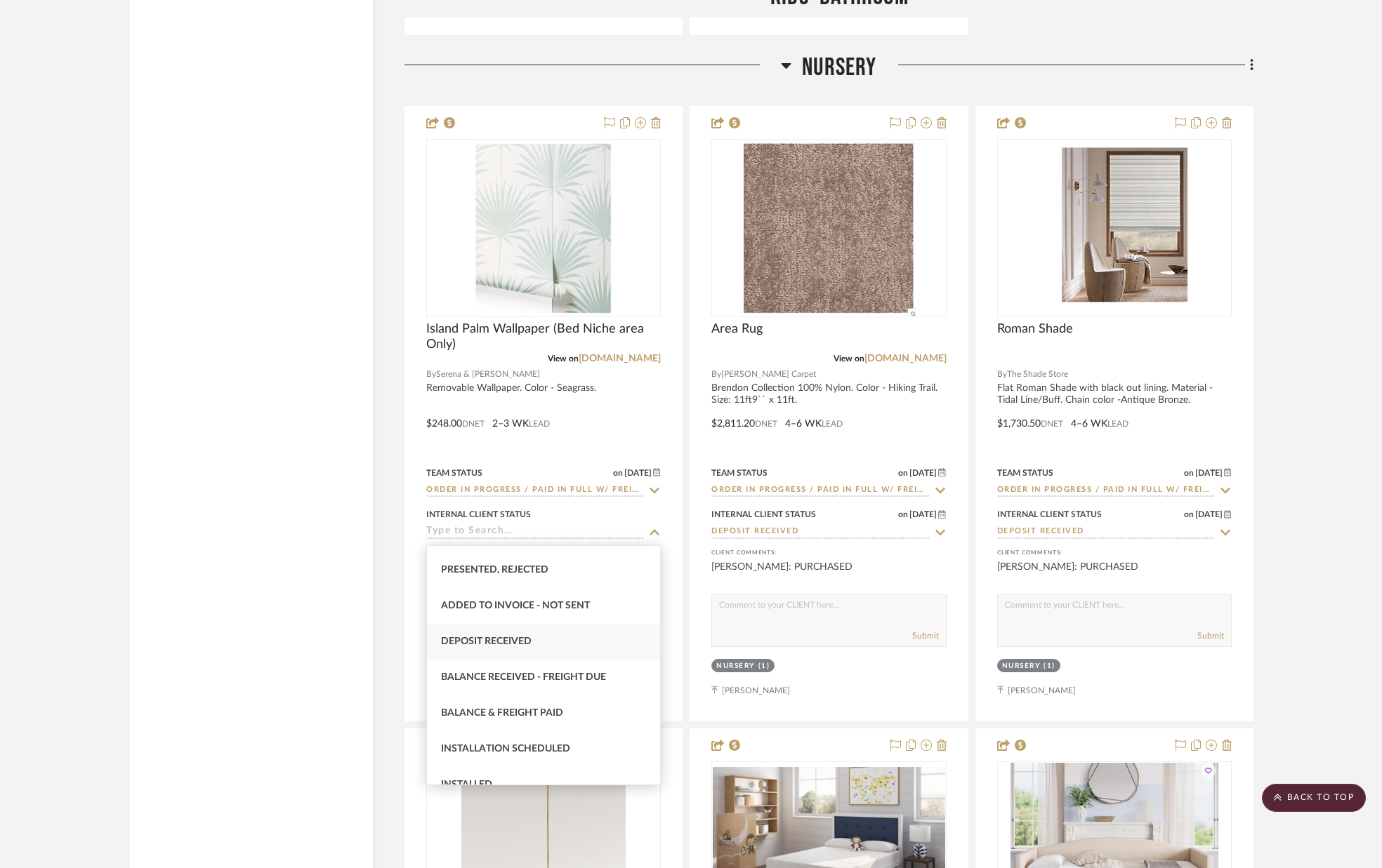
click at [549, 635] on div "Deposit Received" at bounding box center [542, 642] width 233 height 36
type input "[DATE]"
type input "Deposit Received"
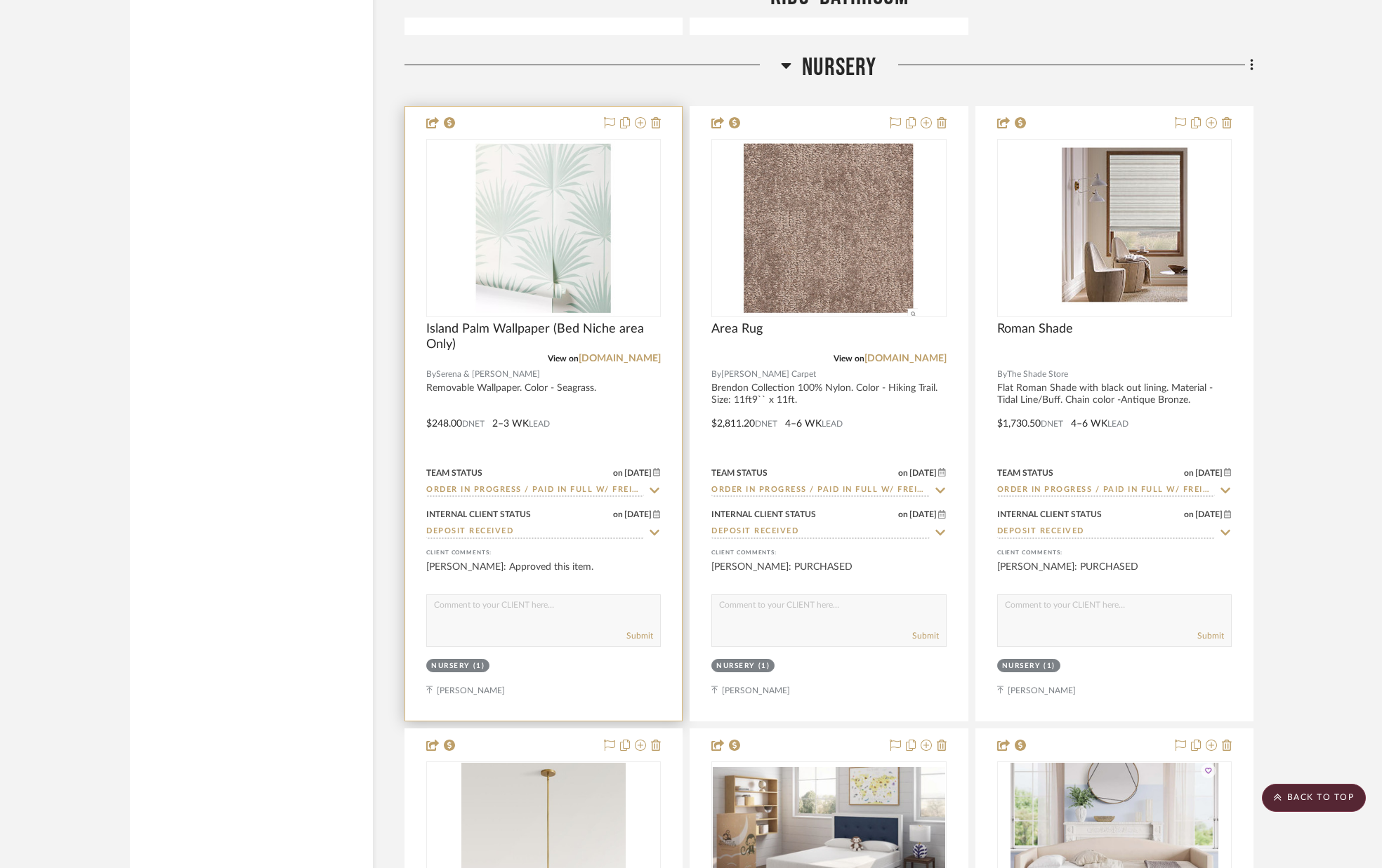
click at [554, 626] on div "Submit" at bounding box center [543, 621] width 234 height 52
click at [538, 620] on textarea at bounding box center [542, 609] width 233 height 27
type textarea "PURCHASED"
click at [634, 638] on button "Submit" at bounding box center [640, 636] width 27 height 13
click at [569, 299] on img "0" at bounding box center [543, 228] width 147 height 176
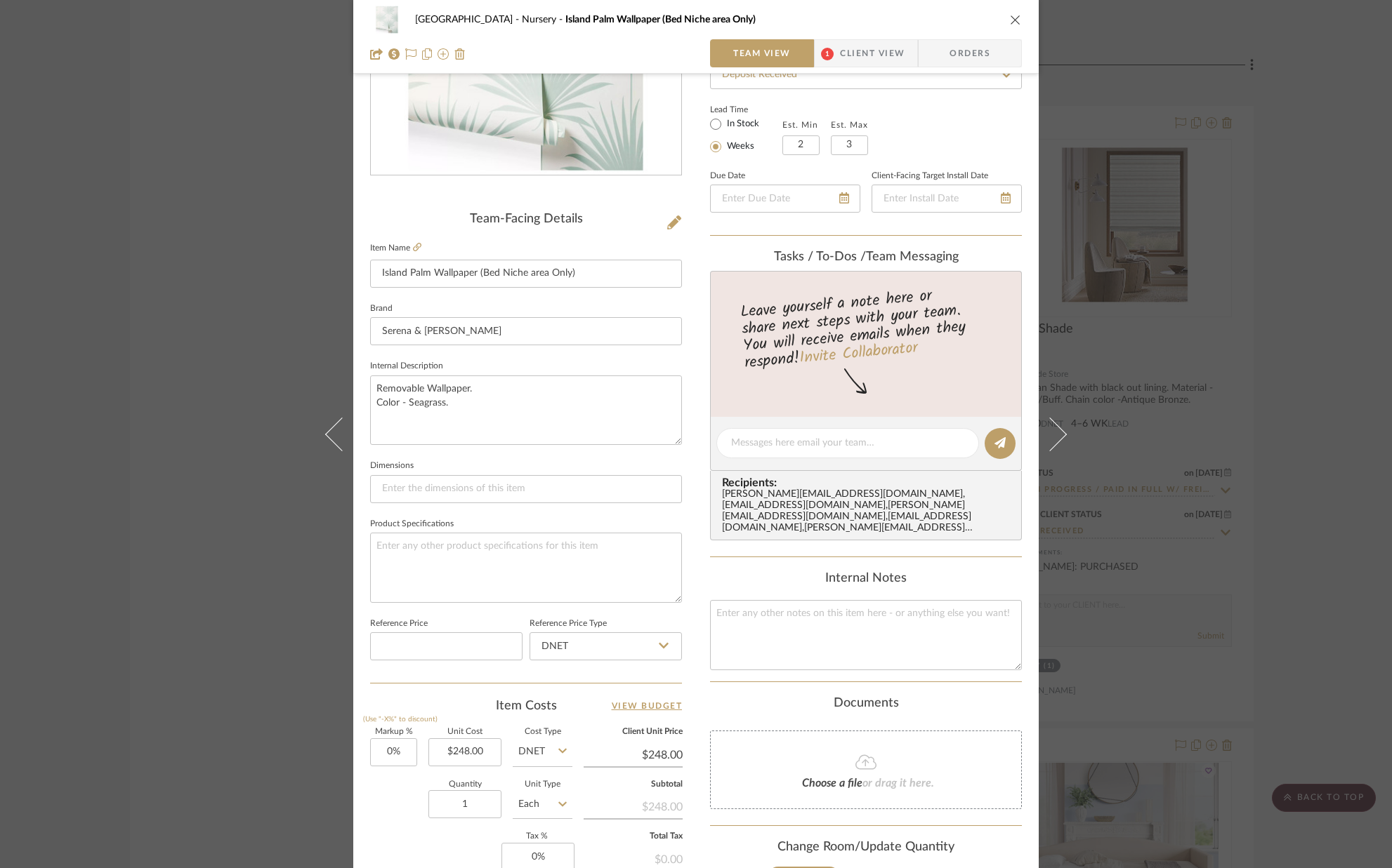
scroll to position [228, 0]
click at [485, 804] on input "1" at bounding box center [465, 802] width 73 height 28
type input "2"
click at [392, 829] on div "Markup % (Use "-X%" to discount) 0% Unit Cost $248.00 Cost Type DNET Client Uni…" at bounding box center [526, 829] width 311 height 205
drag, startPoint x: 1011, startPoint y: 19, endPoint x: 929, endPoint y: 75, distance: 99.3
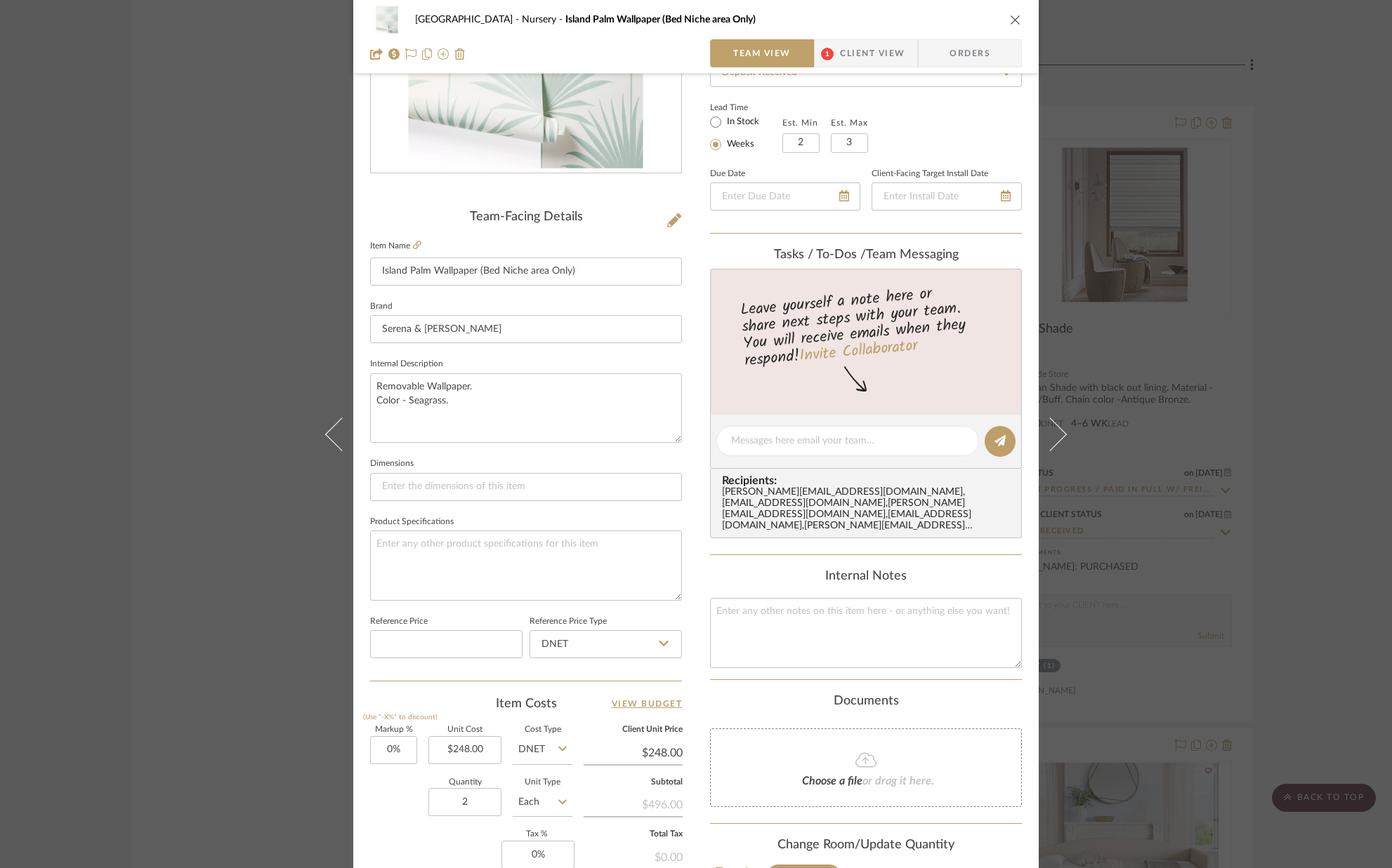
click at [1011, 19] on icon "close" at bounding box center [1015, 20] width 11 height 11
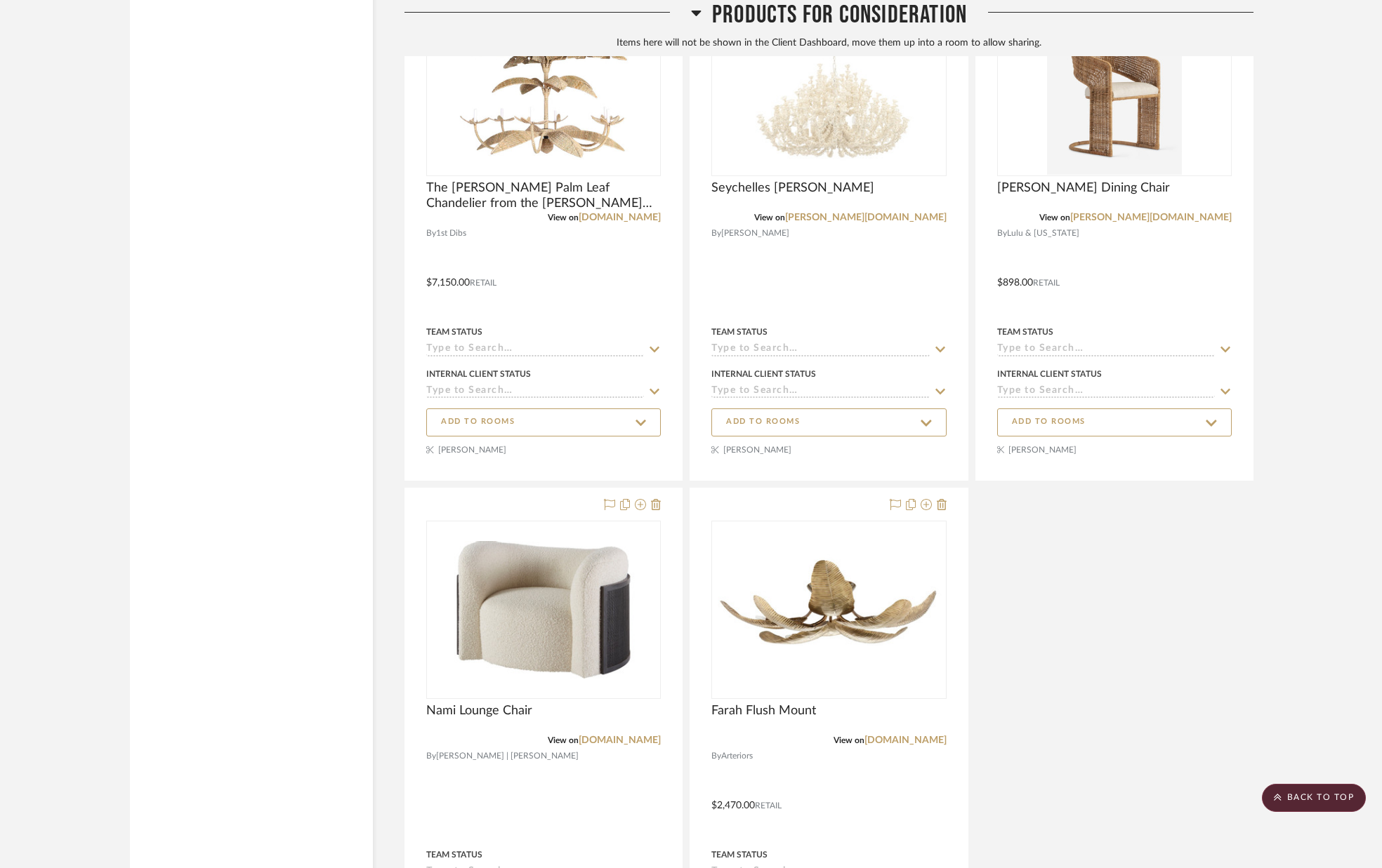
scroll to position [32820, 0]
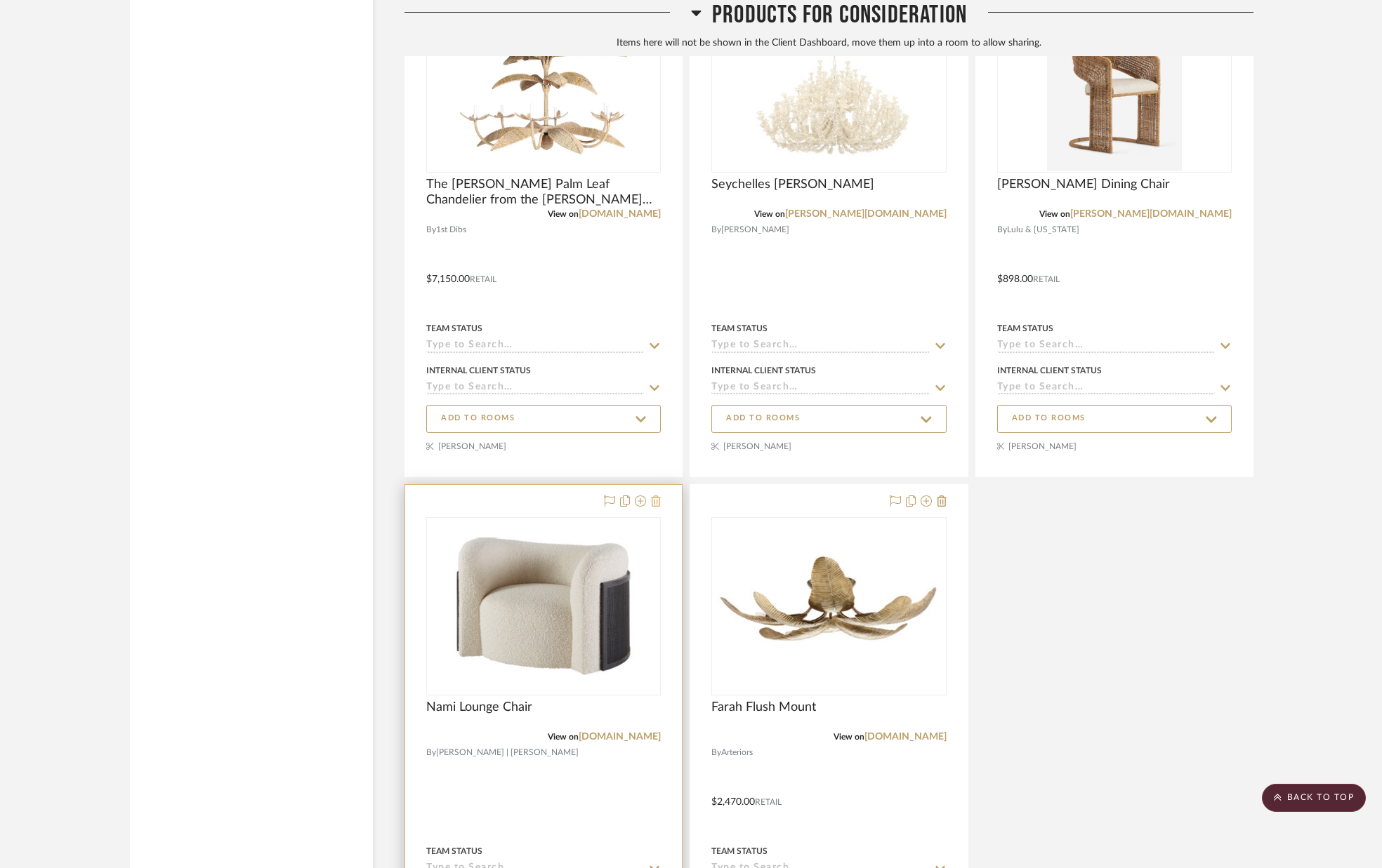
click at [657, 502] on icon at bounding box center [655, 501] width 10 height 11
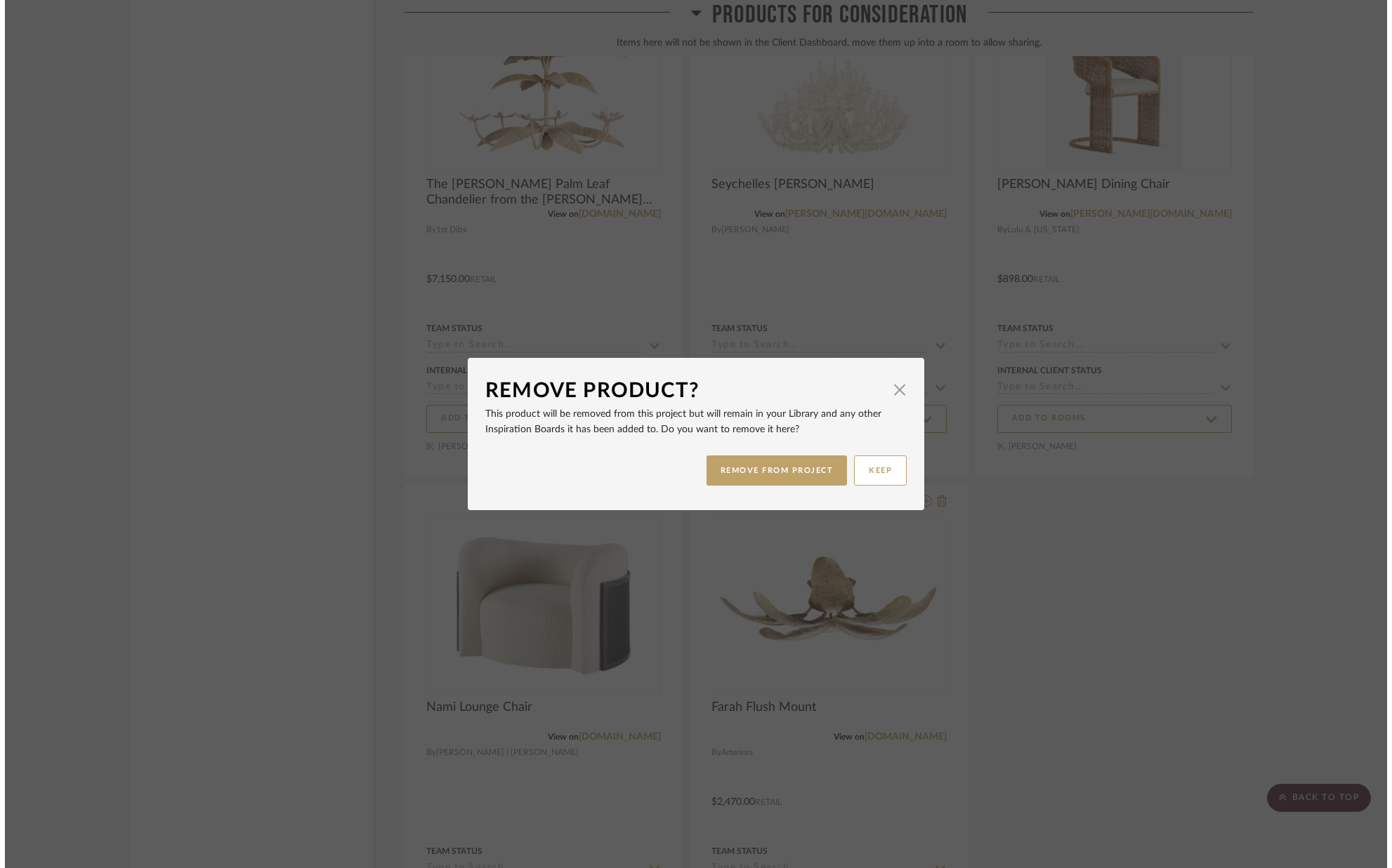
scroll to position [0, 0]
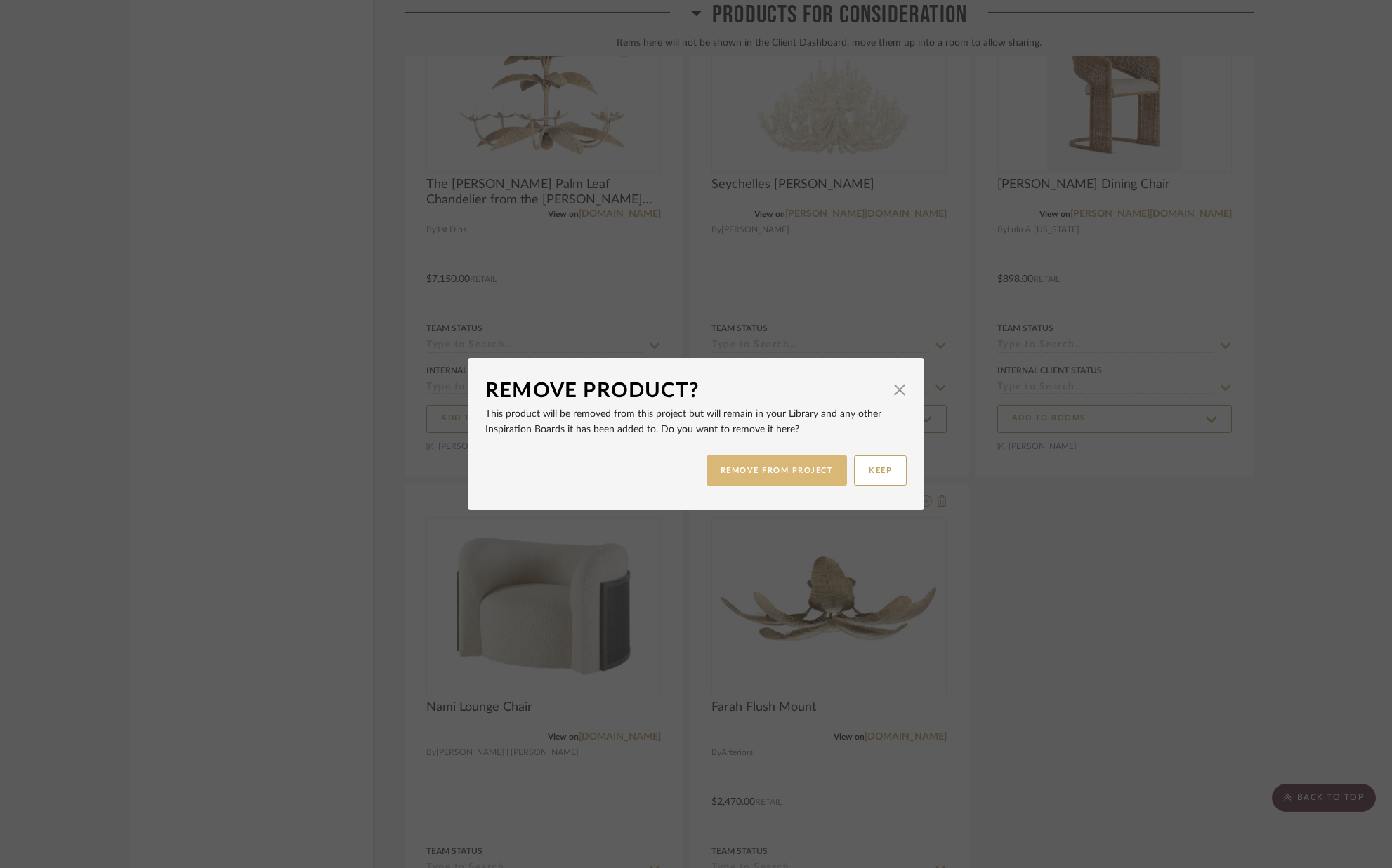
click at [752, 464] on button "REMOVE FROM PROJECT" at bounding box center [777, 471] width 141 height 30
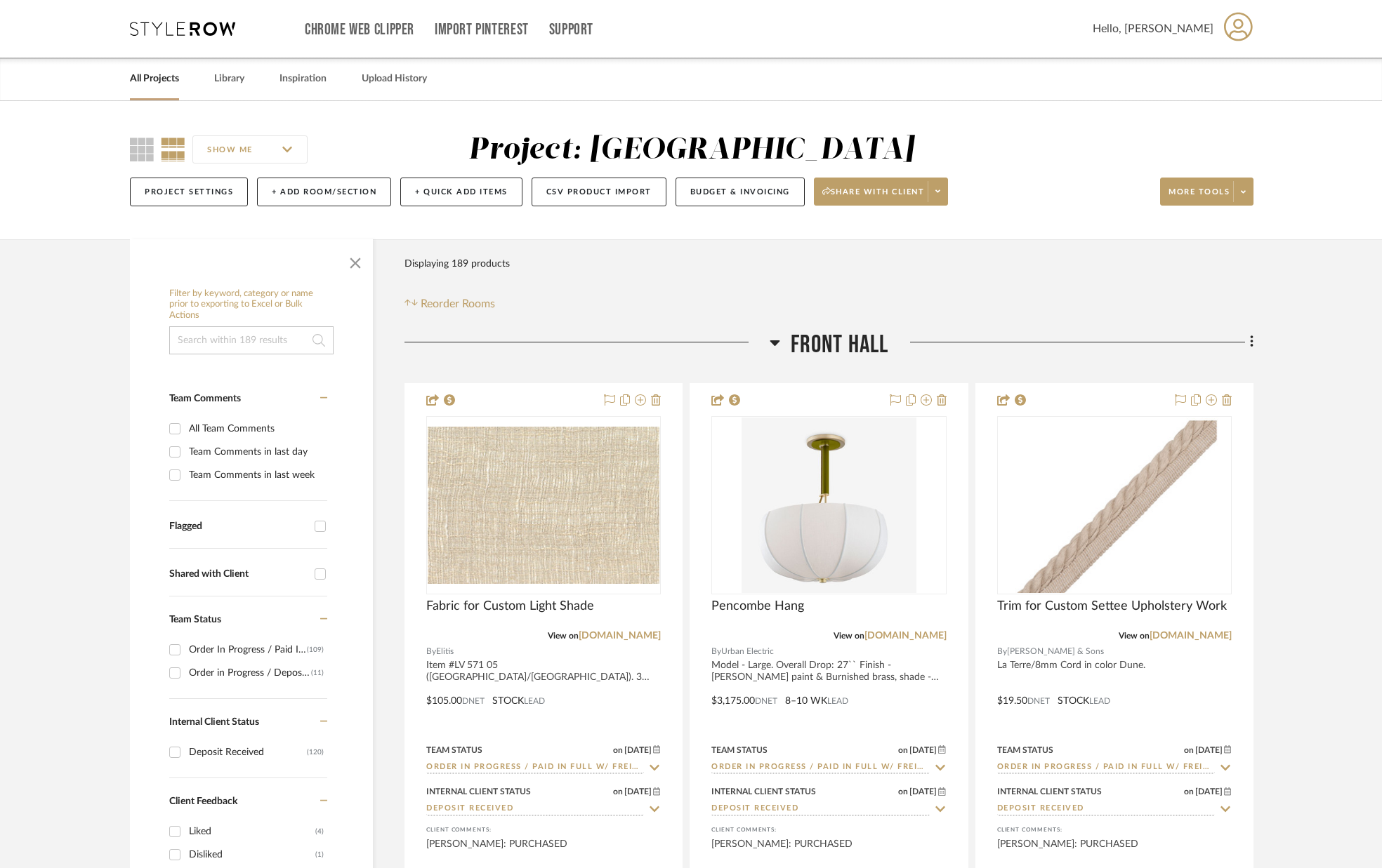
click at [160, 80] on link "All Projects" at bounding box center [155, 79] width 49 height 19
